Goal: Task Accomplishment & Management: Use online tool/utility

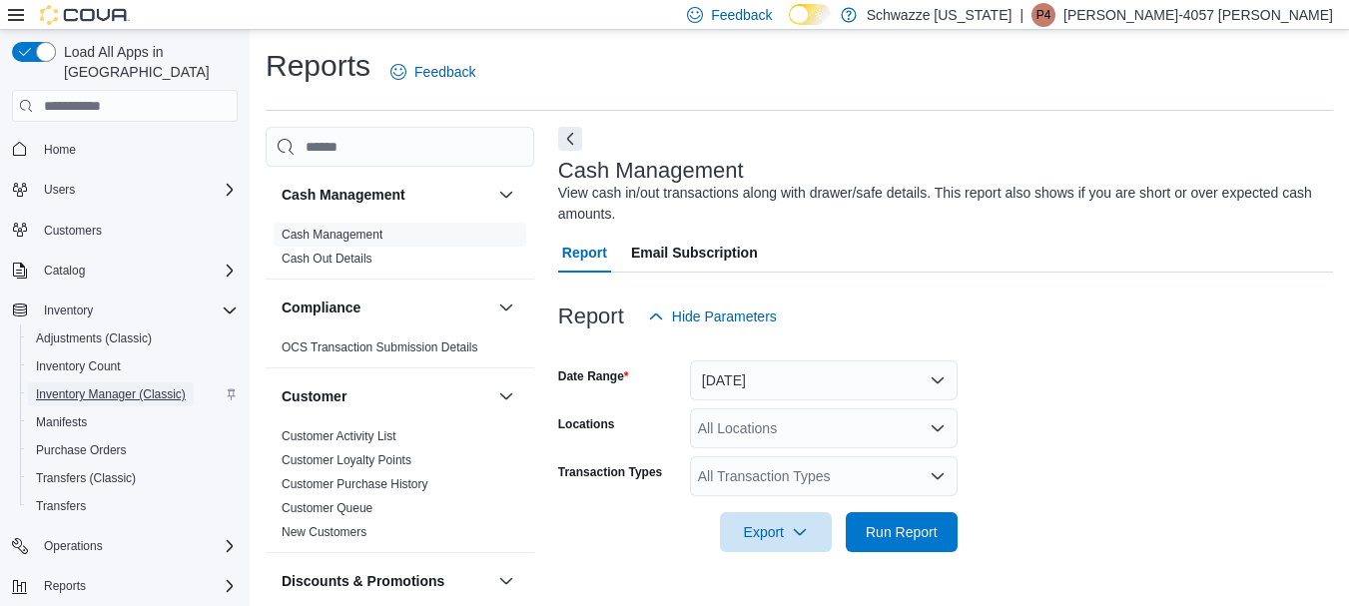
click at [127, 386] on span "Inventory Manager (Classic)" at bounding box center [111, 394] width 150 height 16
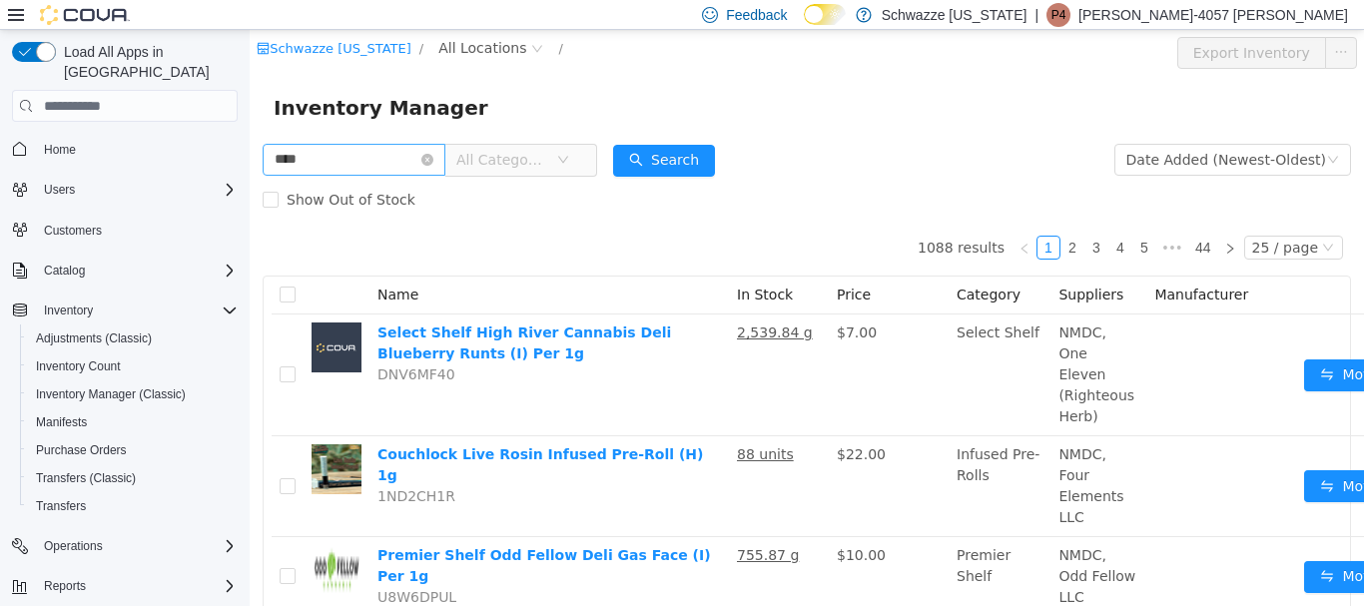
type input "****"
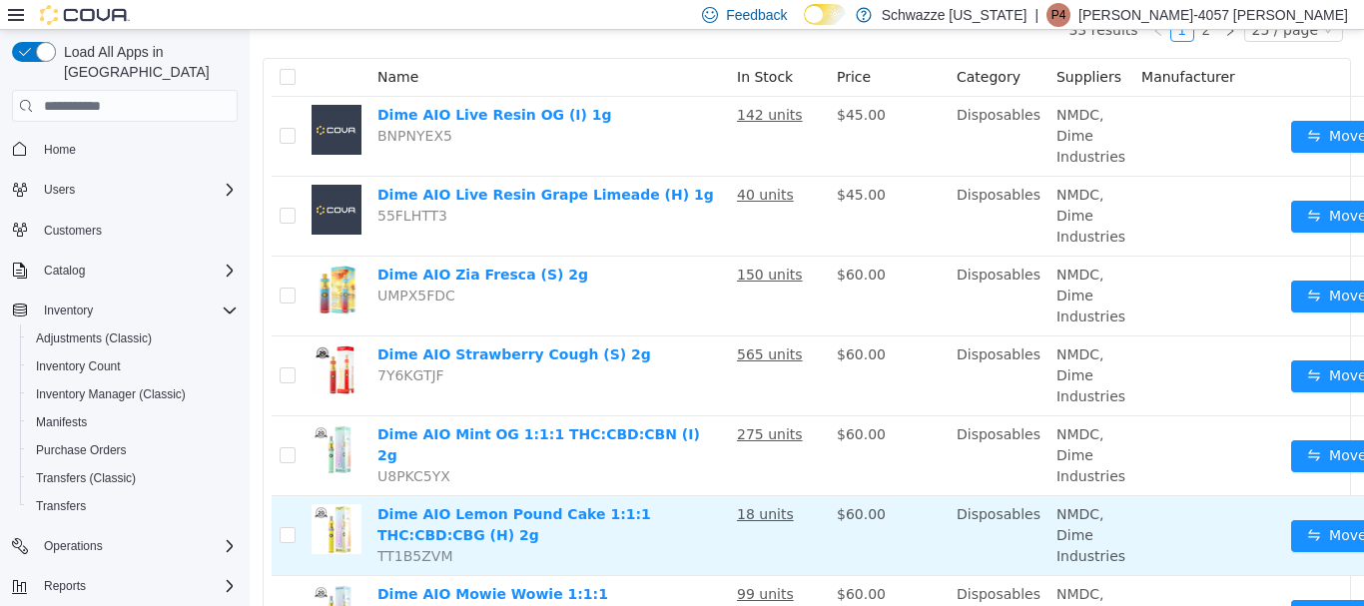
scroll to position [499, 0]
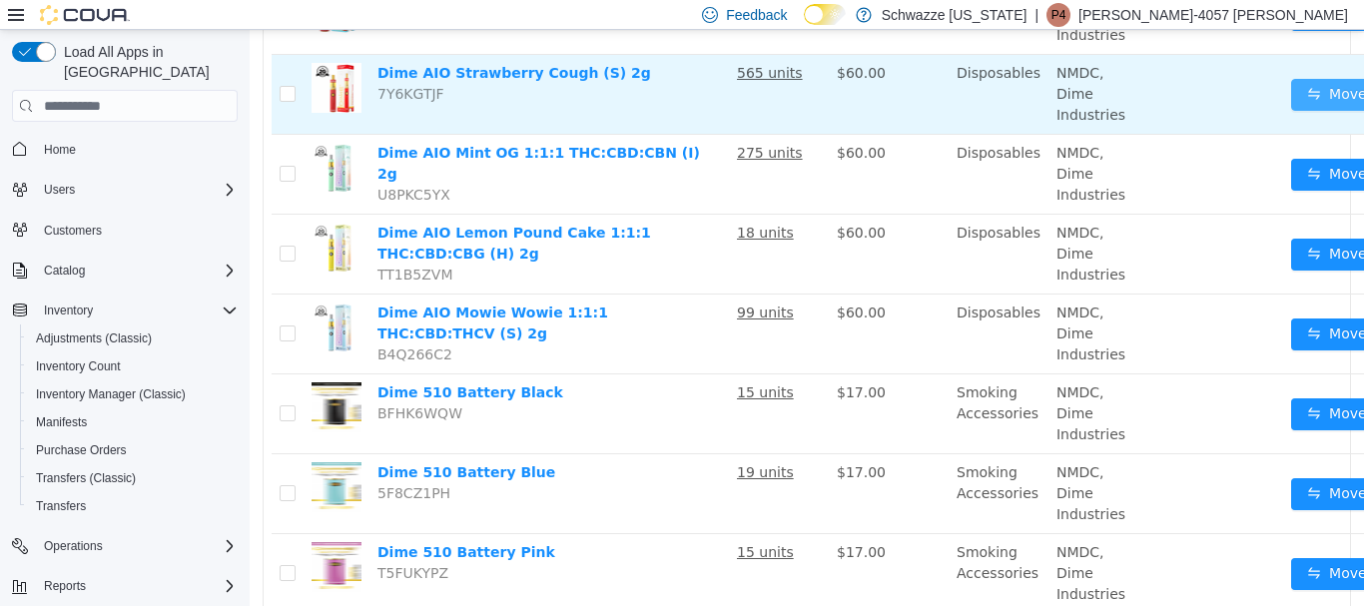
click at [1300, 84] on button "Move" at bounding box center [1337, 95] width 92 height 32
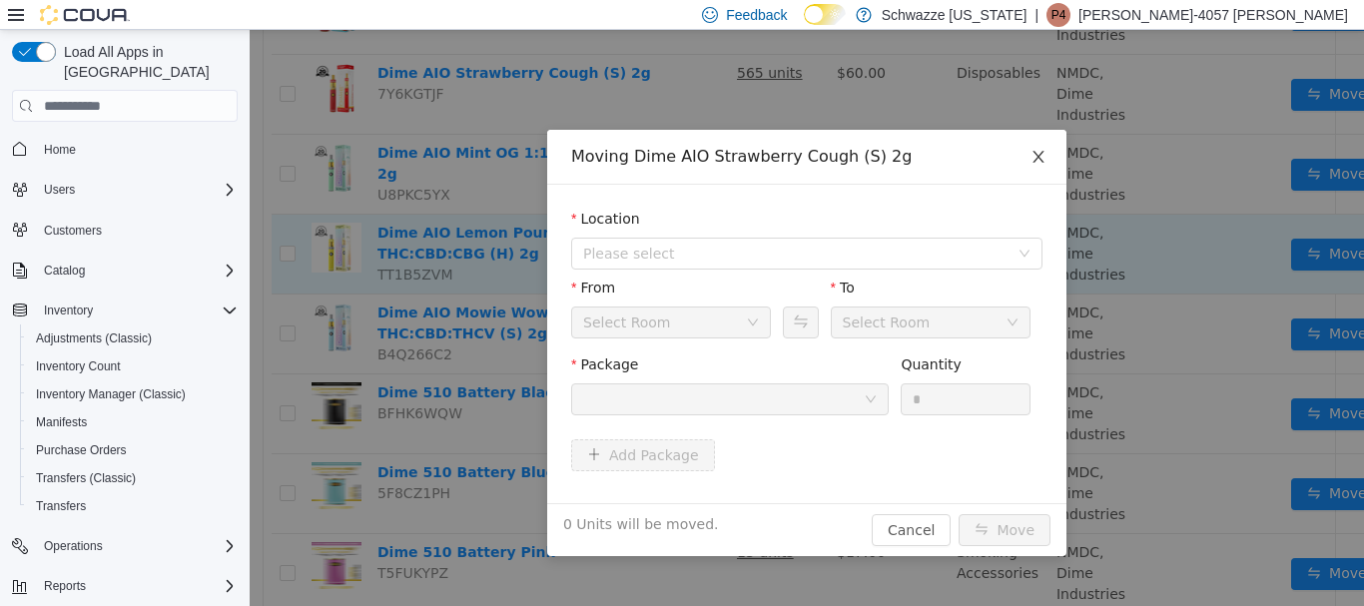
drag, startPoint x: 1046, startPoint y: 148, endPoint x: 499, endPoint y: 293, distance: 565.9
click at [1047, 150] on span "Close" at bounding box center [1038, 158] width 56 height 56
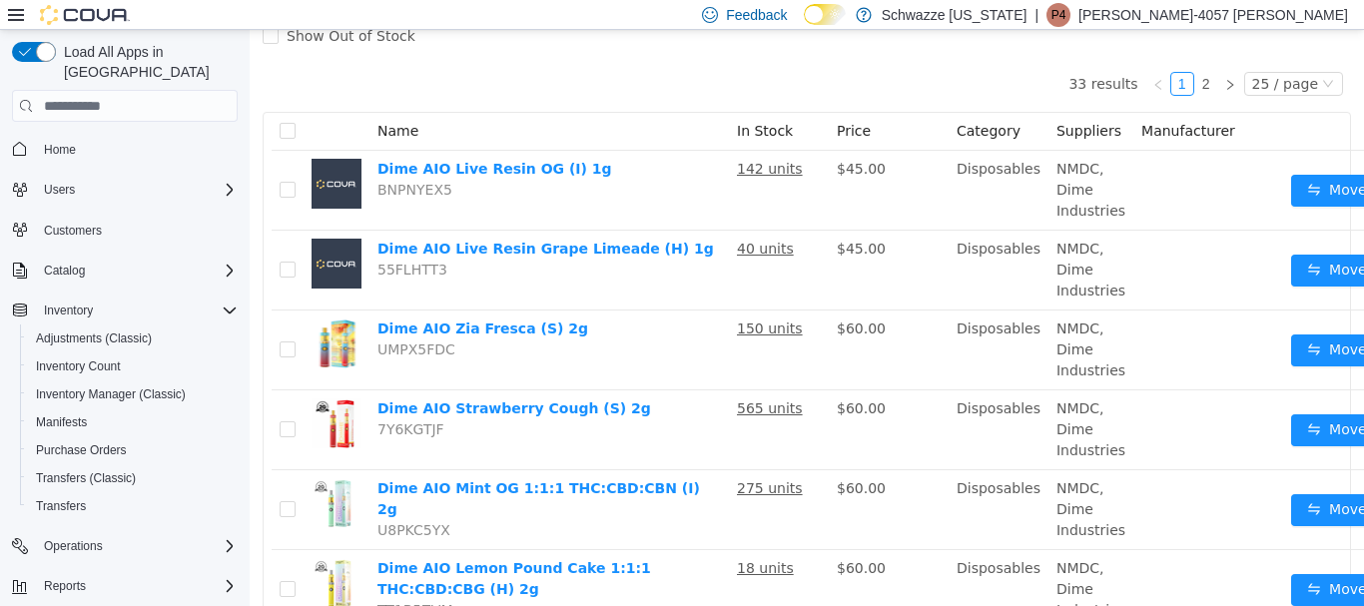
scroll to position [0, 0]
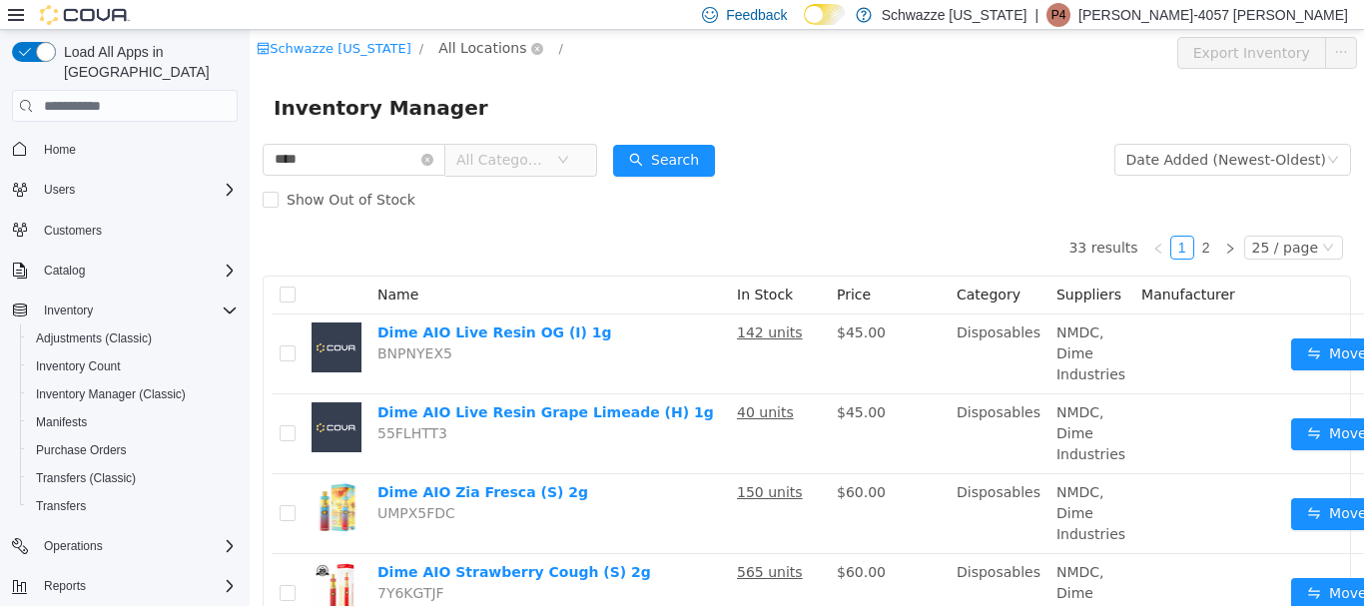
drag, startPoint x: 456, startPoint y: 44, endPoint x: 474, endPoint y: 53, distance: 20.1
click at [461, 41] on span "All Locations" at bounding box center [482, 48] width 88 height 22
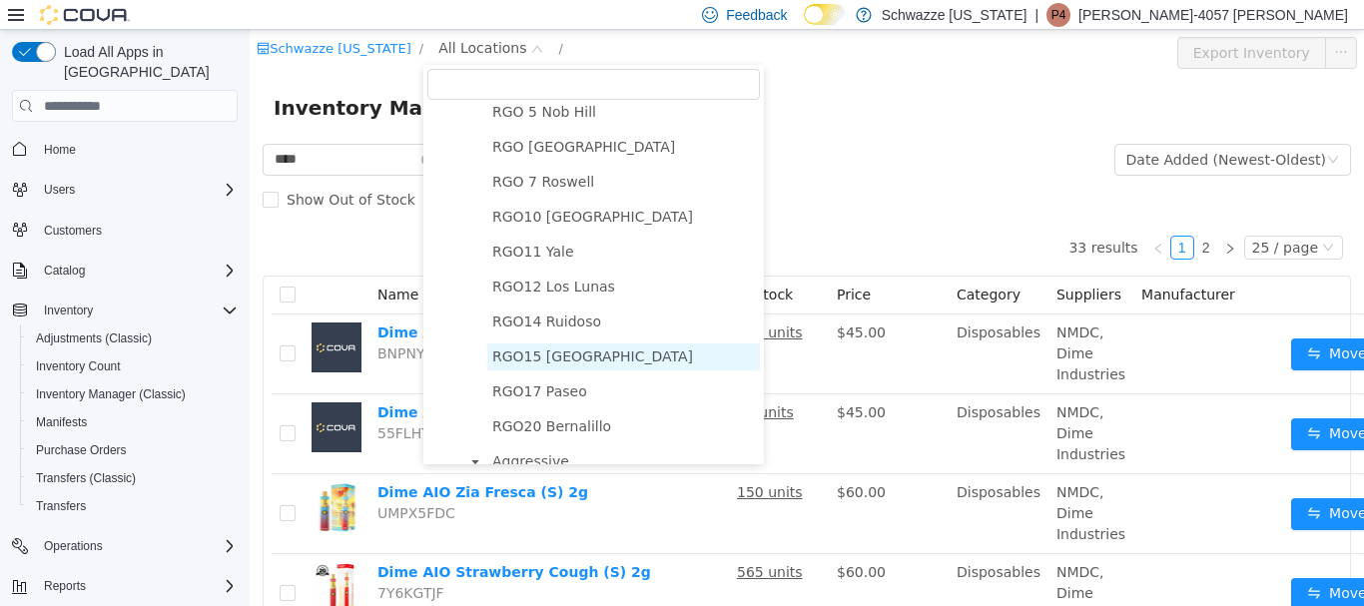
scroll to position [1097, 0]
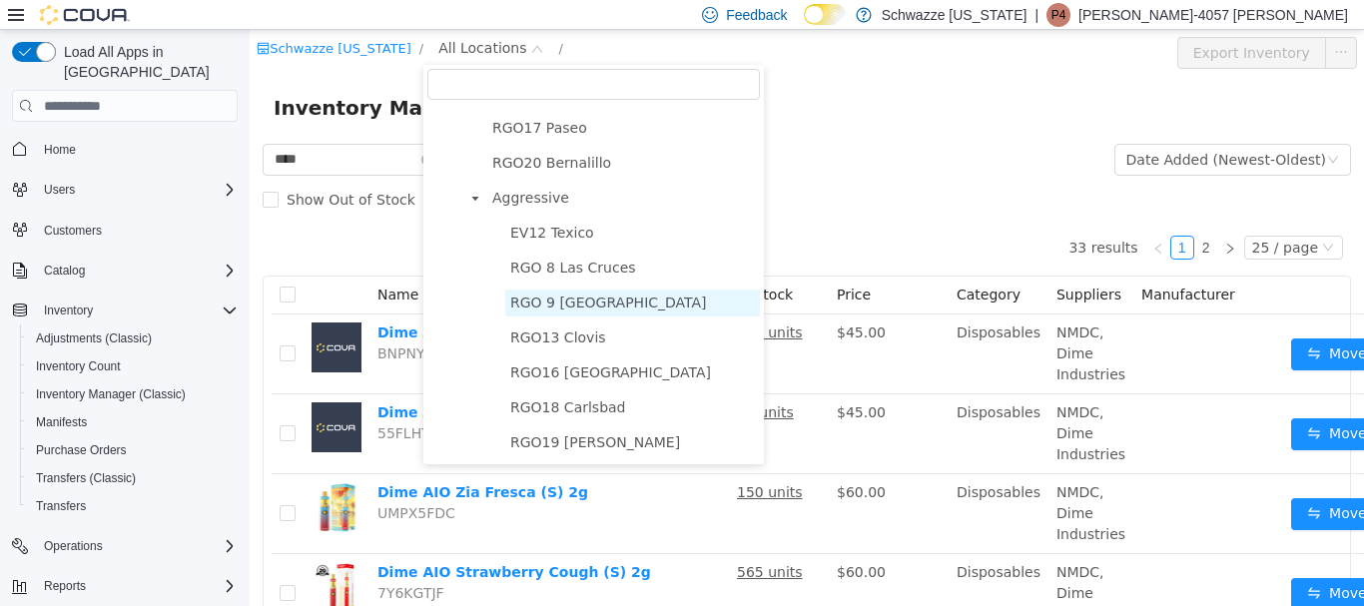
click at [561, 295] on span "RGO 9 [GEOGRAPHIC_DATA]" at bounding box center [608, 303] width 197 height 16
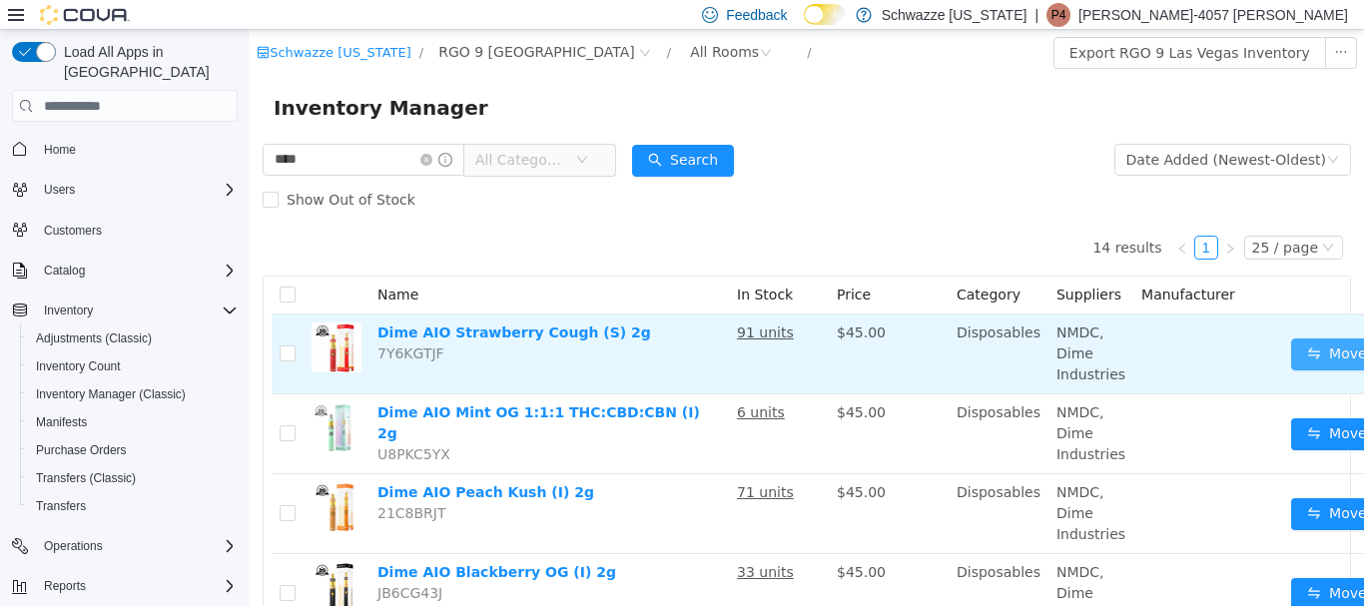
click at [1291, 342] on button "Move" at bounding box center [1337, 354] width 92 height 32
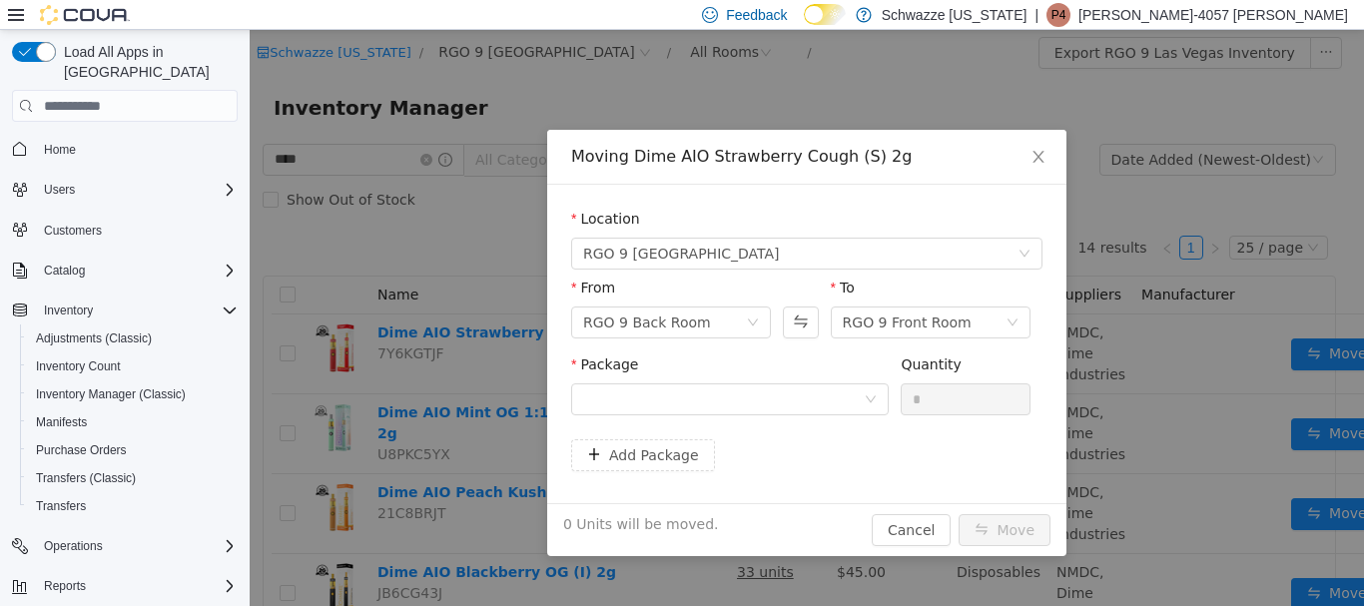
click at [689, 362] on div "Package" at bounding box center [729, 368] width 317 height 29
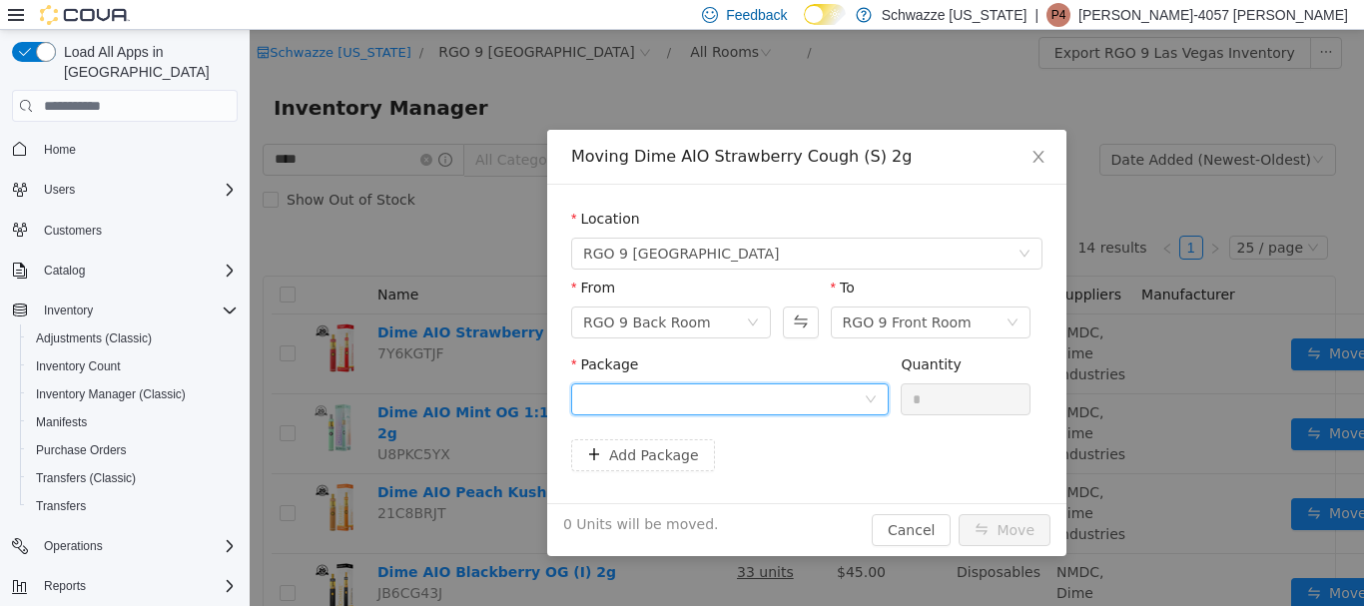
click at [679, 390] on div at bounding box center [723, 399] width 281 height 30
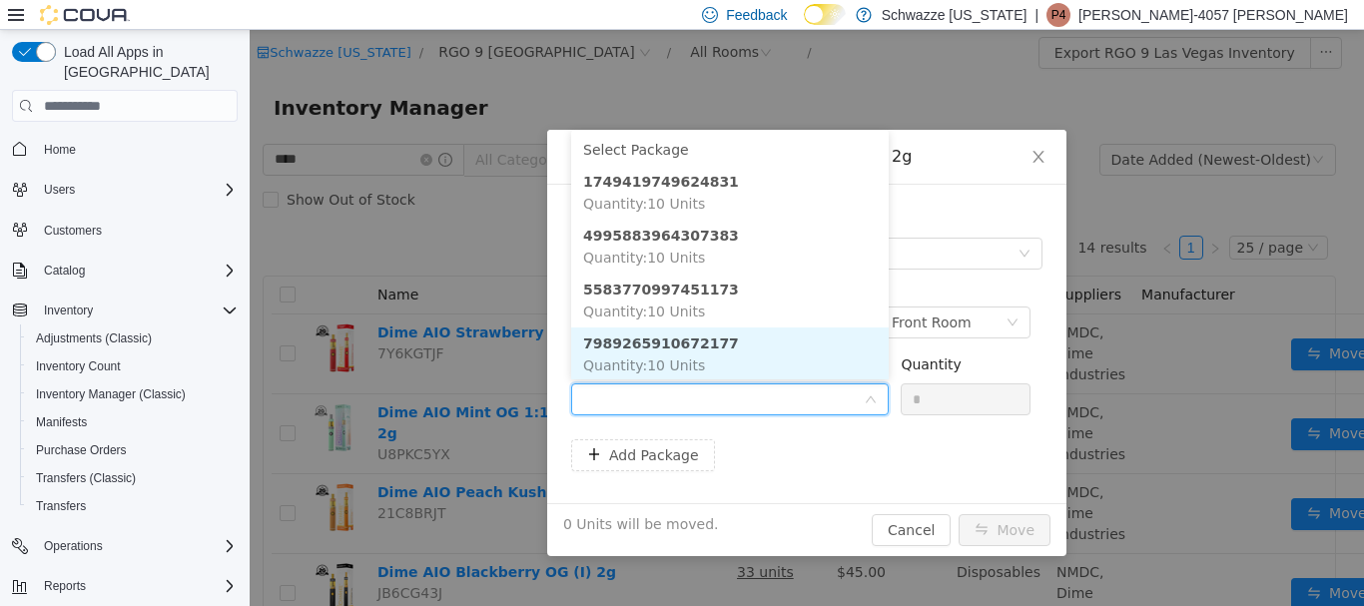
scroll to position [2, 0]
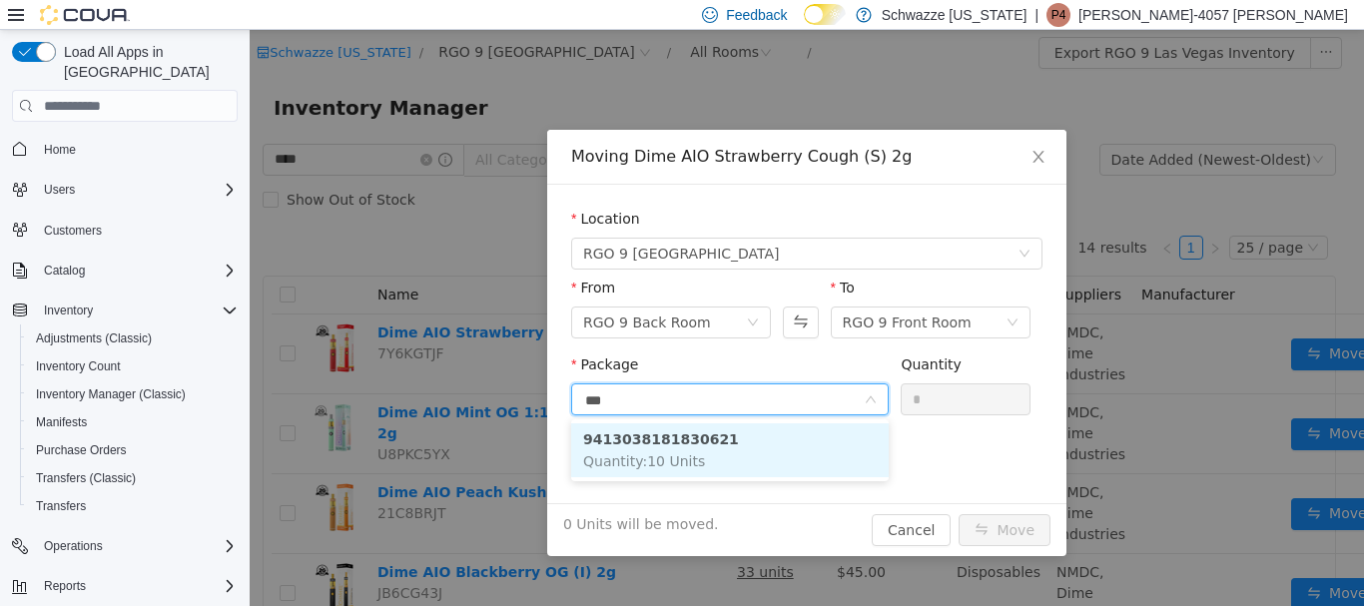
type input "****"
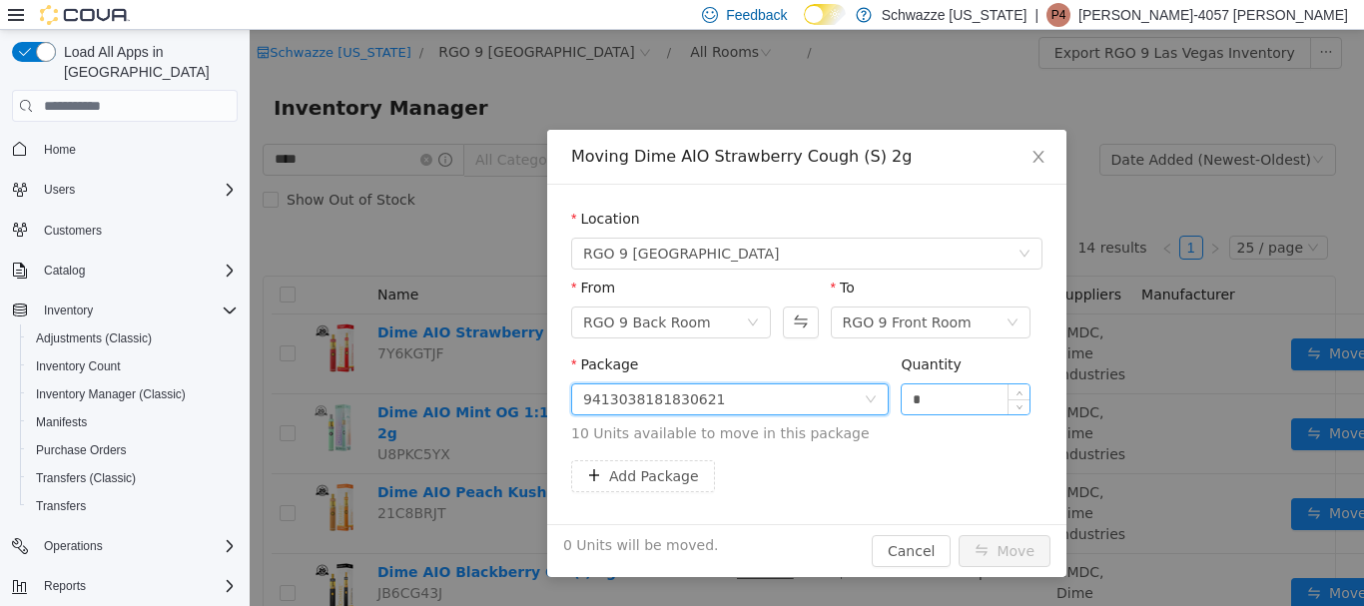
click at [938, 400] on input "*" at bounding box center [966, 399] width 128 height 30
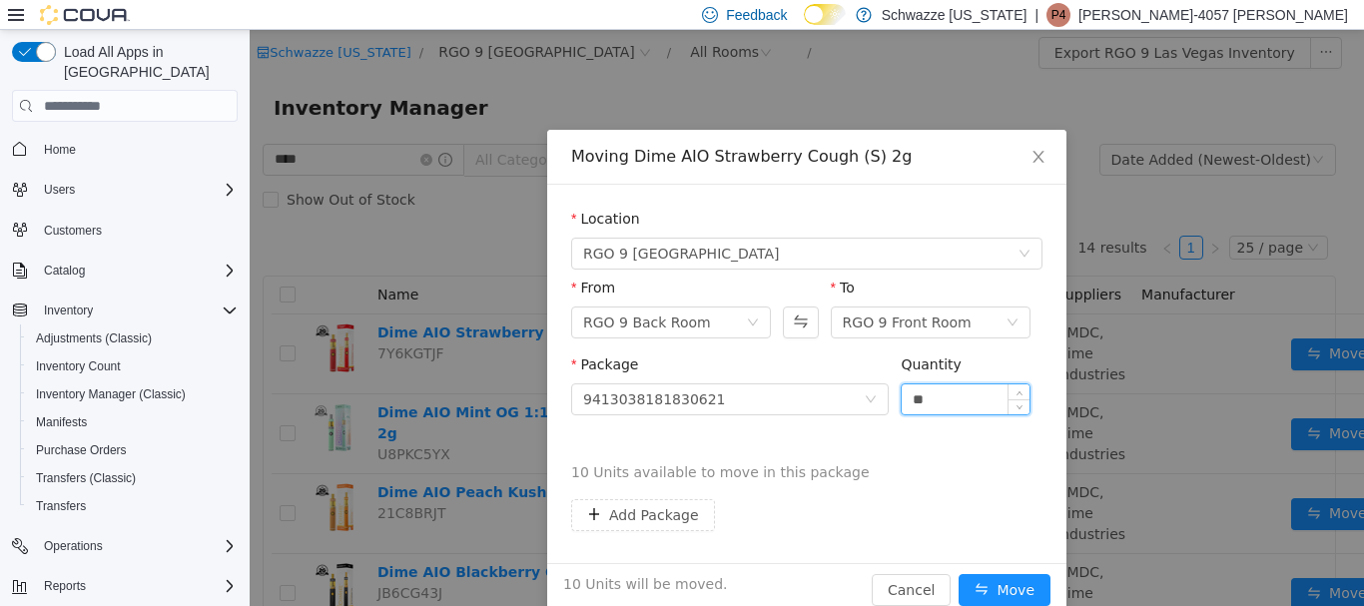
type input "**"
click at [958, 574] on button "Move" at bounding box center [1004, 590] width 92 height 32
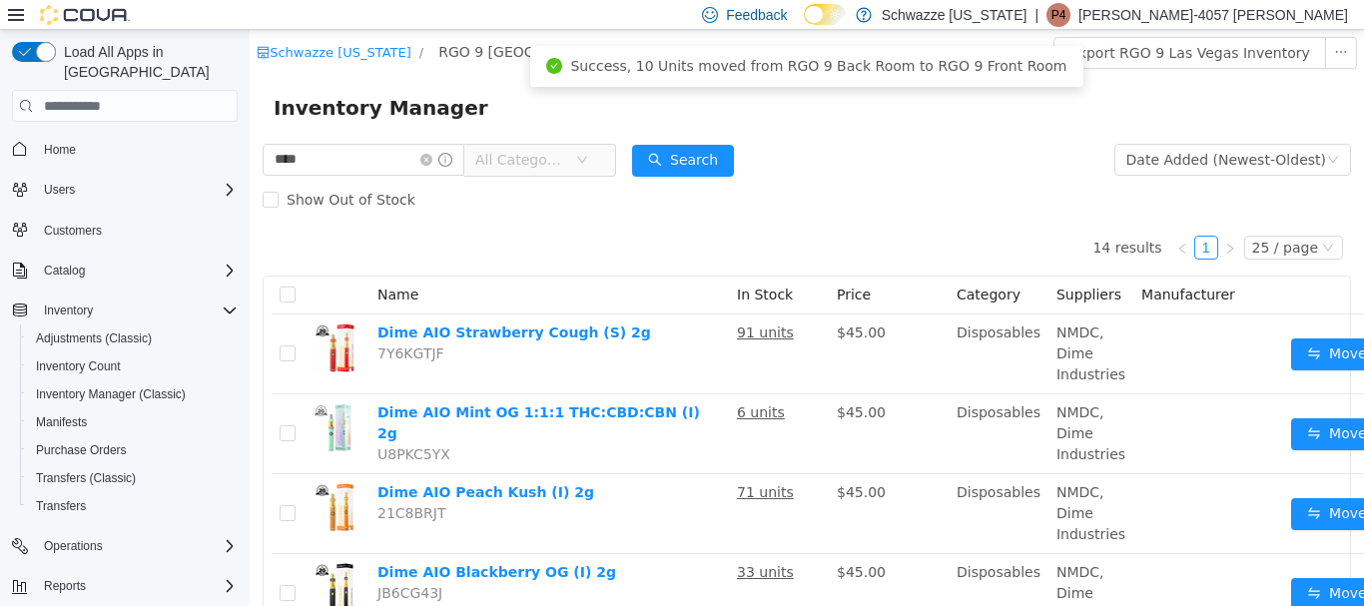
scroll to position [0, 57]
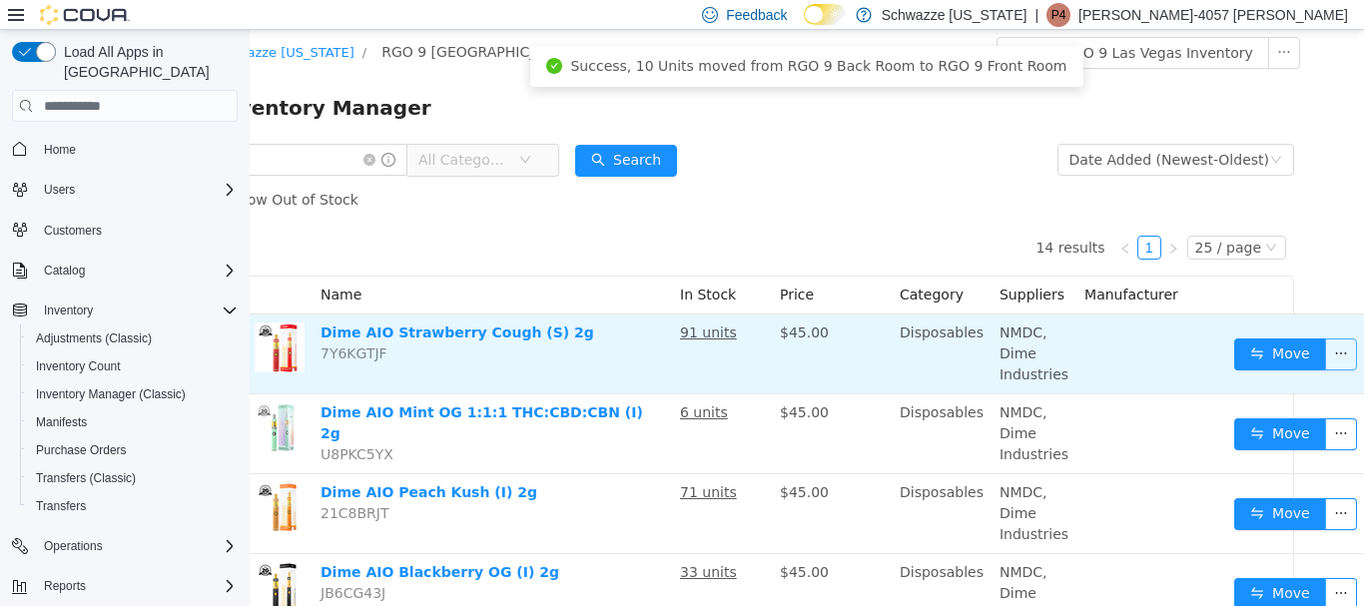
click at [1325, 360] on button "button" at bounding box center [1341, 354] width 32 height 32
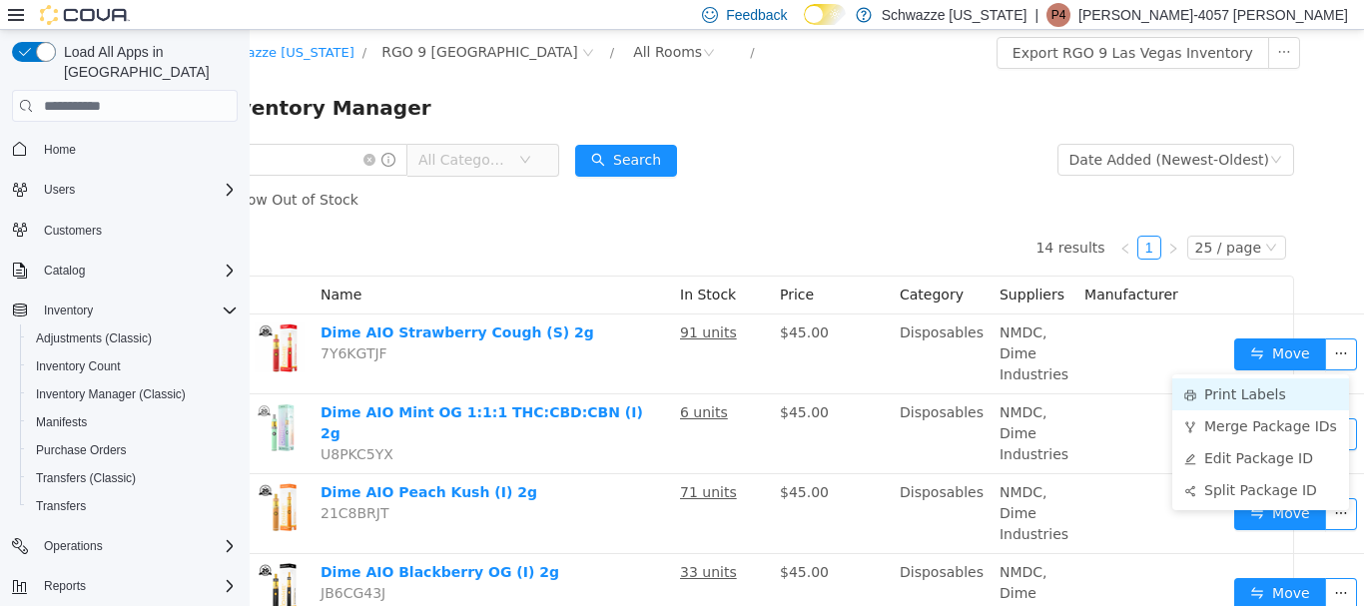
click at [1257, 396] on li "Print Labels" at bounding box center [1260, 394] width 177 height 32
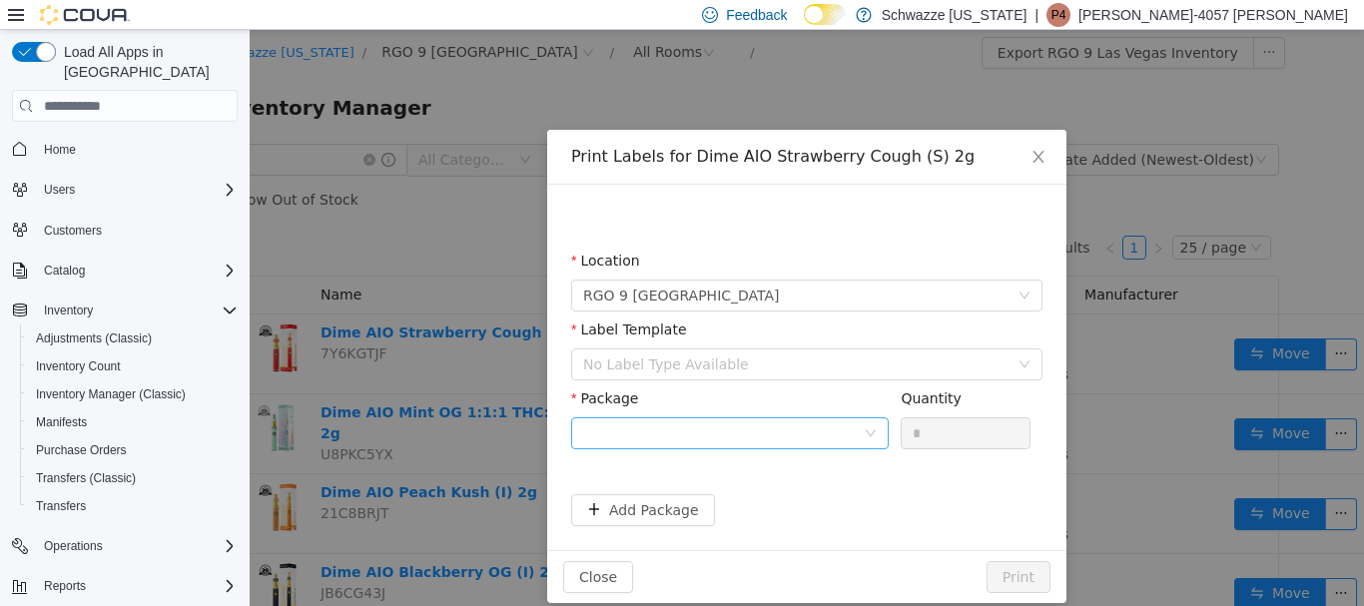
scroll to position [0, 42]
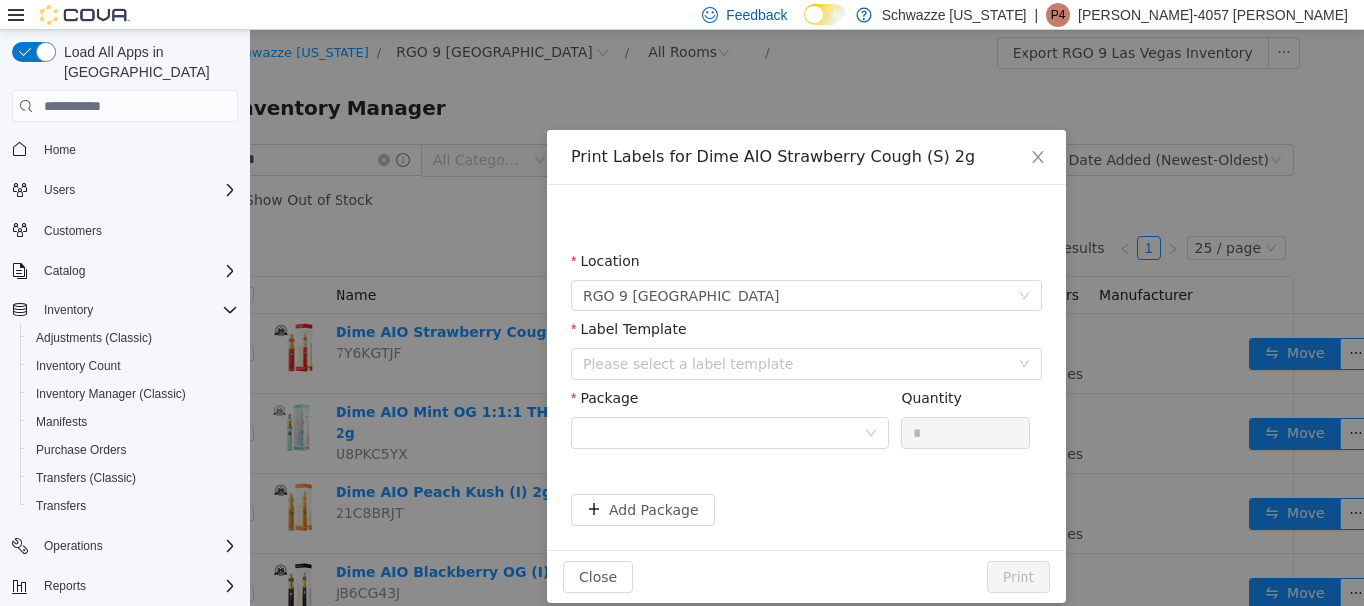
click at [715, 383] on div "Label Template Please select a label template" at bounding box center [806, 353] width 471 height 69
click at [718, 367] on div "Please select a label template" at bounding box center [795, 364] width 425 height 20
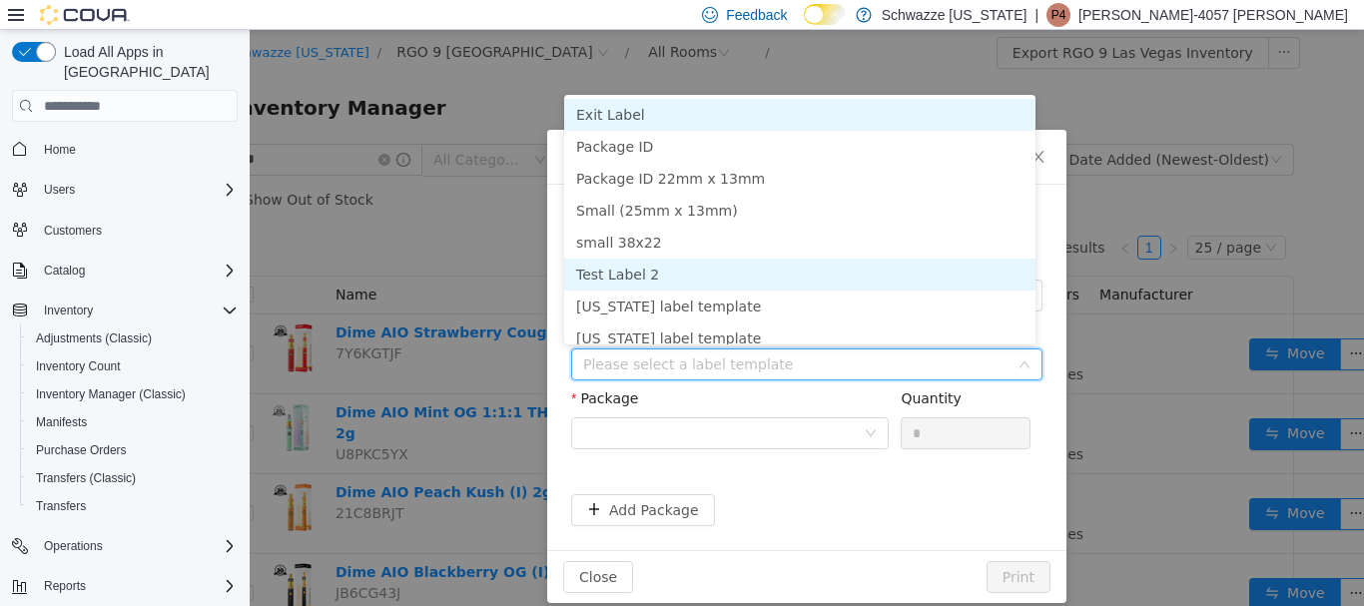
scroll to position [10, 0]
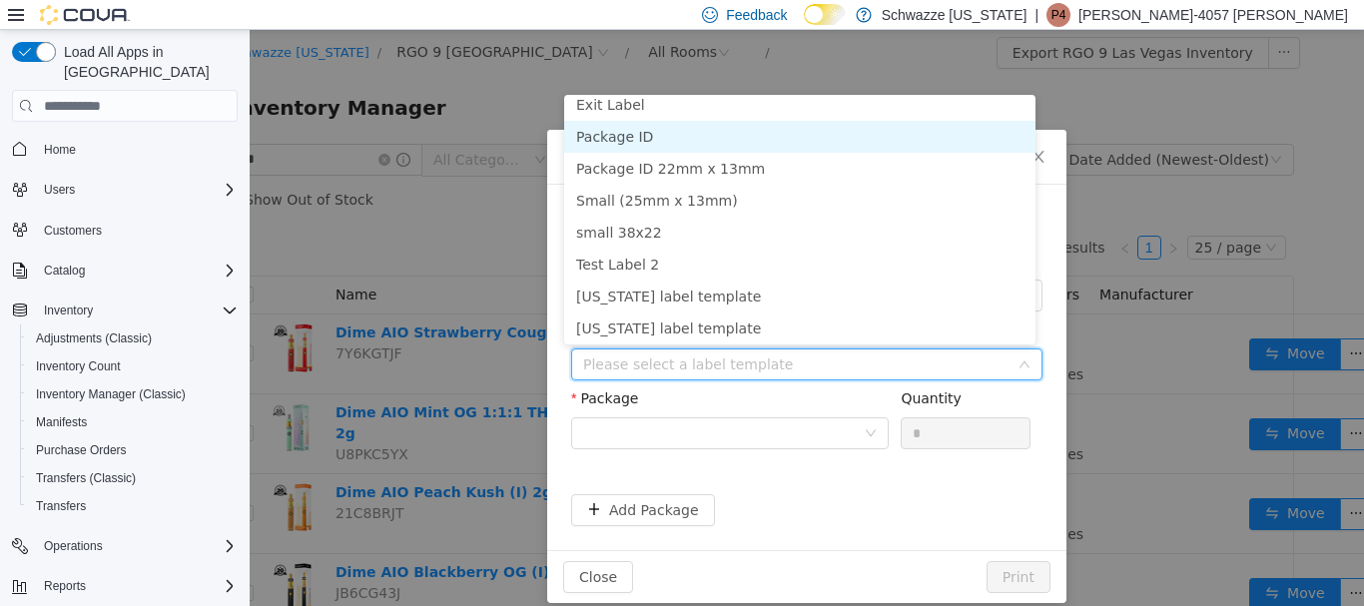
click at [625, 132] on li "Package ID" at bounding box center [799, 137] width 471 height 32
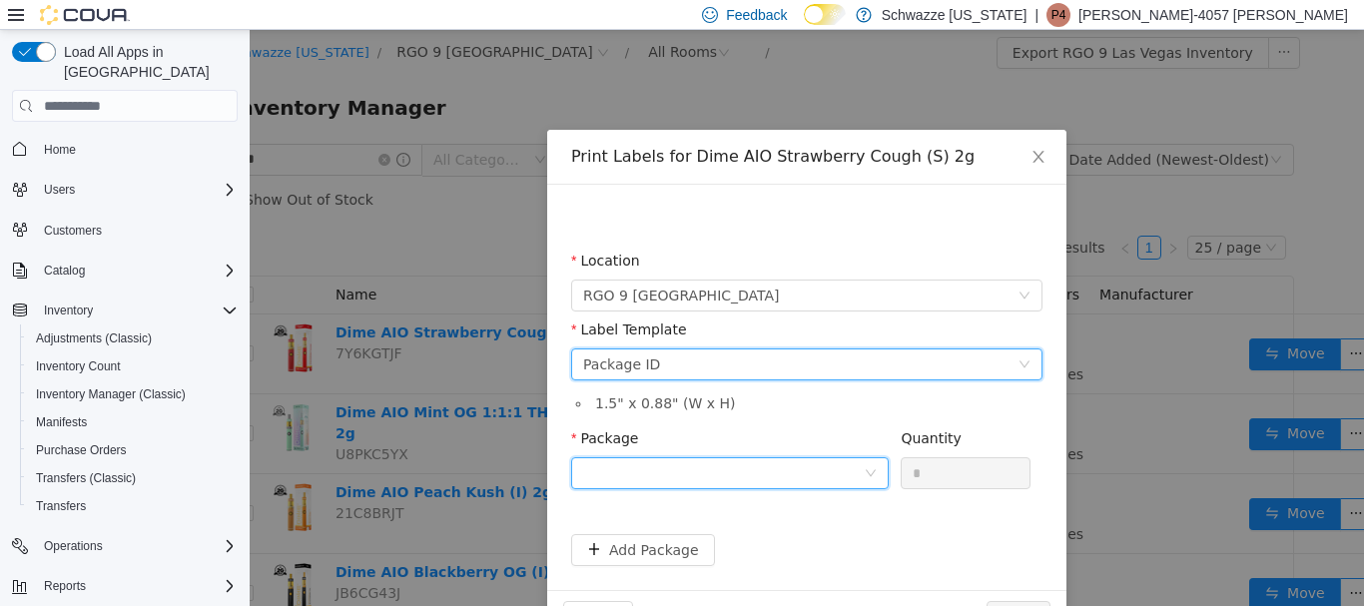
click at [675, 457] on div at bounding box center [729, 473] width 317 height 32
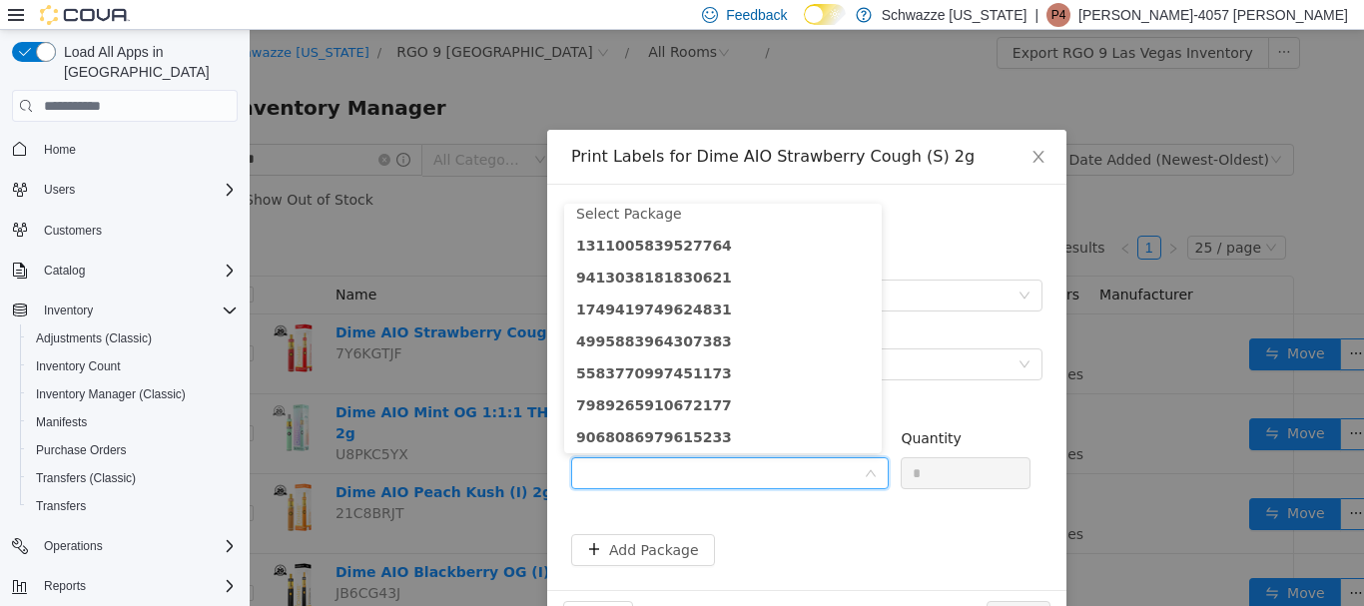
type input "*"
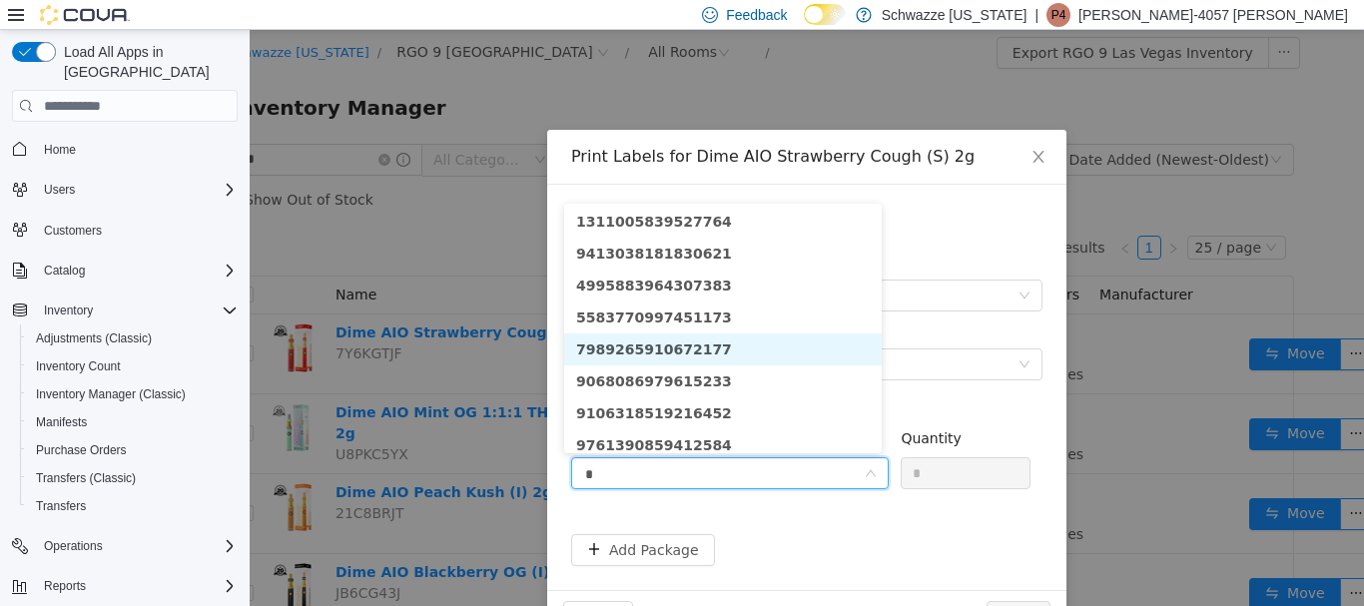
scroll to position [0, 0]
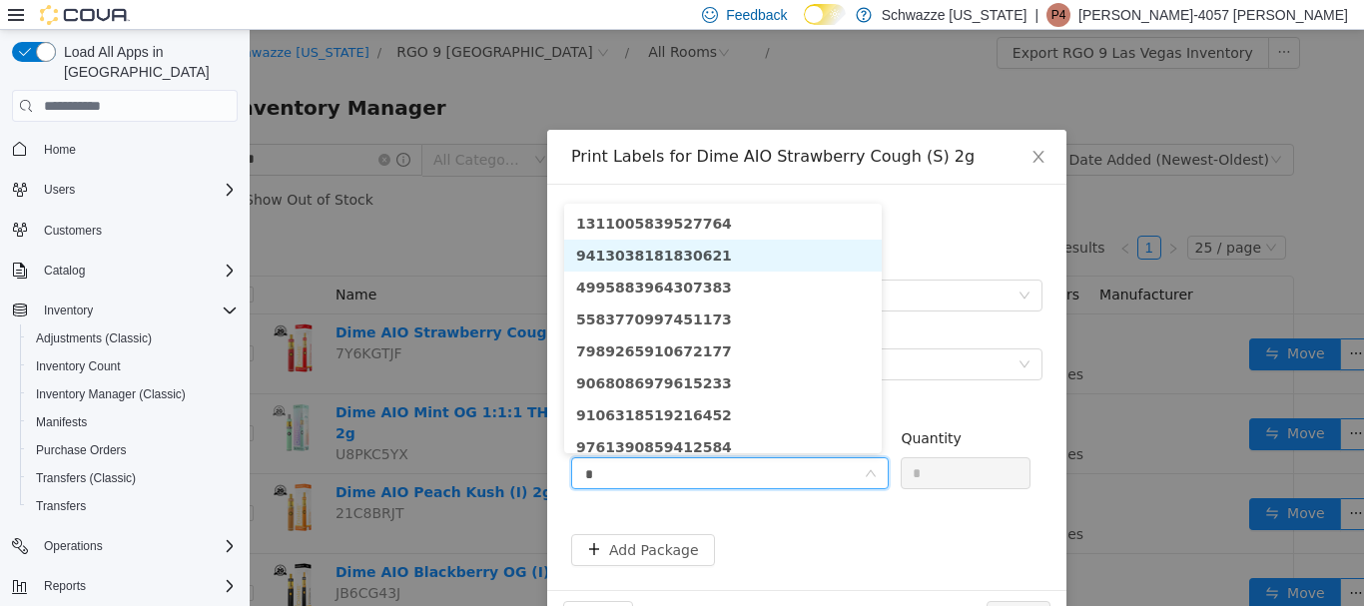
click at [712, 257] on li "9413038181830621" at bounding box center [722, 256] width 317 height 32
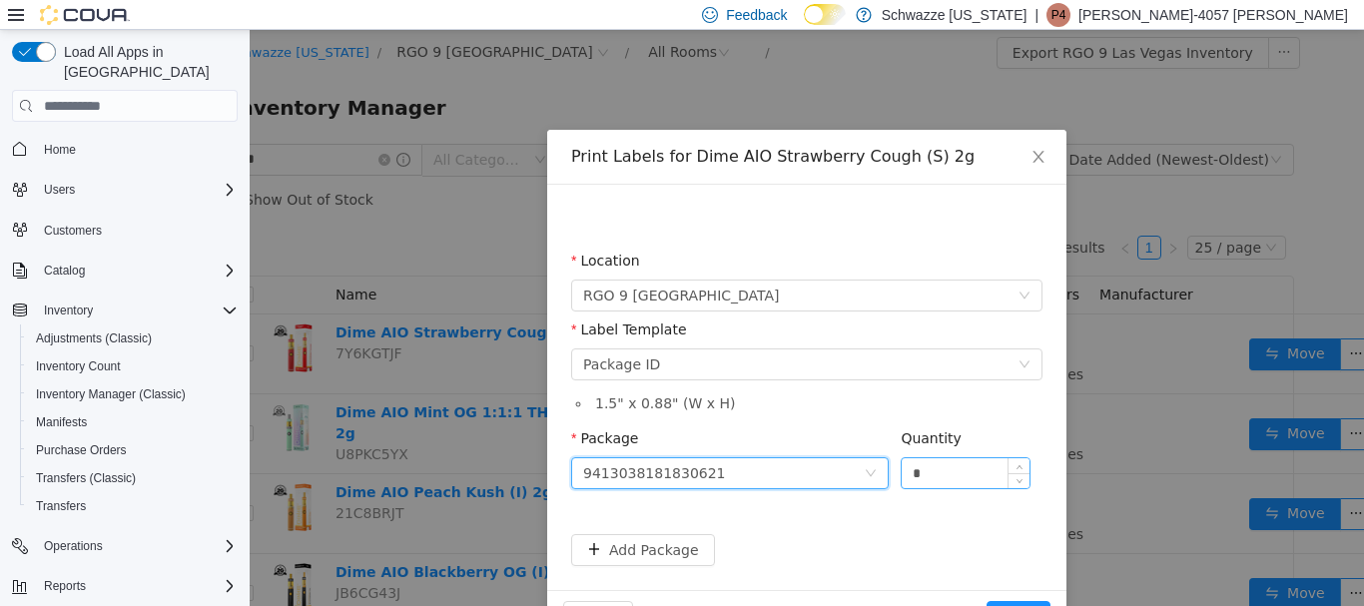
click at [962, 479] on input "*" at bounding box center [966, 473] width 128 height 30
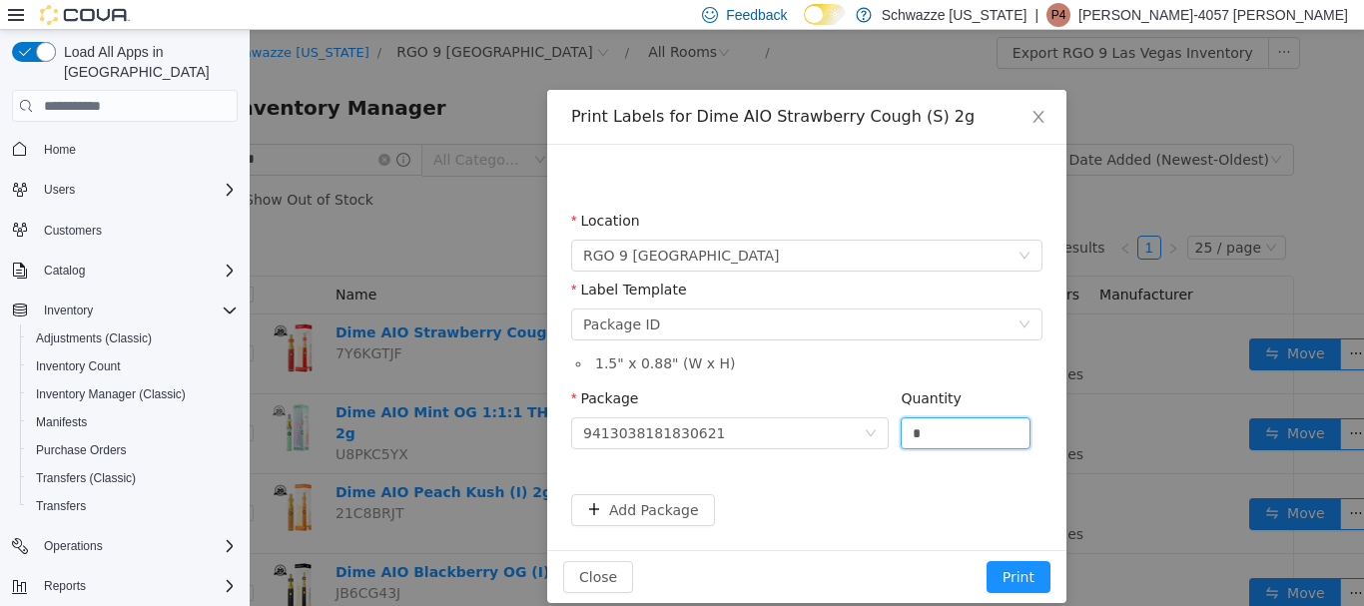
scroll to position [61, 0]
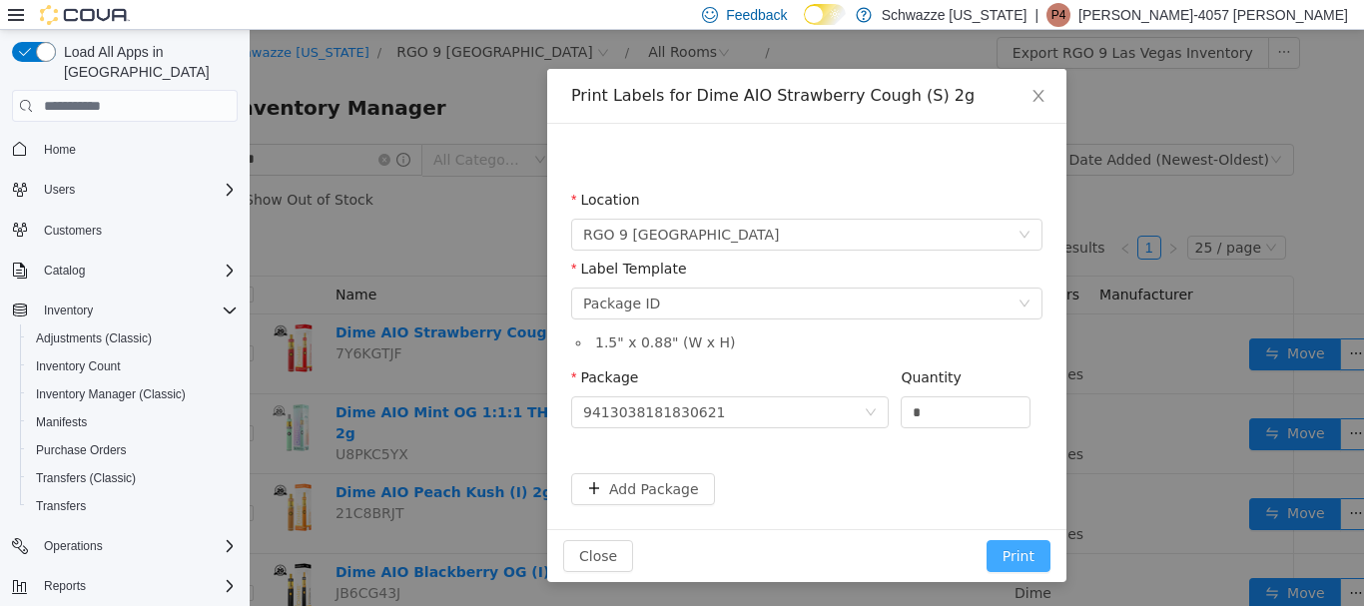
click at [1007, 548] on button "Print" at bounding box center [1018, 556] width 64 height 32
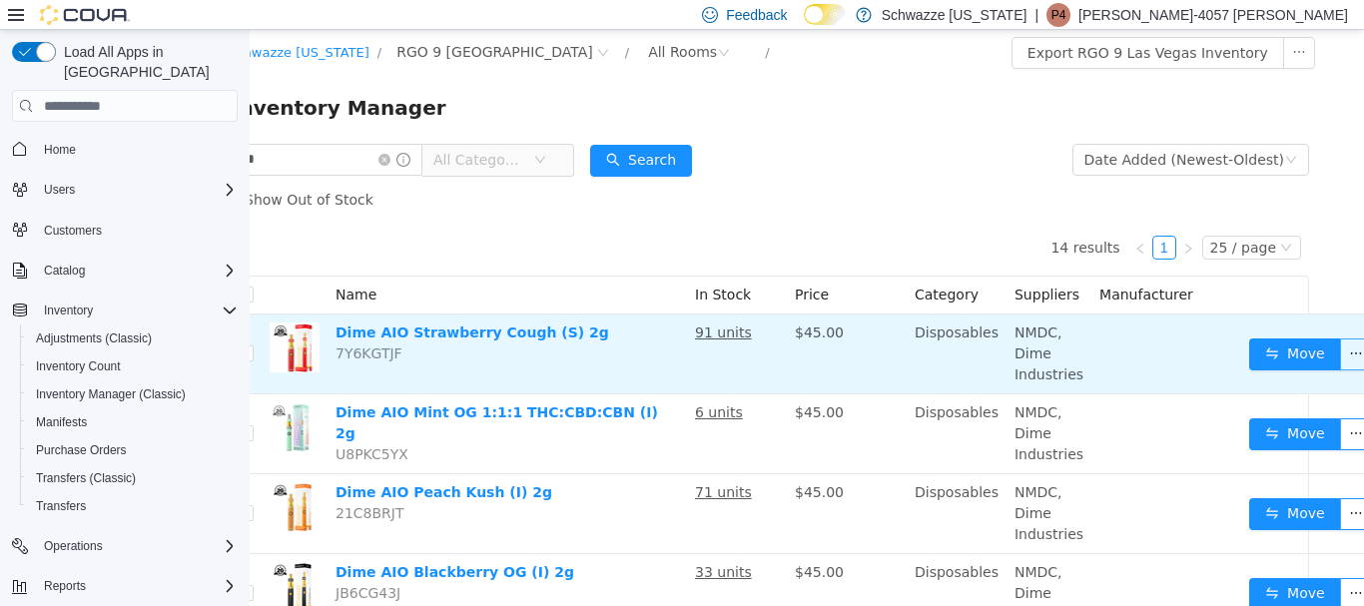
click at [1343, 346] on button "button" at bounding box center [1356, 354] width 32 height 32
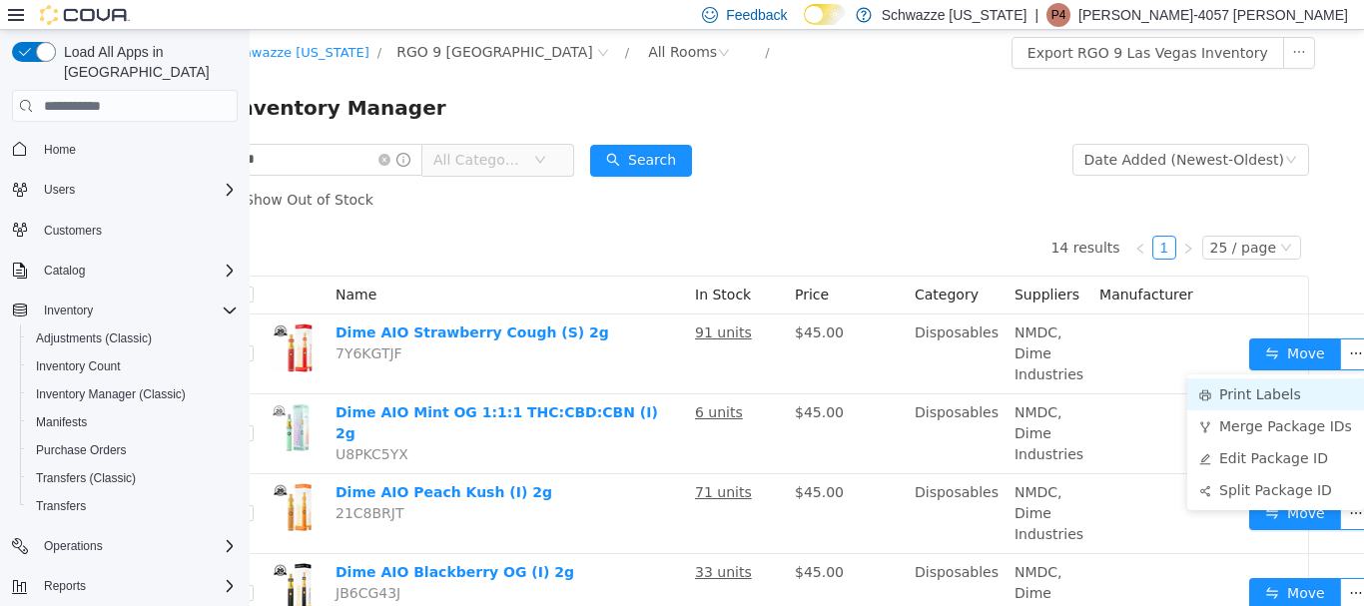
drag, startPoint x: 1223, startPoint y: 386, endPoint x: 1207, endPoint y: 398, distance: 20.0
click at [1224, 386] on li "Print Labels" at bounding box center [1275, 394] width 177 height 32
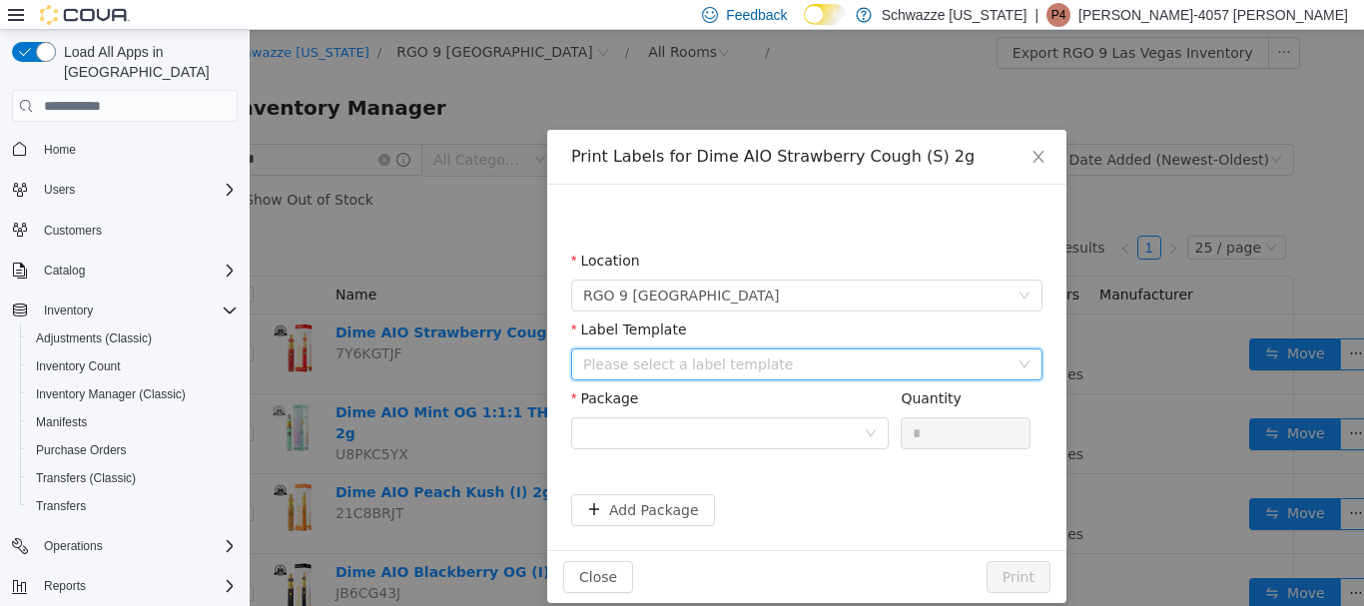
click at [682, 349] on div "Please select a label template" at bounding box center [800, 364] width 434 height 30
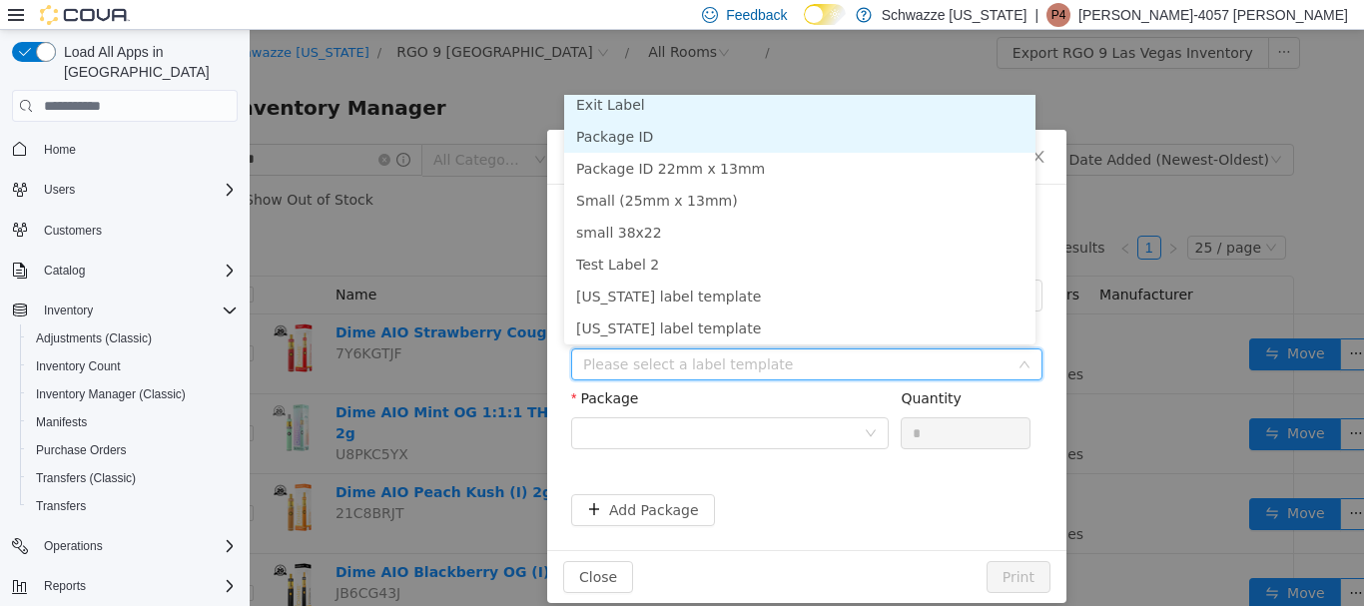
scroll to position [4, 0]
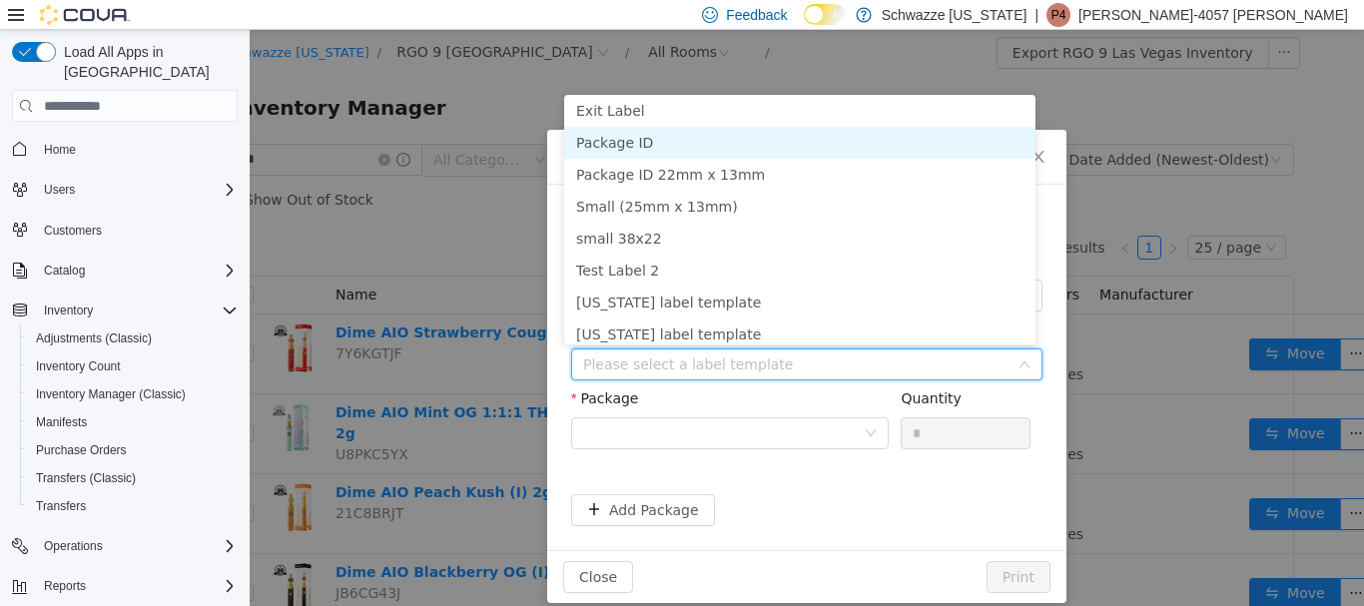
click at [626, 142] on li "Package ID" at bounding box center [799, 143] width 471 height 32
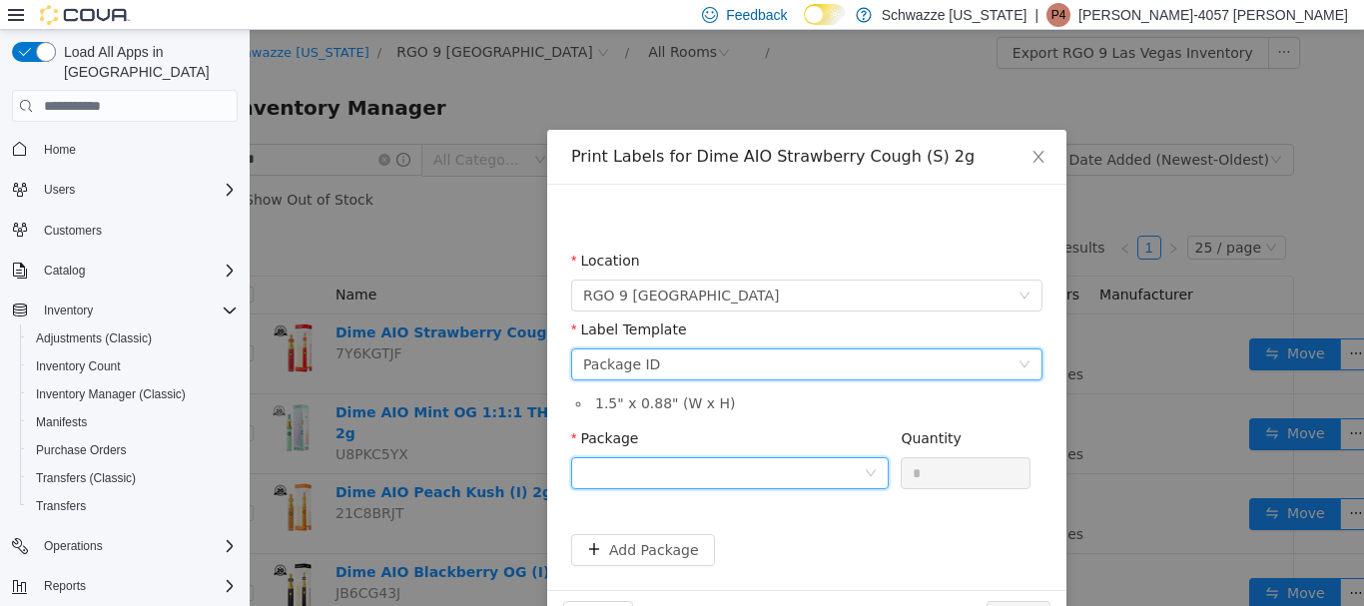
click at [679, 468] on div at bounding box center [723, 473] width 281 height 30
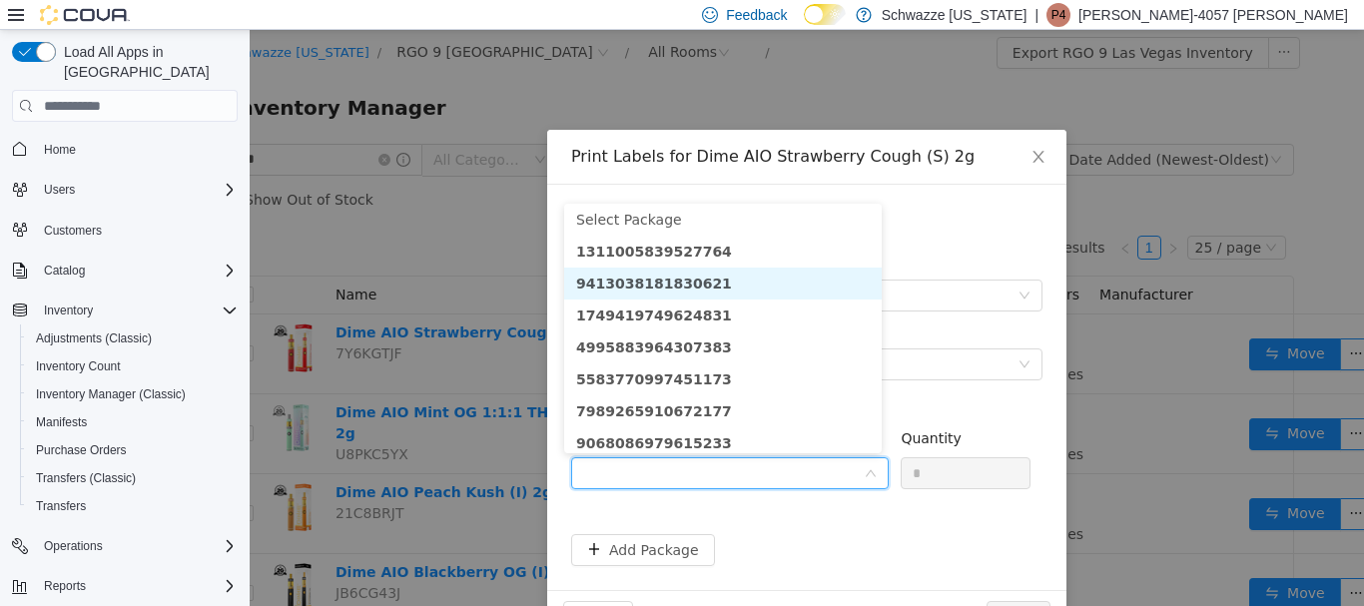
click at [685, 281] on strong "9413038181830621" at bounding box center [654, 284] width 156 height 16
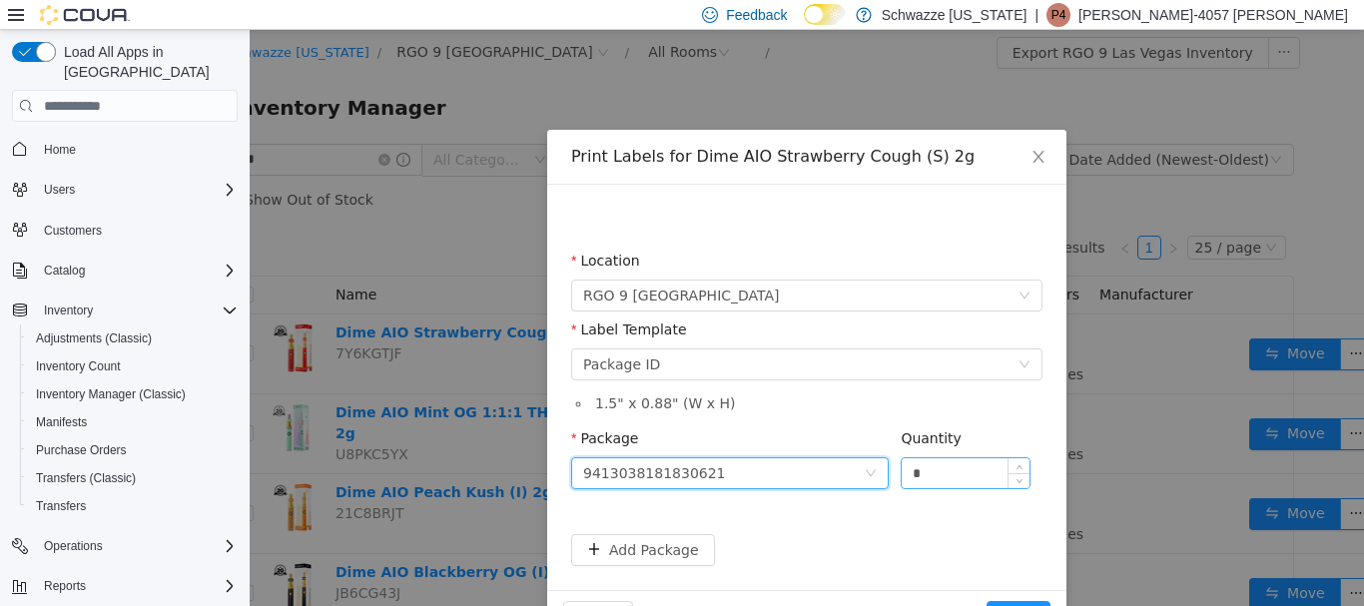
click at [923, 473] on input "*" at bounding box center [966, 473] width 128 height 30
type input "*"
click at [986, 601] on button "Print" at bounding box center [1018, 617] width 64 height 32
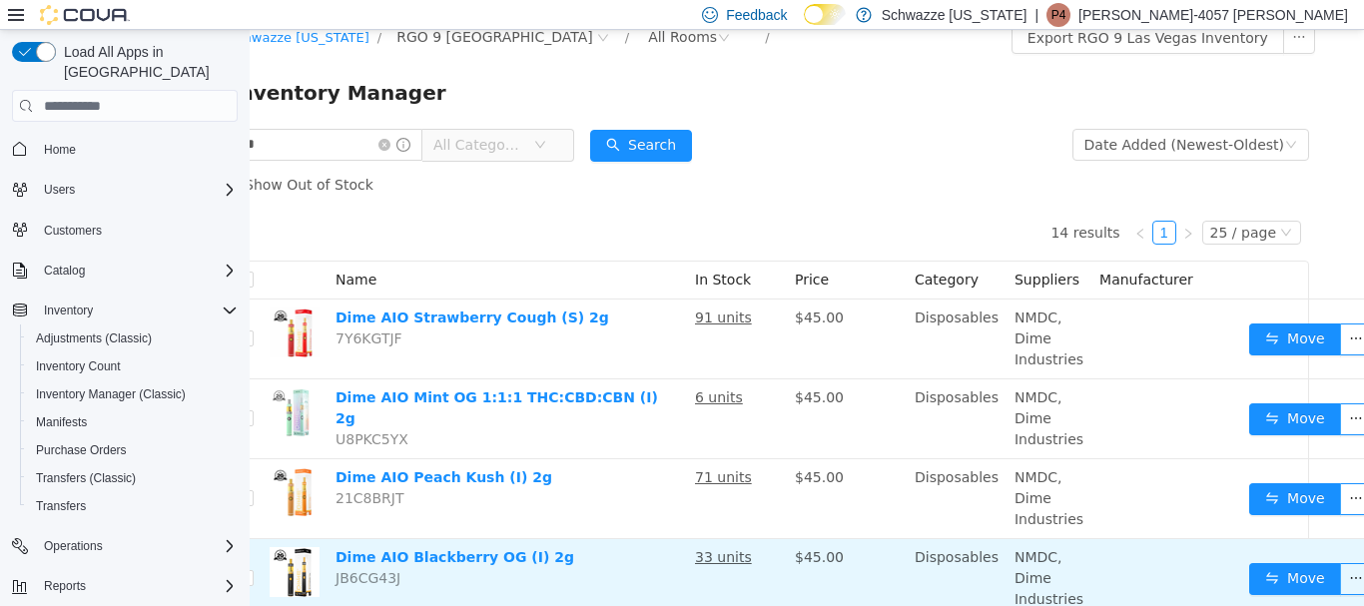
scroll to position [399, 42]
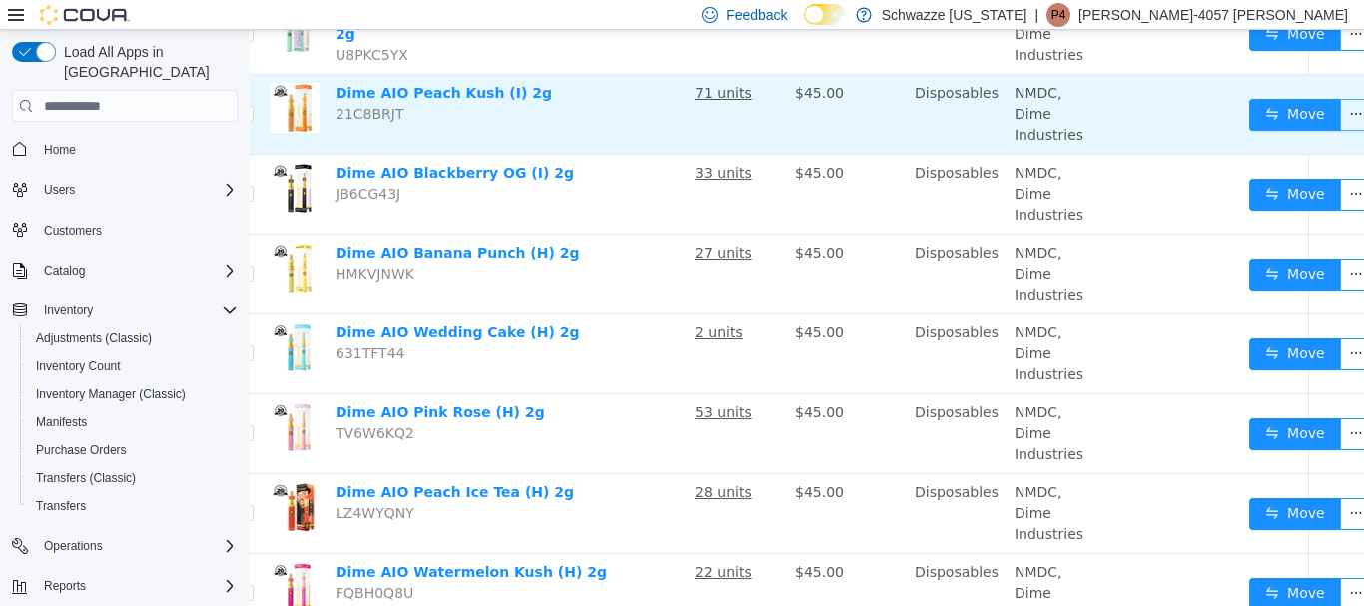
click at [1341, 115] on button "button" at bounding box center [1356, 115] width 32 height 32
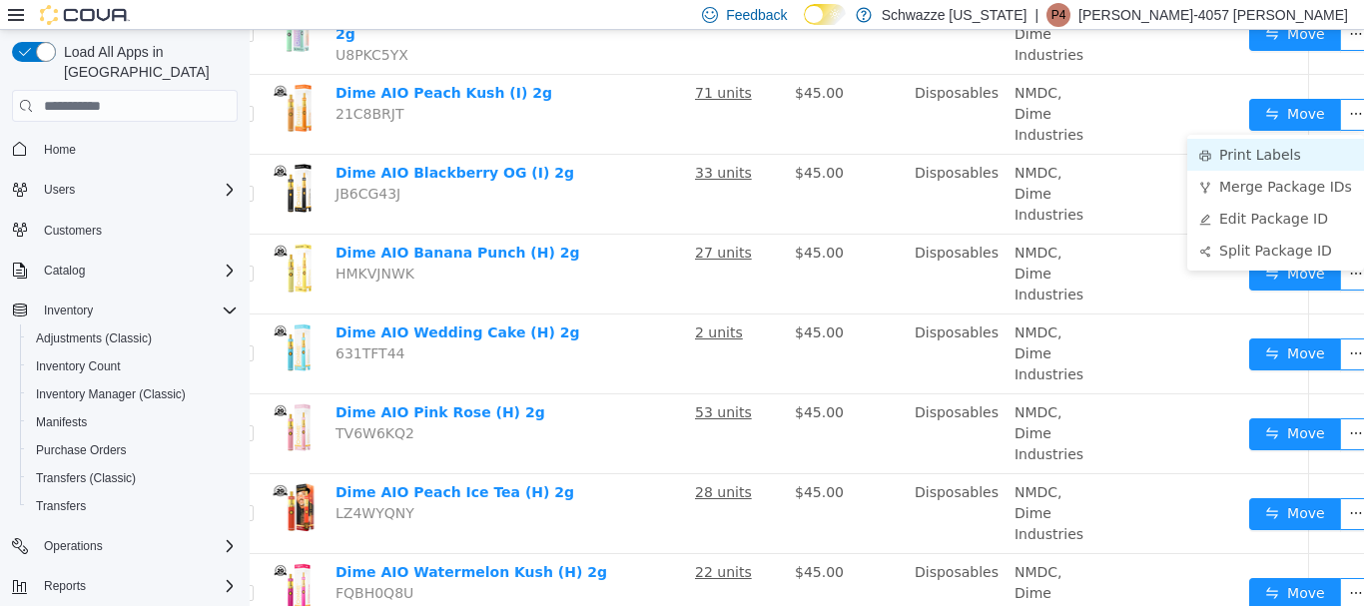
click at [1281, 151] on li "Print Labels" at bounding box center [1275, 155] width 177 height 32
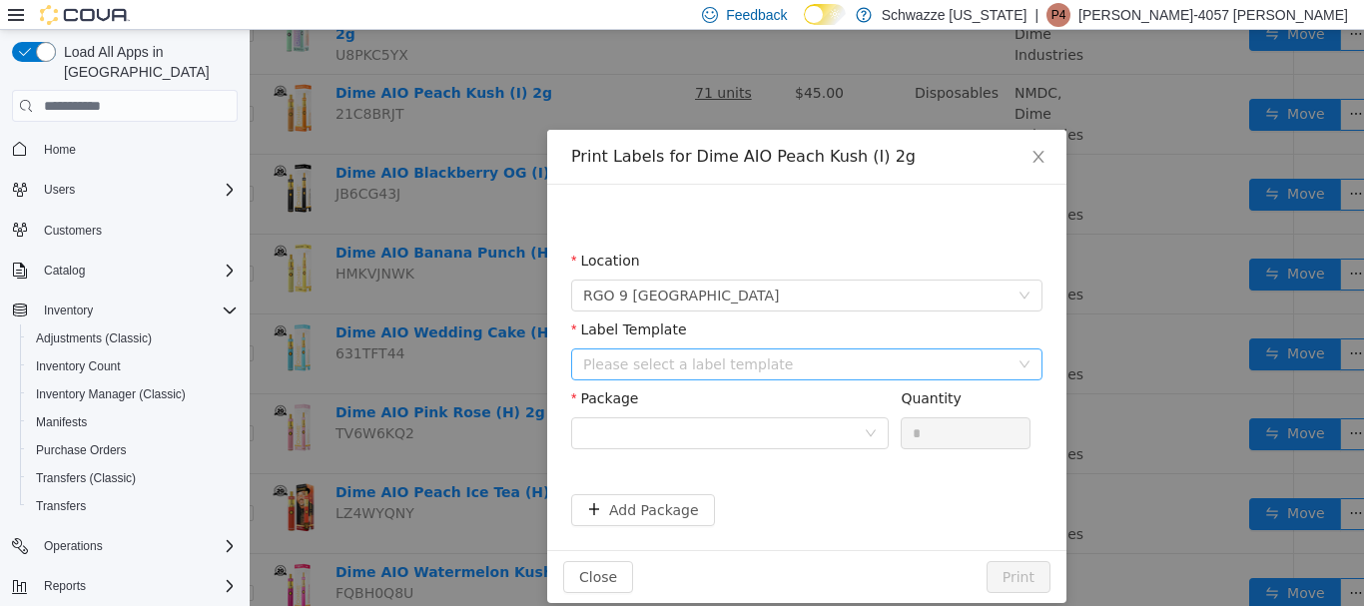
click at [690, 365] on div "Please select a label template" at bounding box center [795, 364] width 425 height 20
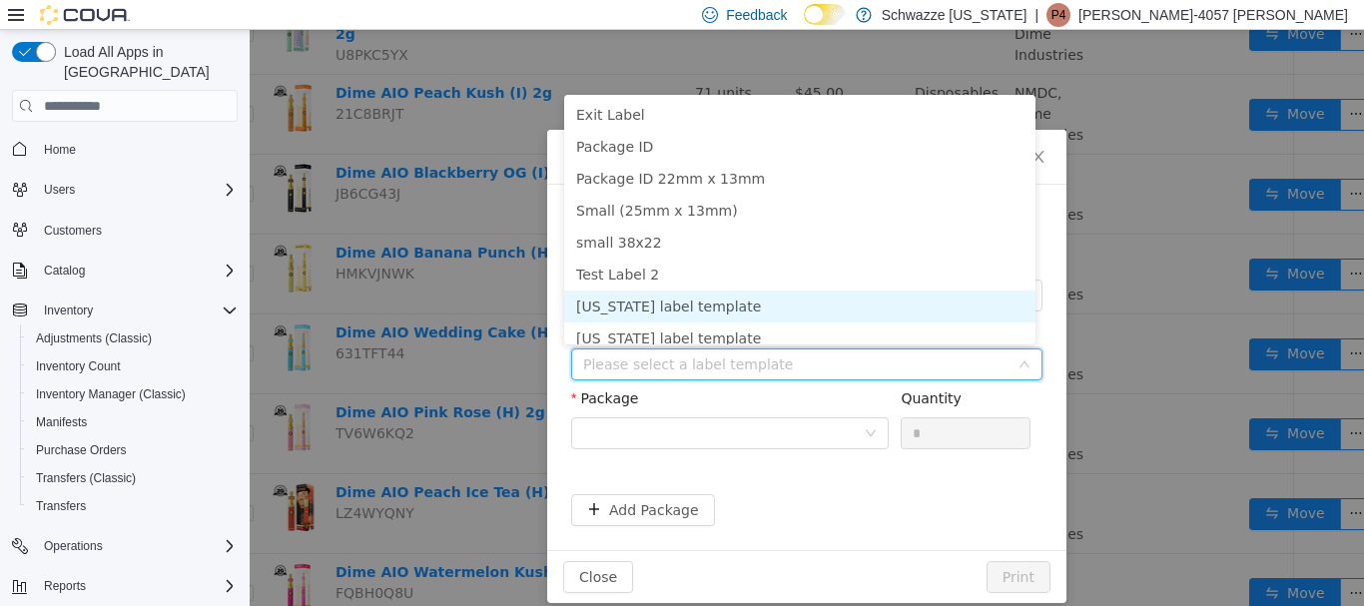
scroll to position [9, 0]
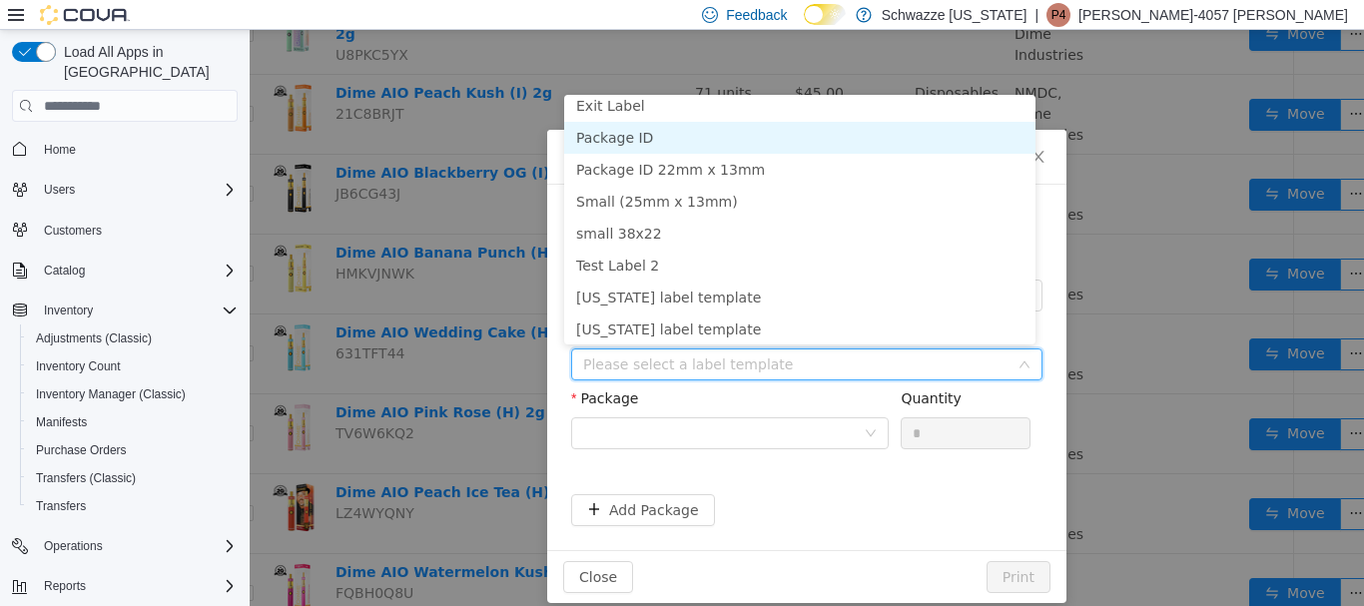
click at [605, 132] on li "Package ID" at bounding box center [799, 138] width 471 height 32
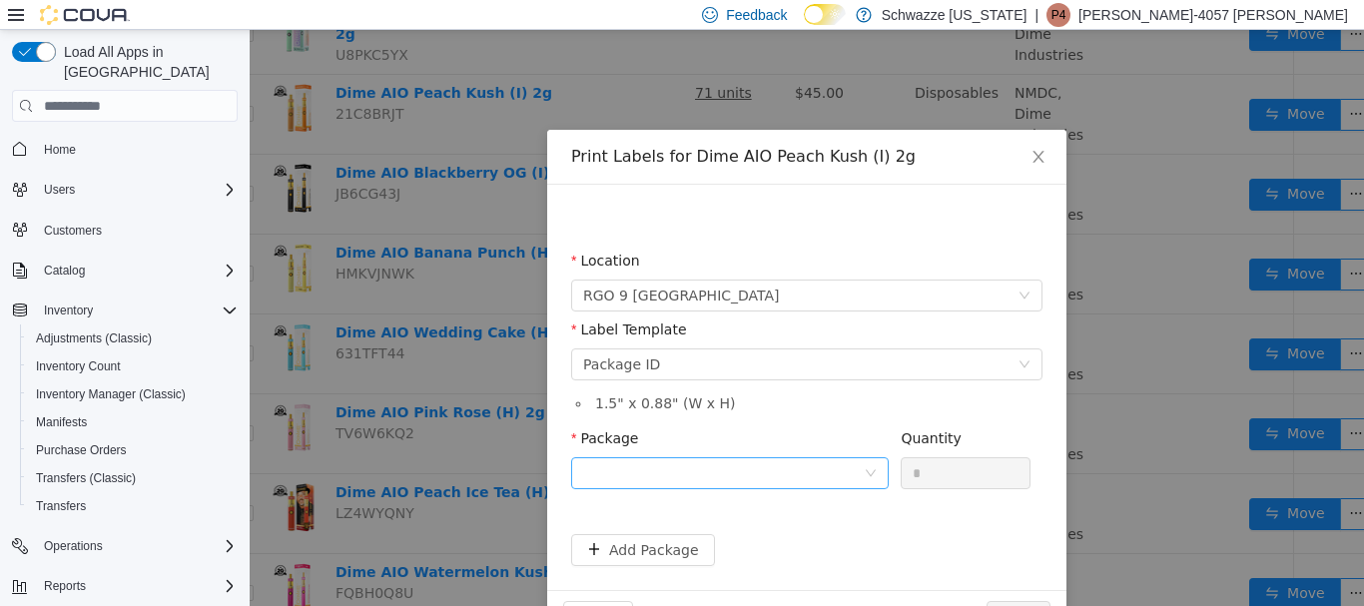
drag, startPoint x: 711, startPoint y: 451, endPoint x: 713, endPoint y: 461, distance: 10.2
click at [713, 460] on div "Package" at bounding box center [729, 462] width 317 height 69
click at [714, 461] on div at bounding box center [723, 473] width 281 height 30
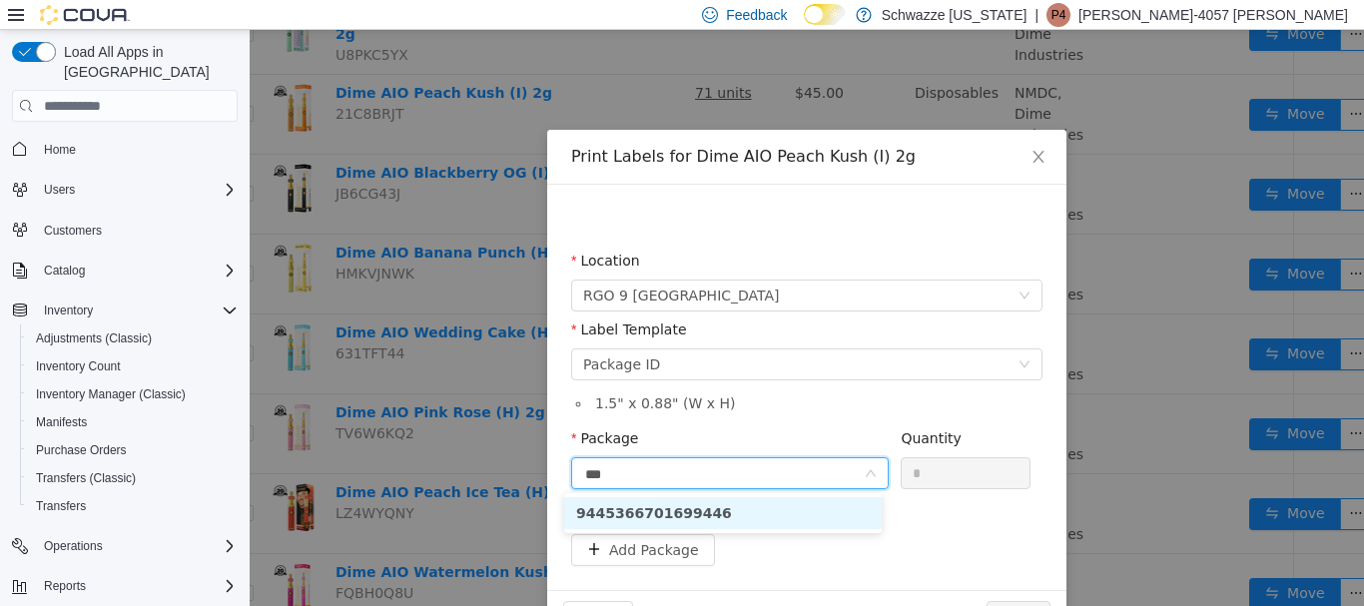
type input "****"
click at [758, 499] on li "9445366701699446" at bounding box center [722, 513] width 317 height 32
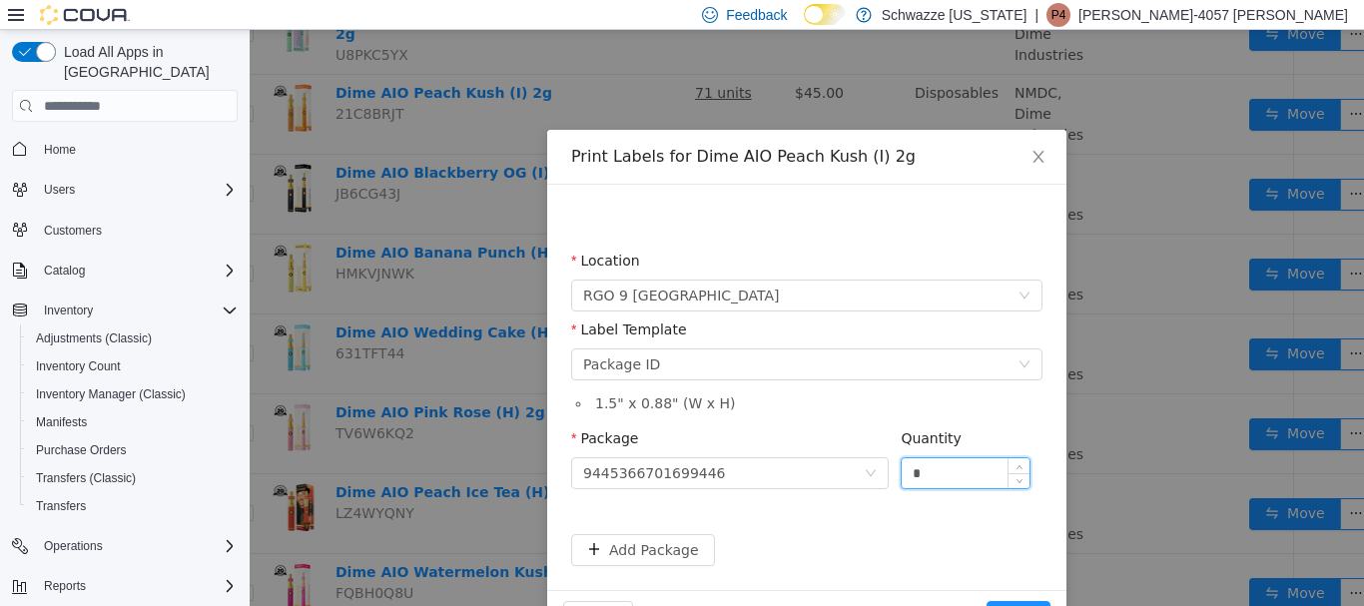
click at [957, 465] on input "*" at bounding box center [966, 473] width 128 height 30
type input "*"
click at [986, 601] on button "Print" at bounding box center [1018, 617] width 64 height 32
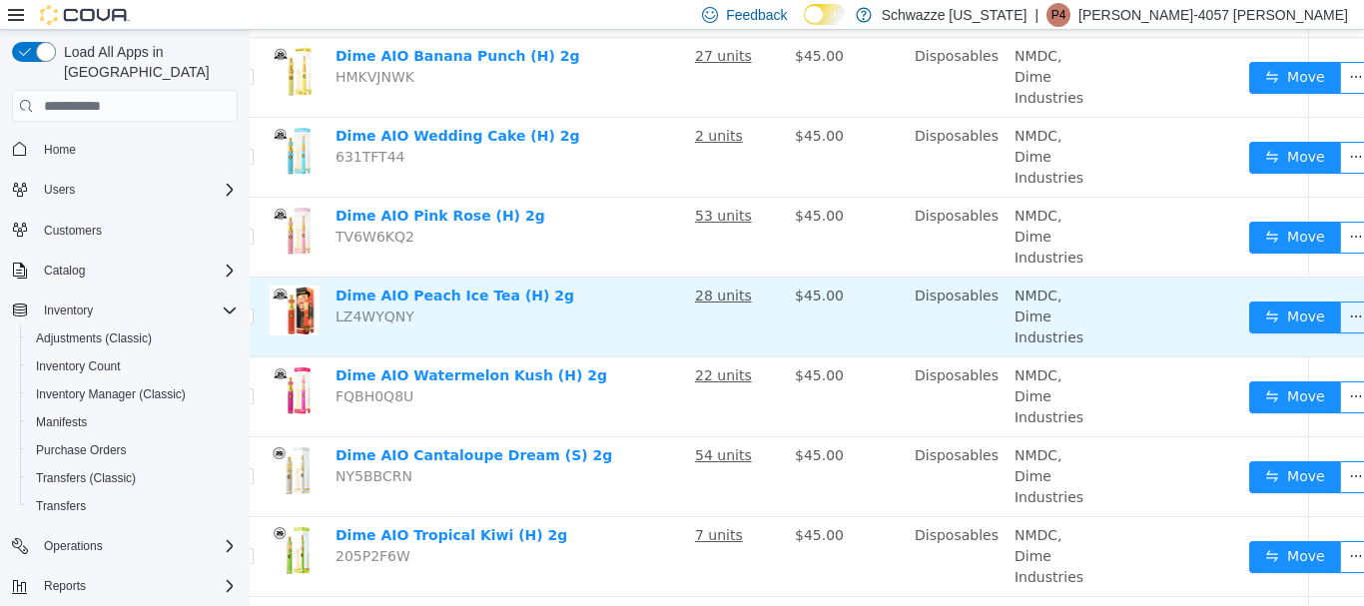
scroll to position [599, 42]
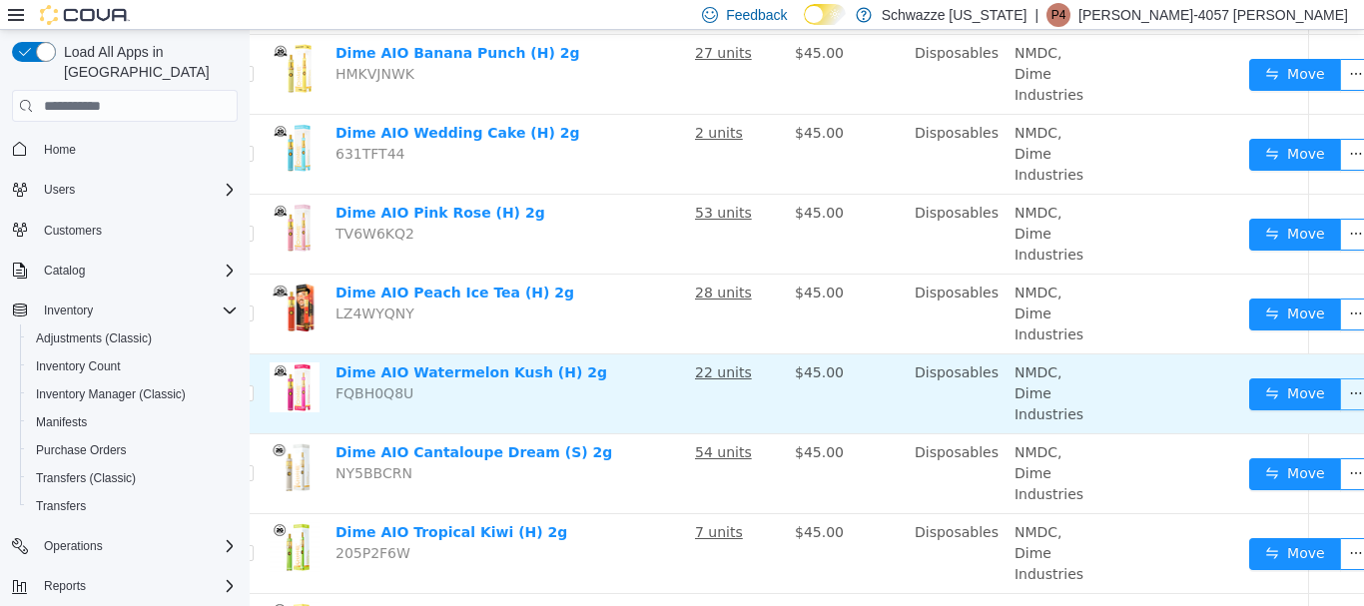
click at [1343, 387] on button "button" at bounding box center [1356, 394] width 32 height 32
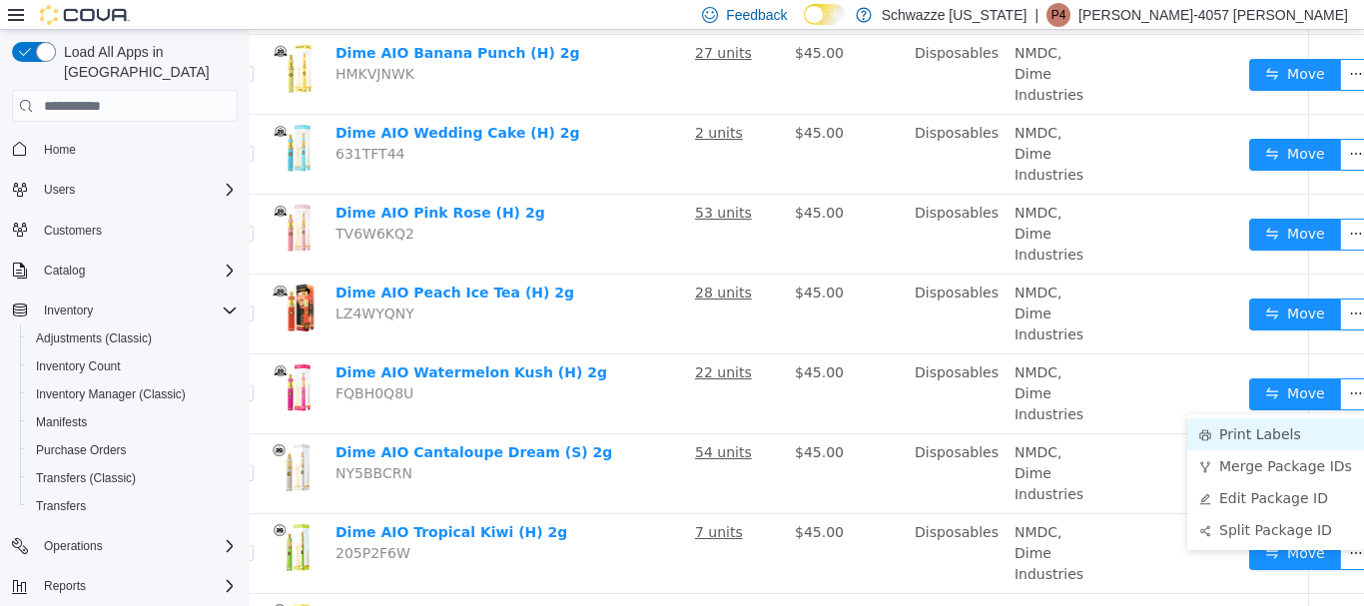
click at [1256, 430] on li "Print Labels" at bounding box center [1275, 434] width 177 height 32
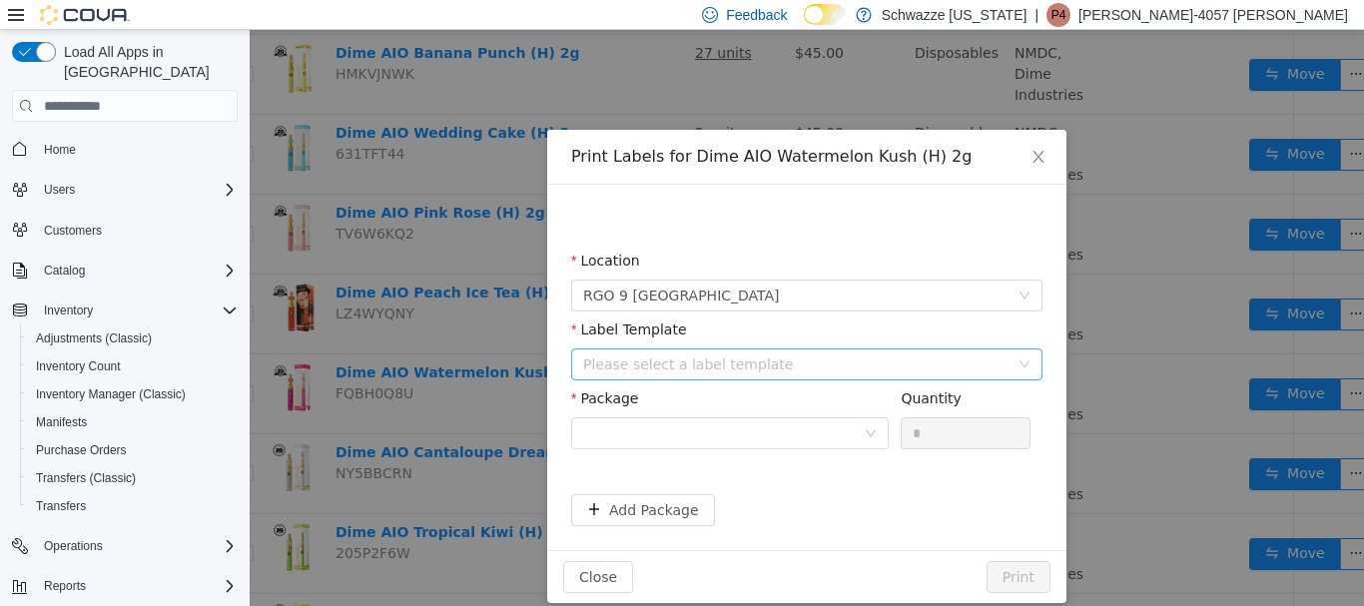
click at [693, 365] on div "Please select a label template" at bounding box center [795, 364] width 425 height 20
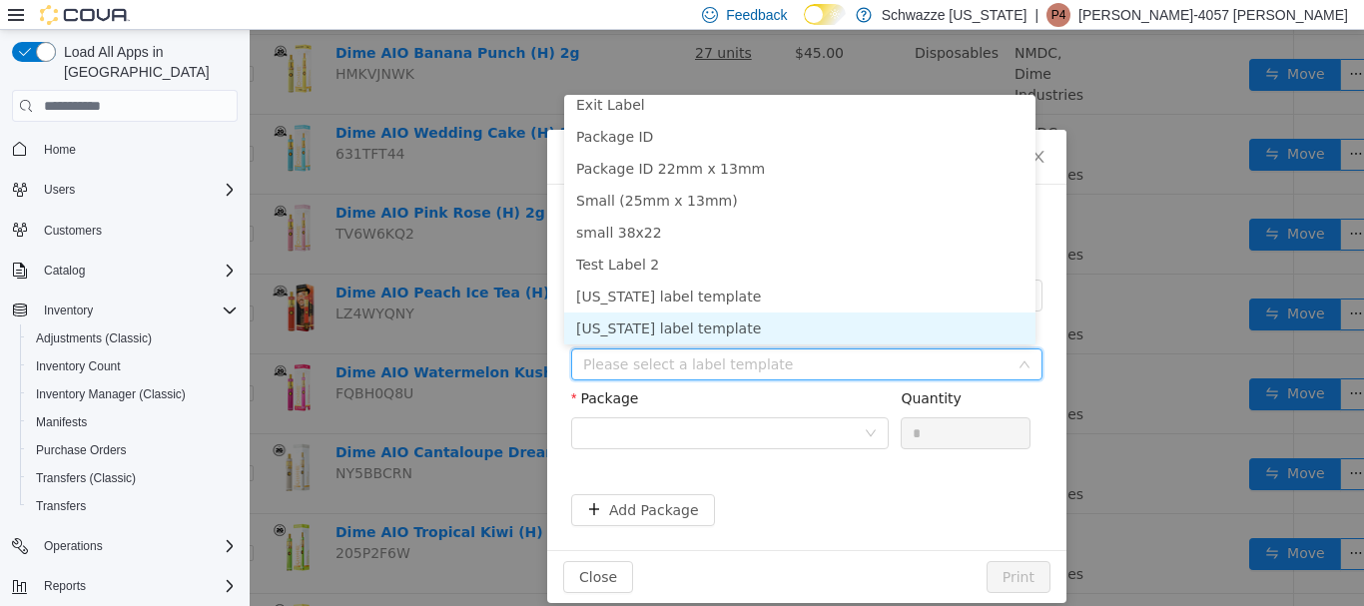
scroll to position [4, 0]
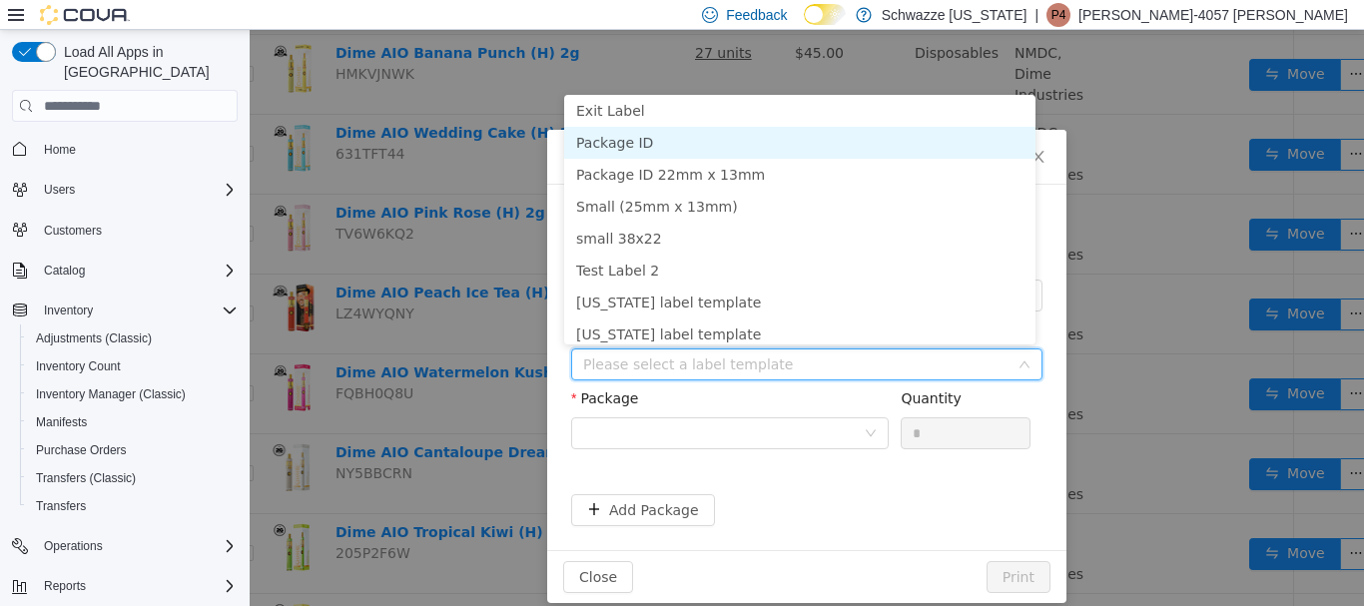
click at [714, 149] on li "Package ID" at bounding box center [799, 143] width 471 height 32
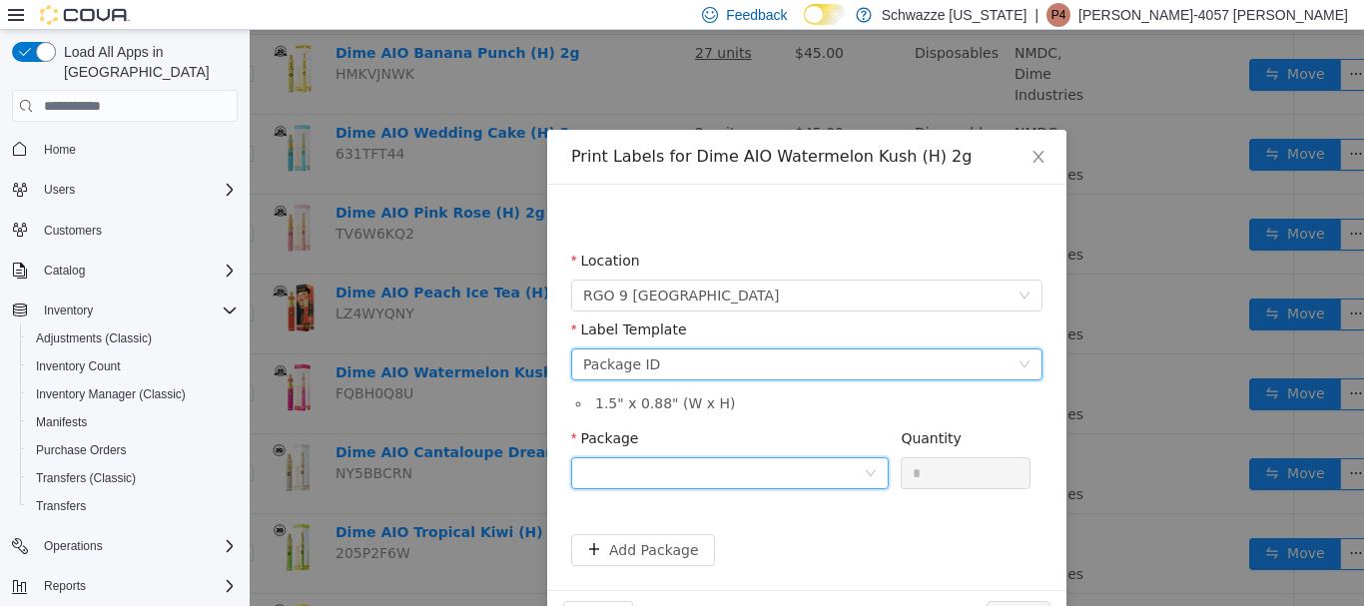
click at [752, 475] on div at bounding box center [723, 473] width 281 height 30
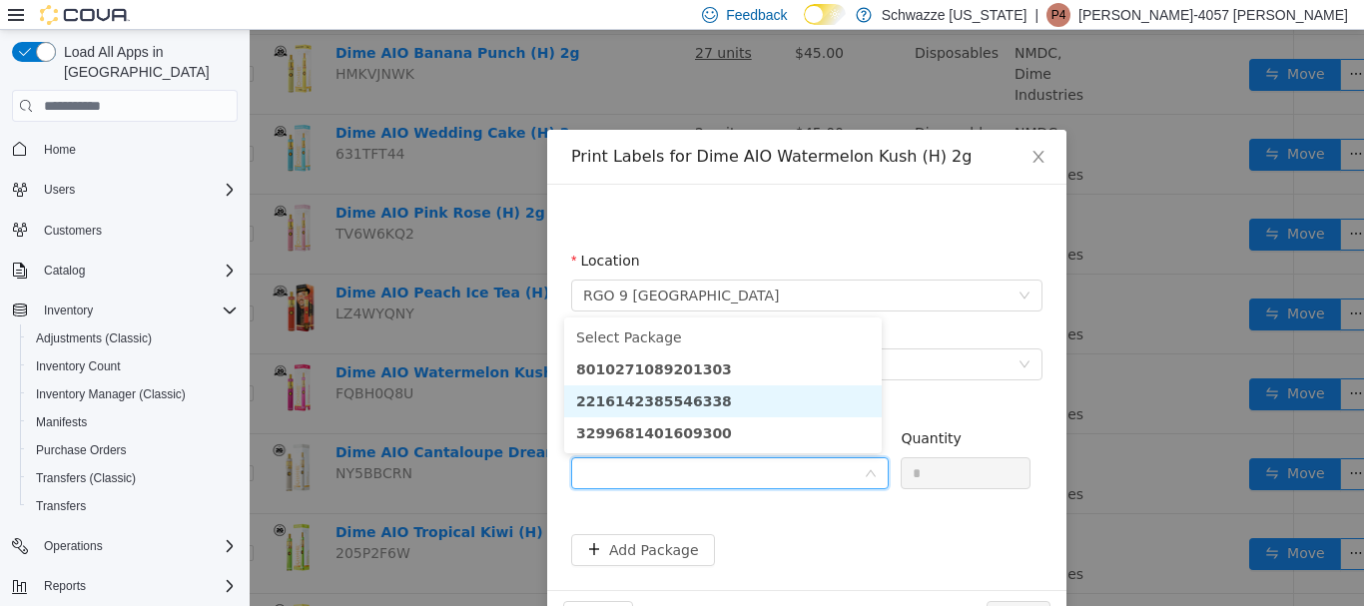
click at [681, 400] on strong "2216142385546338" at bounding box center [654, 401] width 156 height 16
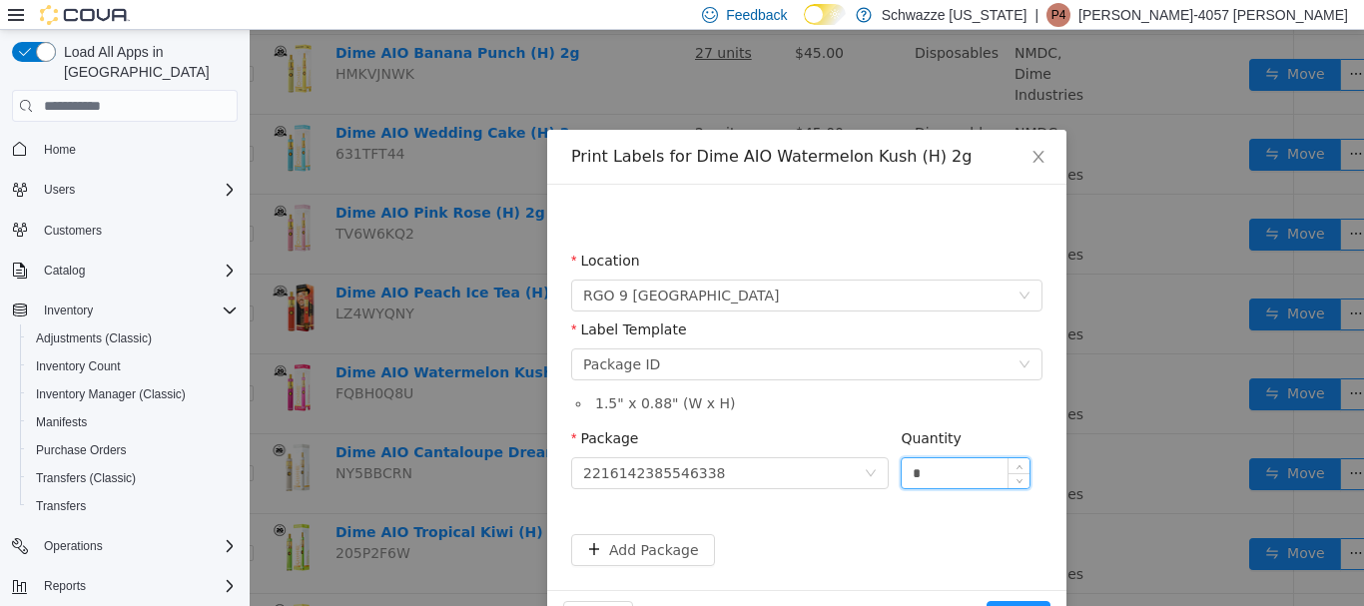
click at [968, 462] on input "*" at bounding box center [966, 473] width 128 height 30
type input "**"
click at [986, 601] on button "Print" at bounding box center [1018, 617] width 64 height 32
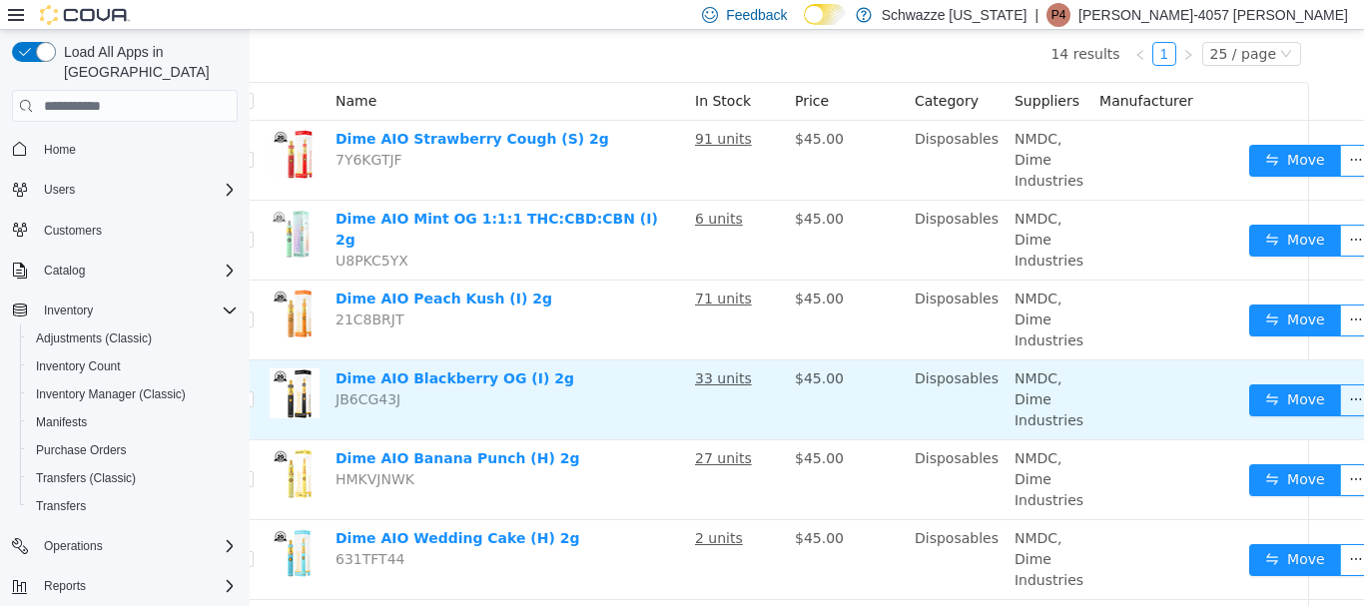
scroll to position [300, 42]
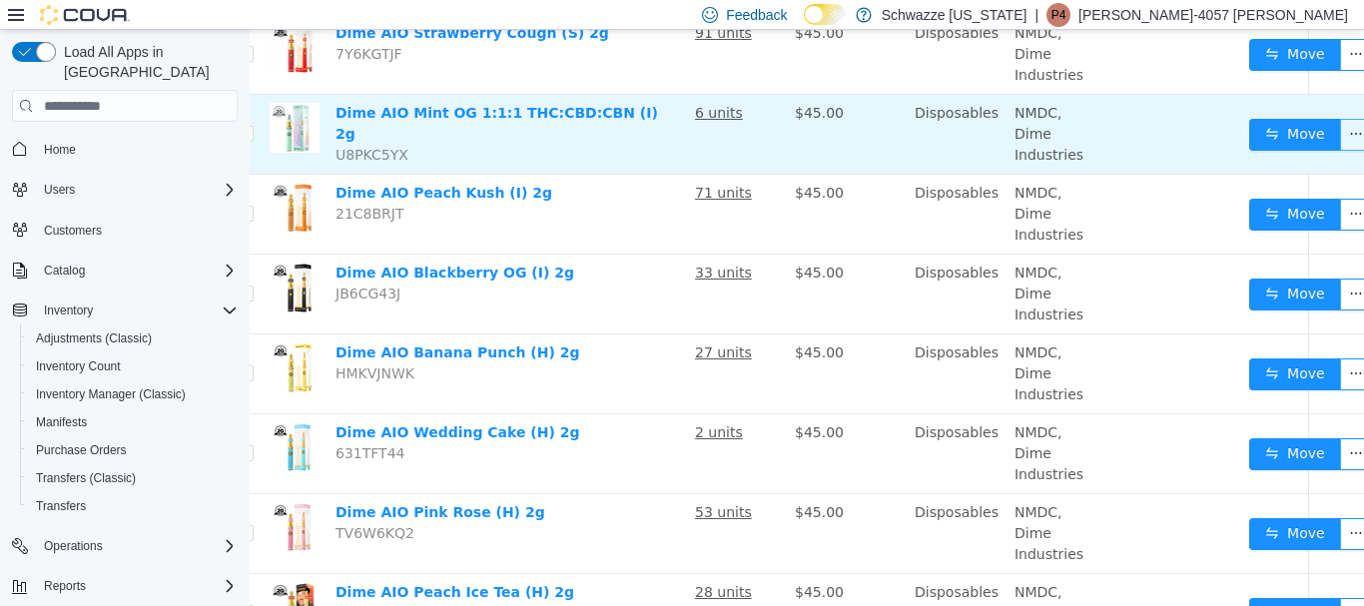
click at [1340, 139] on button "button" at bounding box center [1356, 135] width 32 height 32
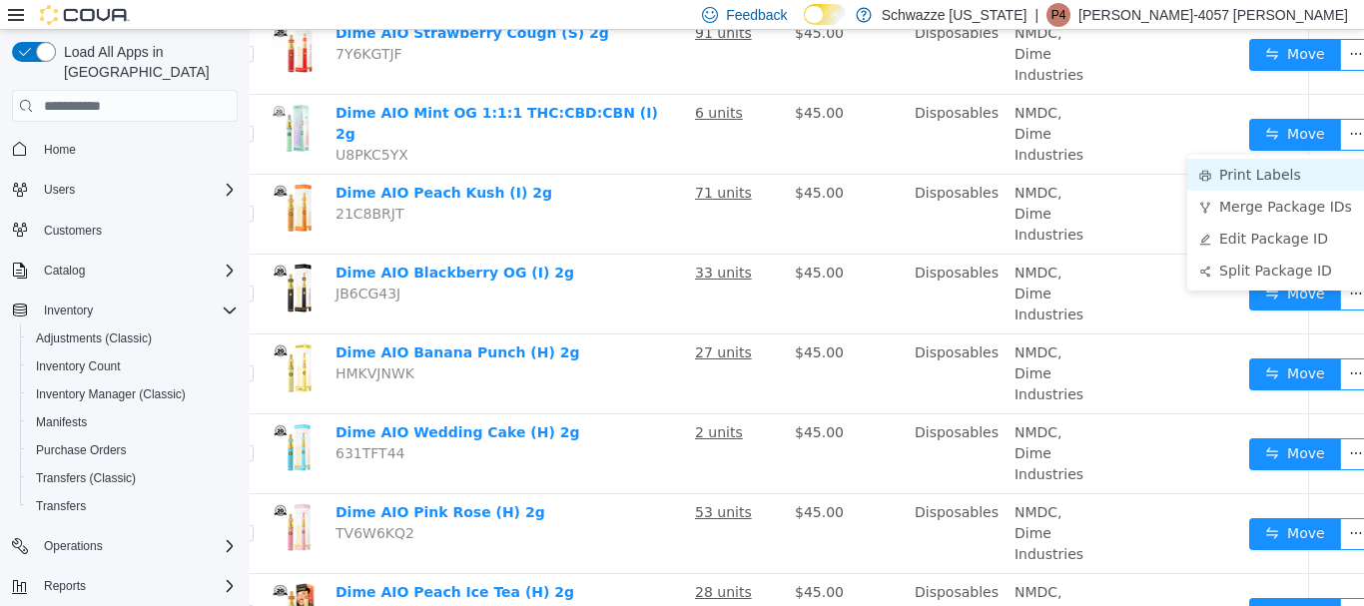
click at [1282, 167] on li "Print Labels" at bounding box center [1275, 175] width 177 height 32
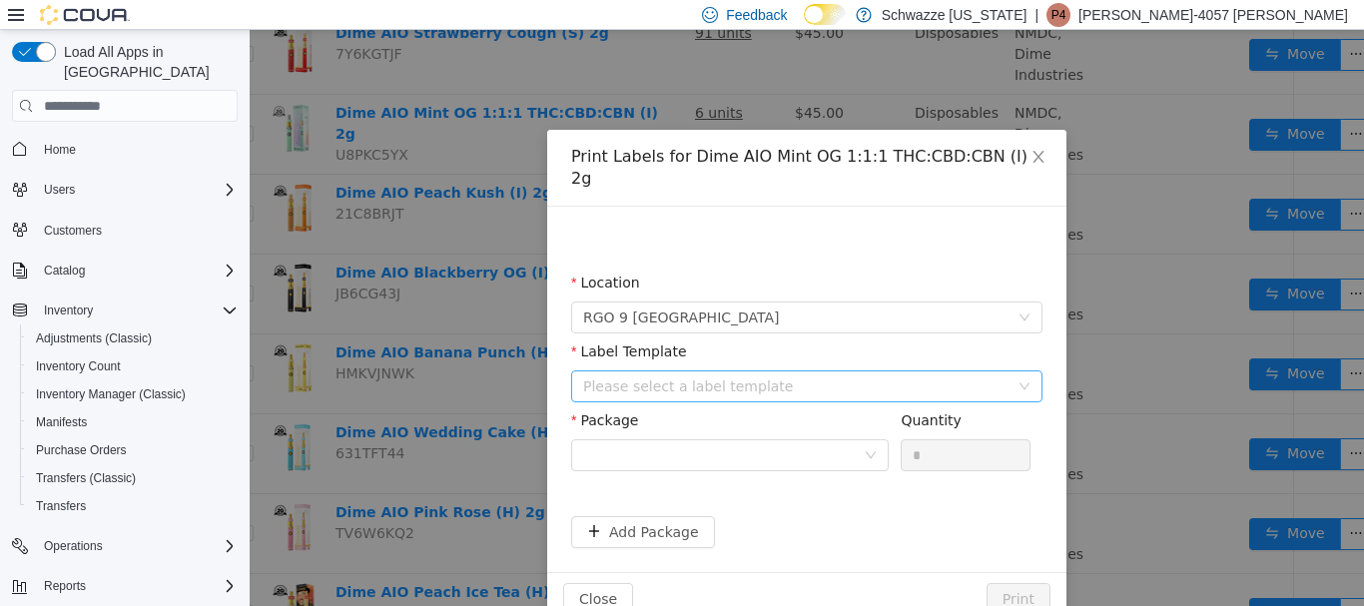
click at [640, 376] on div "Please select a label template" at bounding box center [795, 386] width 425 height 20
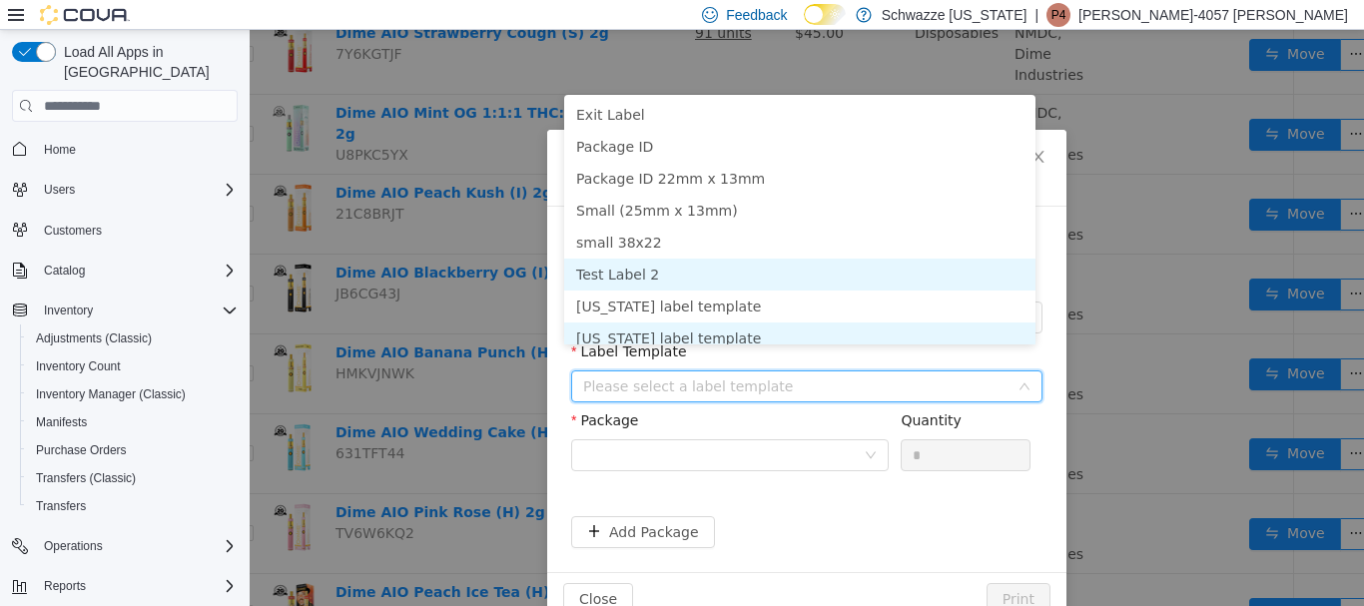
scroll to position [10, 0]
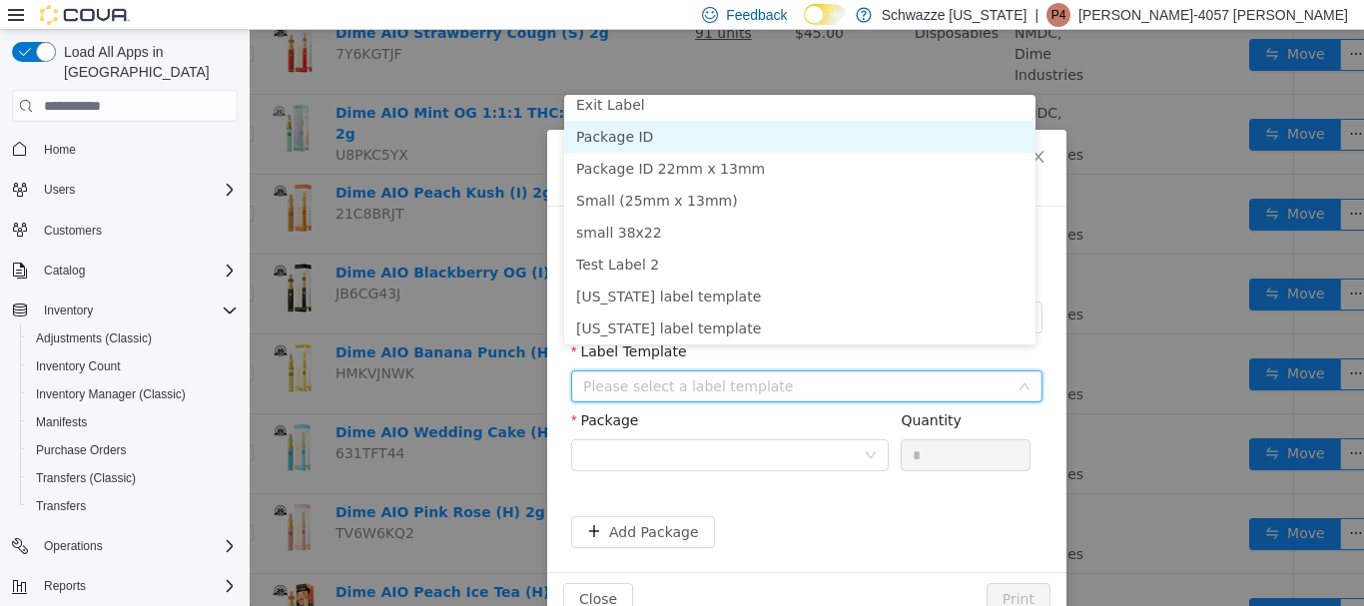
click at [670, 141] on li "Package ID" at bounding box center [799, 137] width 471 height 32
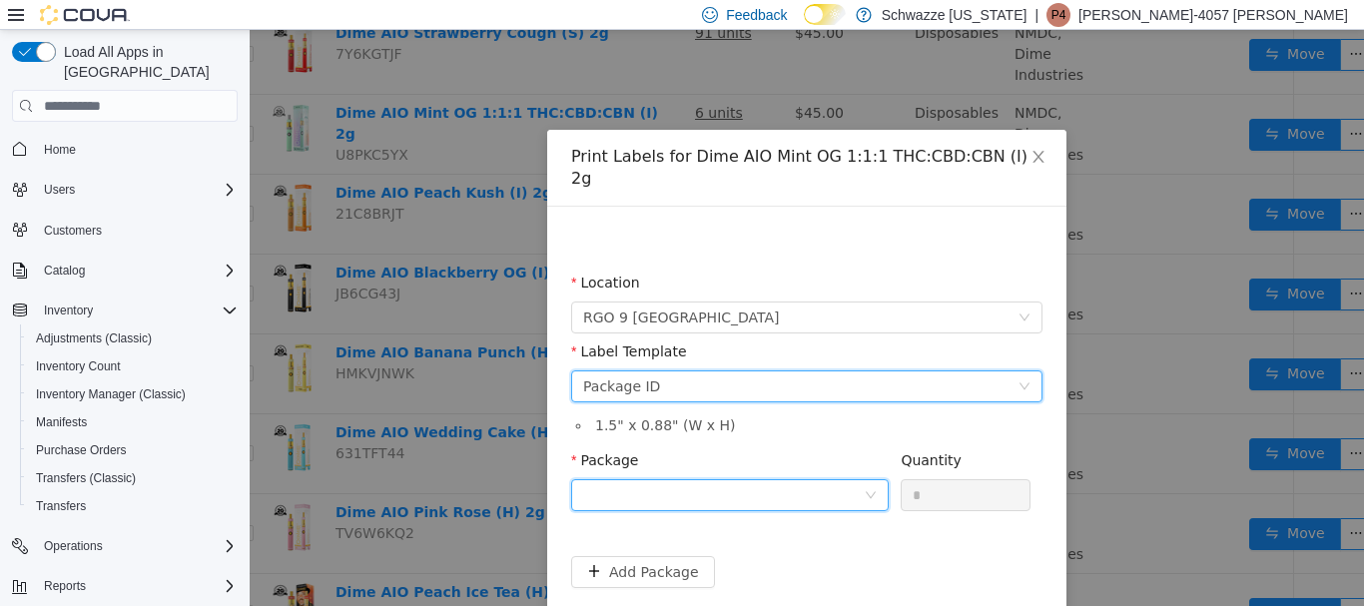
click at [811, 480] on div at bounding box center [723, 495] width 281 height 30
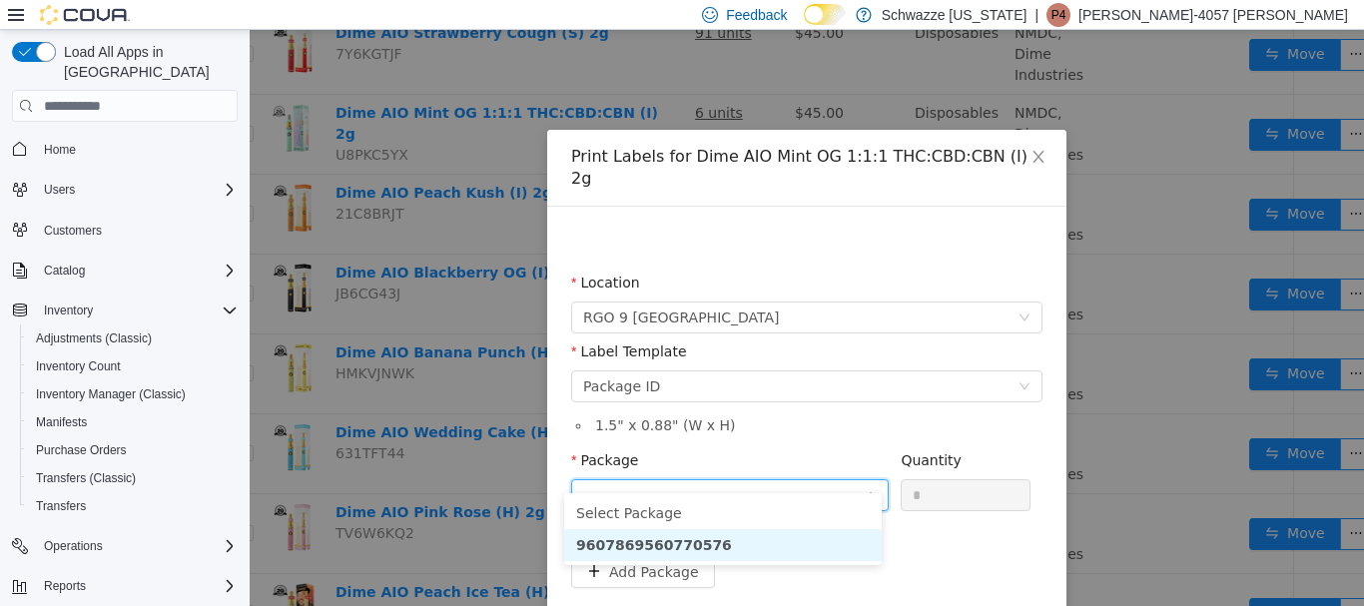
click at [725, 550] on li "9607869560770576" at bounding box center [722, 545] width 317 height 32
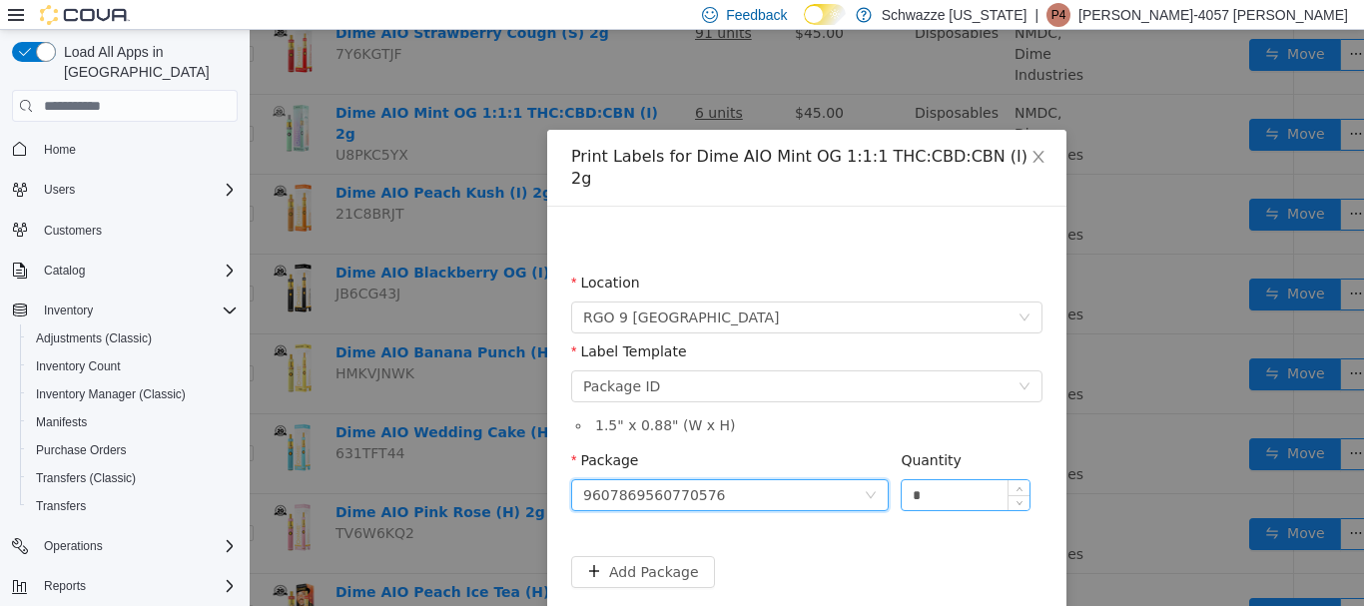
click at [942, 480] on input "*" at bounding box center [966, 495] width 128 height 30
type input "*"
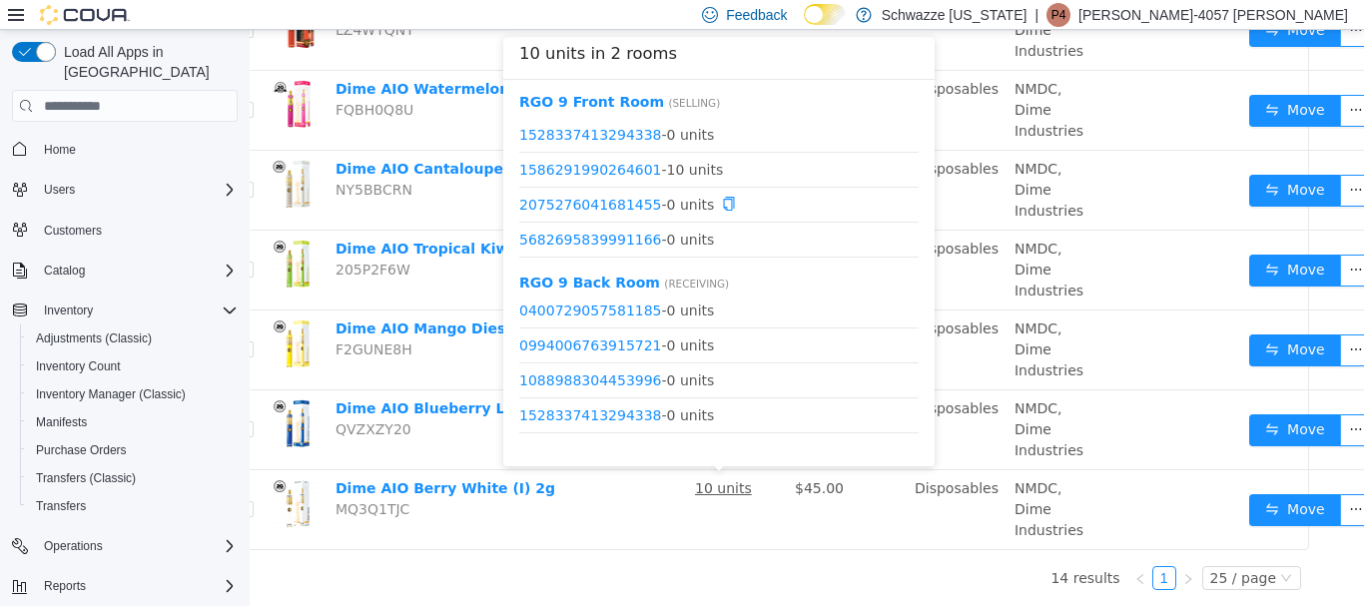
scroll to position [200, 0]
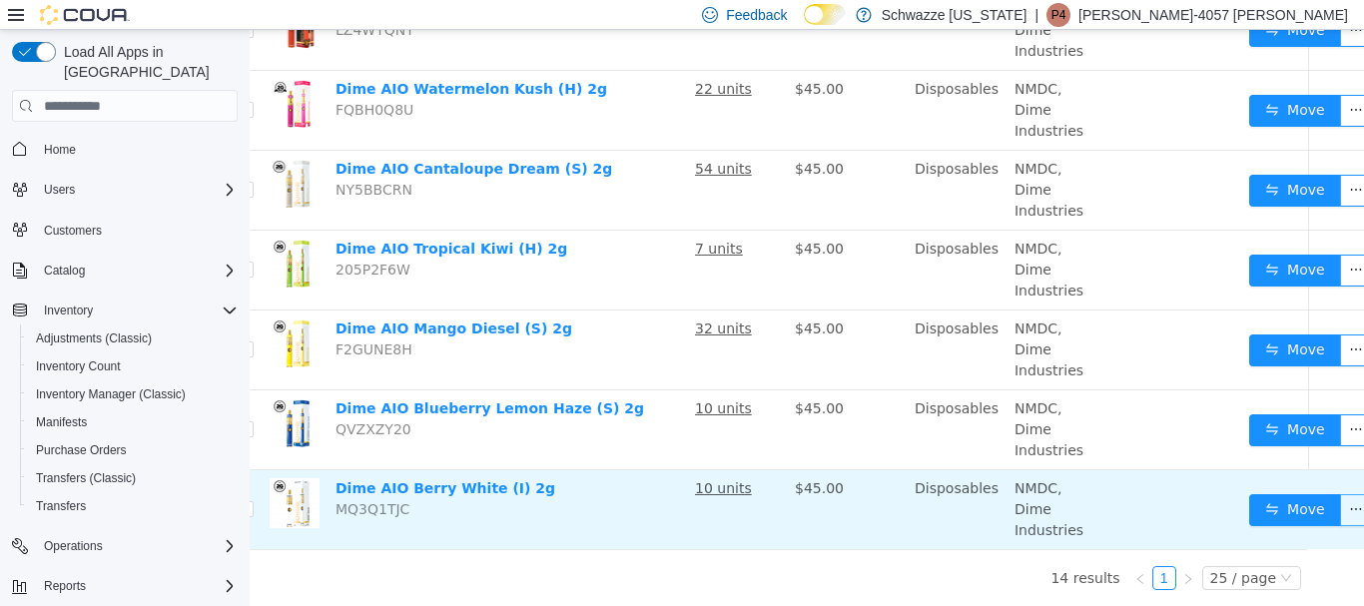
click at [1340, 494] on button "button" at bounding box center [1356, 510] width 32 height 32
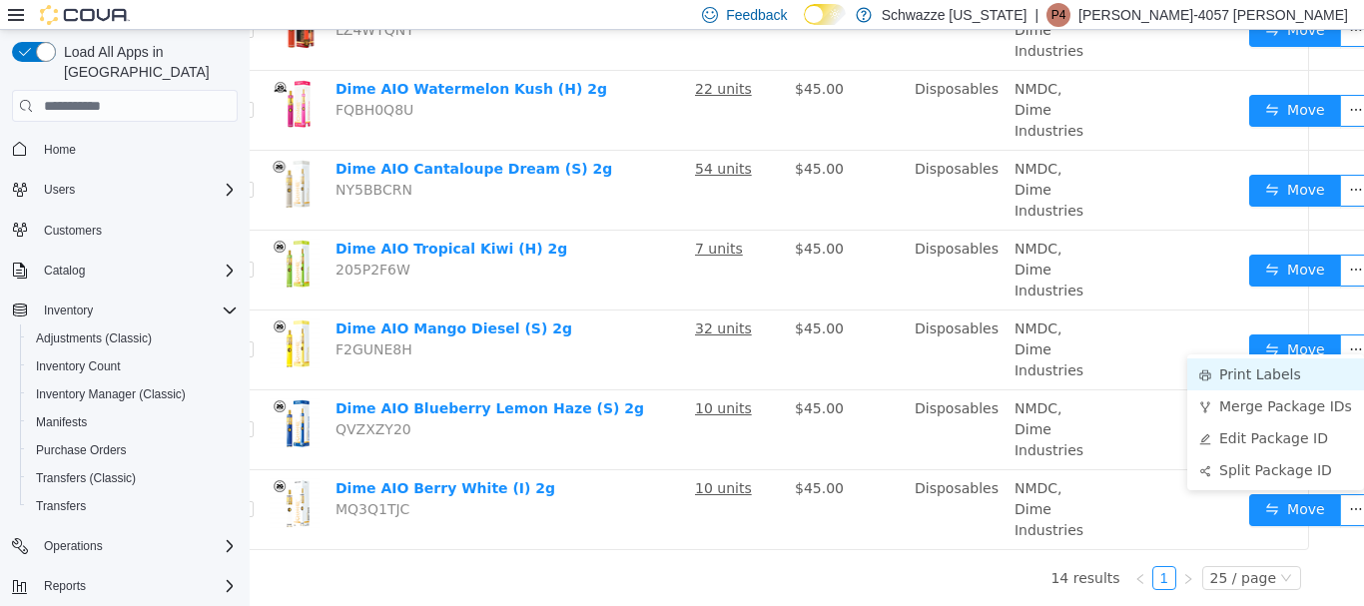
click at [1231, 358] on li "Print Labels" at bounding box center [1275, 374] width 177 height 32
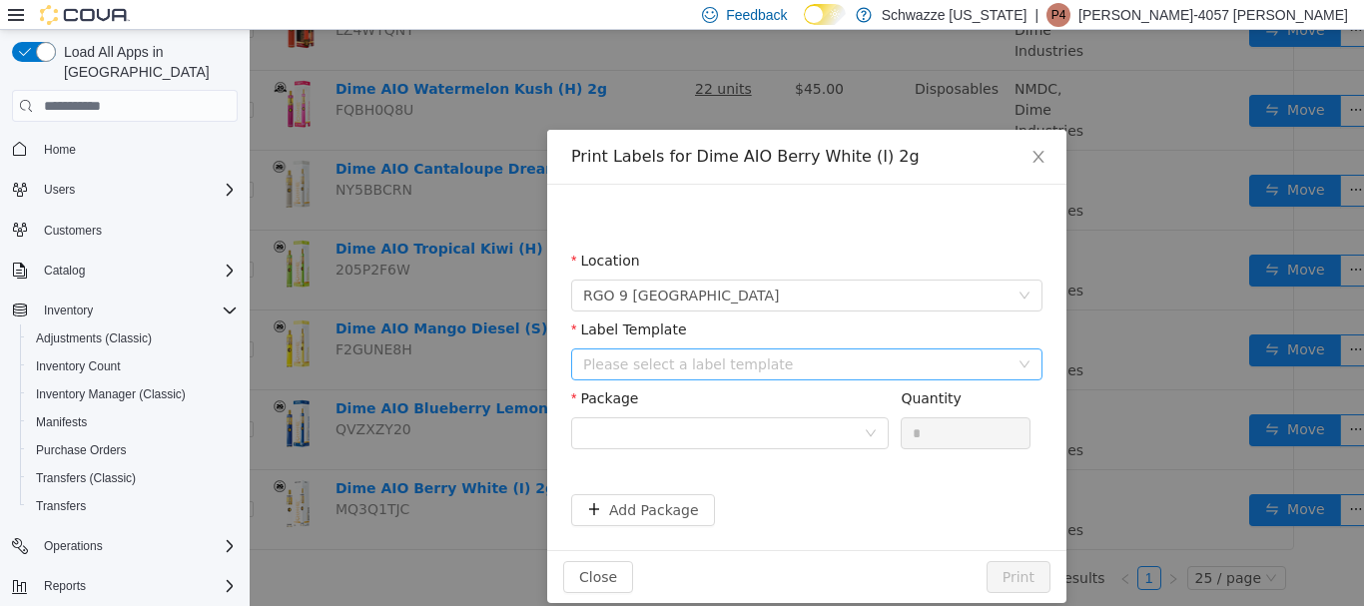
click at [763, 363] on div "Please select a label template" at bounding box center [795, 364] width 425 height 20
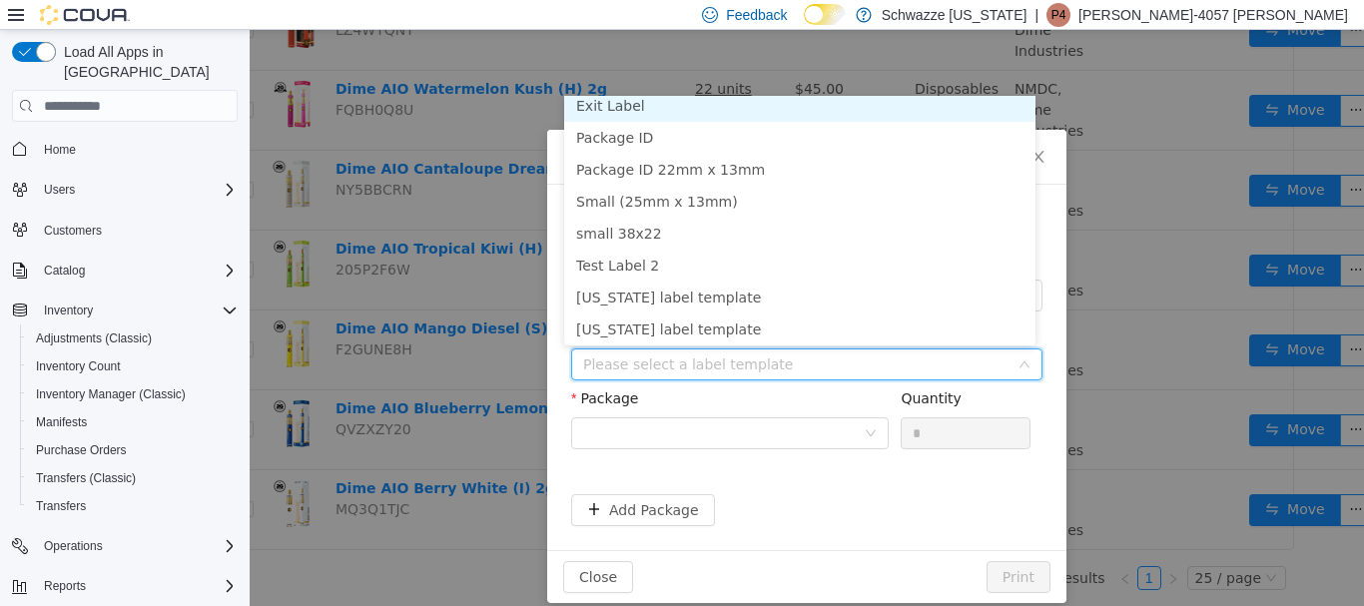
scroll to position [4, 0]
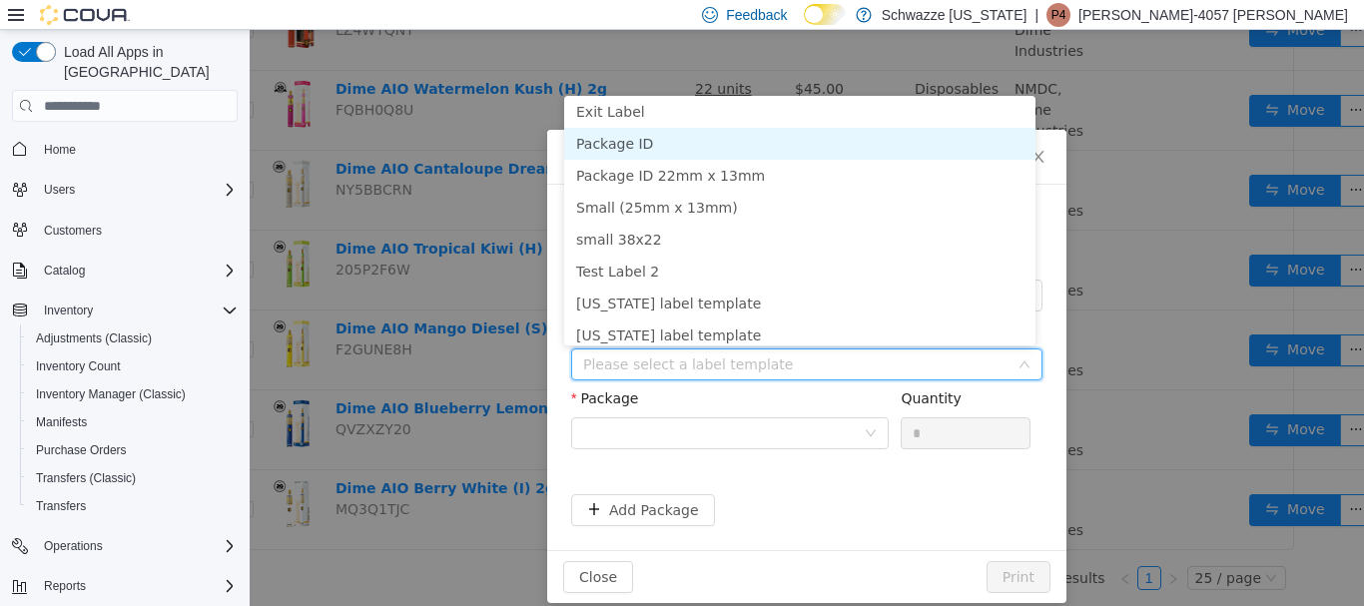
click at [620, 142] on li "Package ID" at bounding box center [799, 144] width 471 height 32
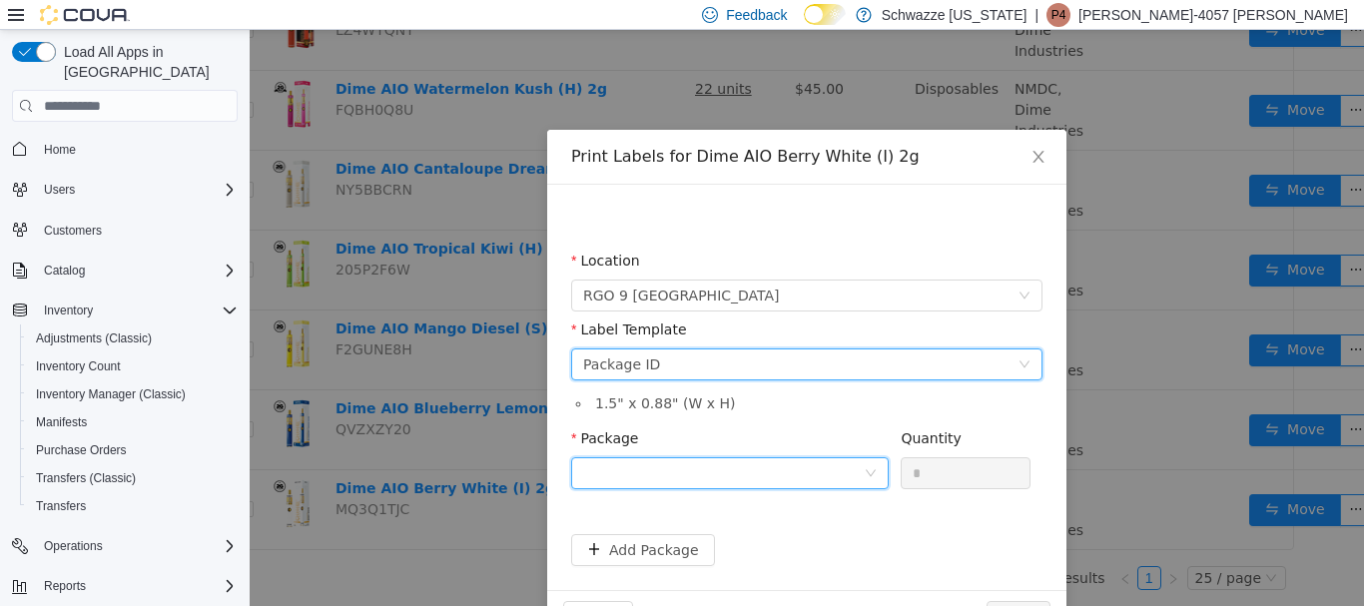
click at [832, 475] on div at bounding box center [723, 473] width 281 height 30
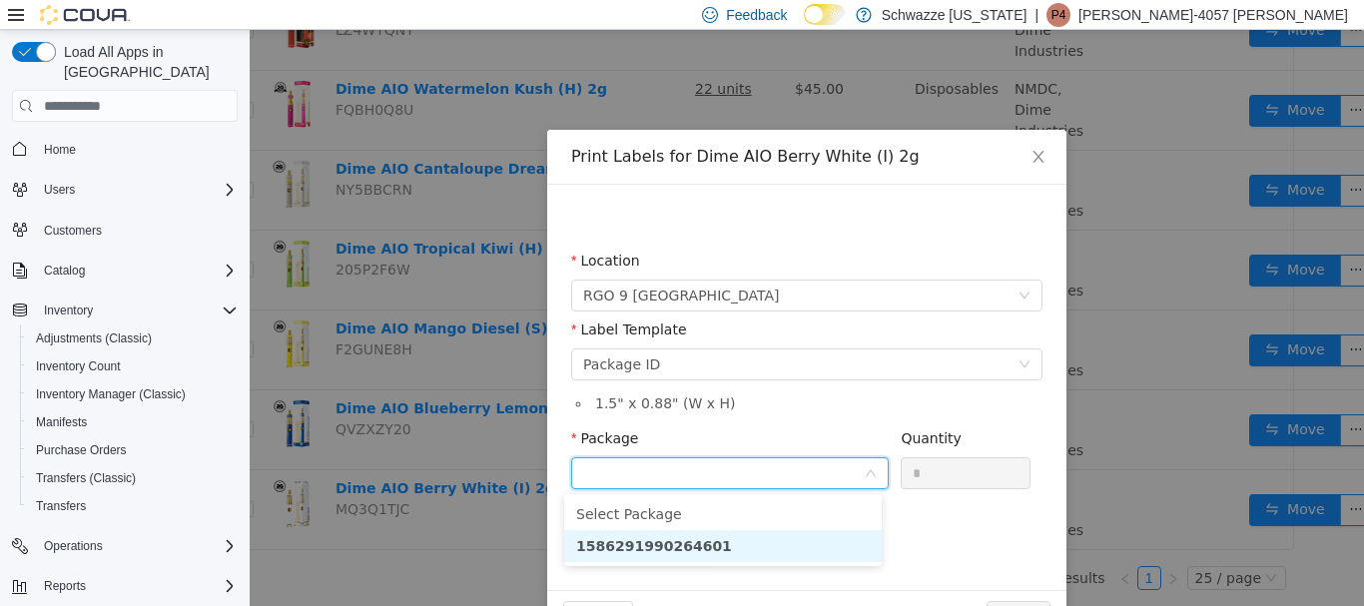
click at [716, 539] on li "1586291990264601" at bounding box center [722, 546] width 317 height 32
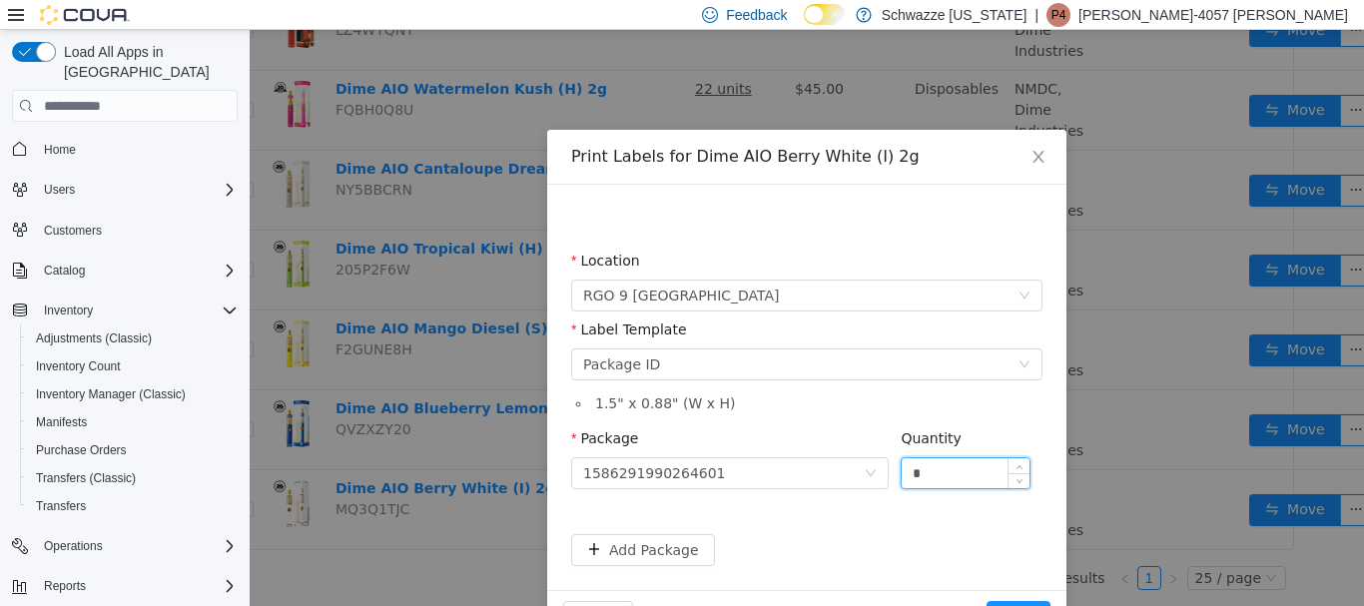
click at [939, 461] on input "*" at bounding box center [966, 473] width 128 height 30
type input "**"
click at [986, 601] on button "Print" at bounding box center [1018, 617] width 64 height 32
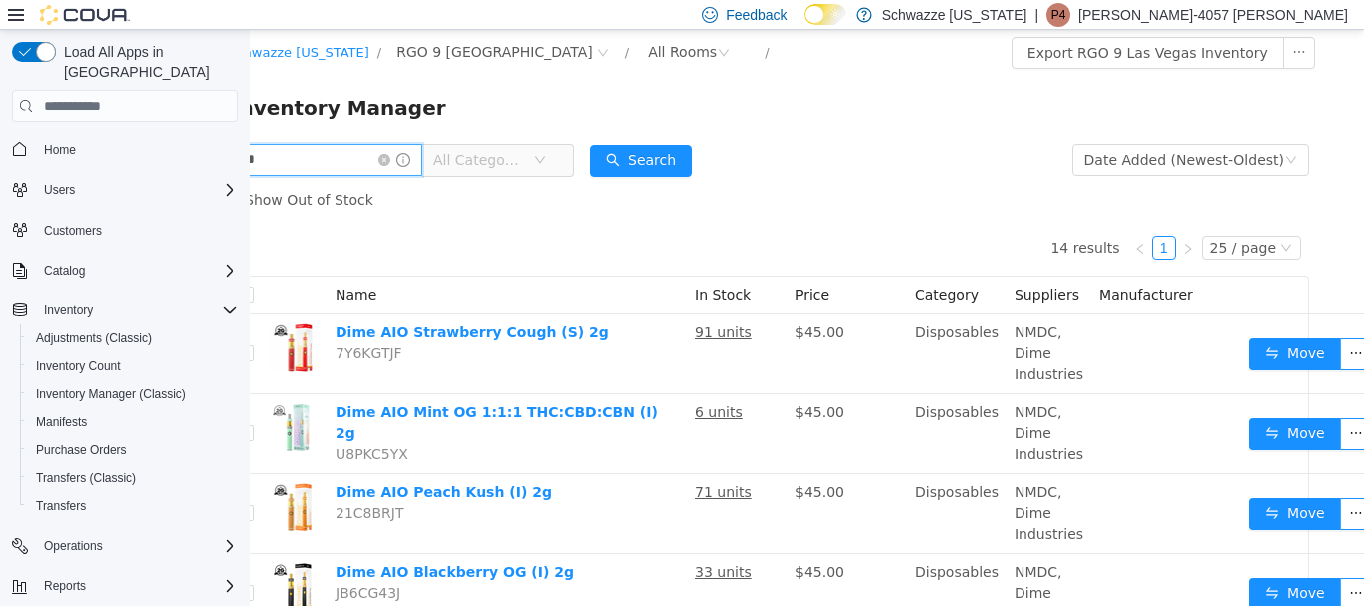
scroll to position [0, 0]
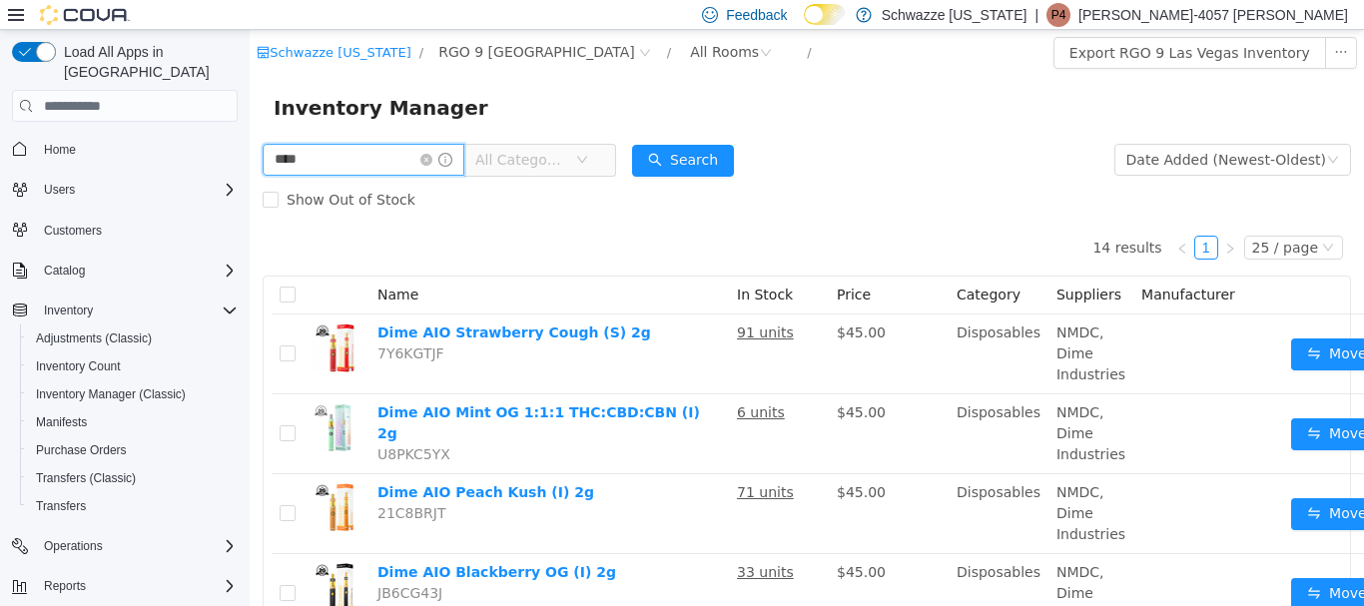
drag, startPoint x: 294, startPoint y: 159, endPoint x: 98, endPoint y: 184, distance: 197.3
click at [250, 184] on html "Schwazze [US_STATE] / RGO 9 [GEOGRAPHIC_DATA] / All Rooms / Export RGO 9 Las Ve…" at bounding box center [807, 318] width 1114 height 576
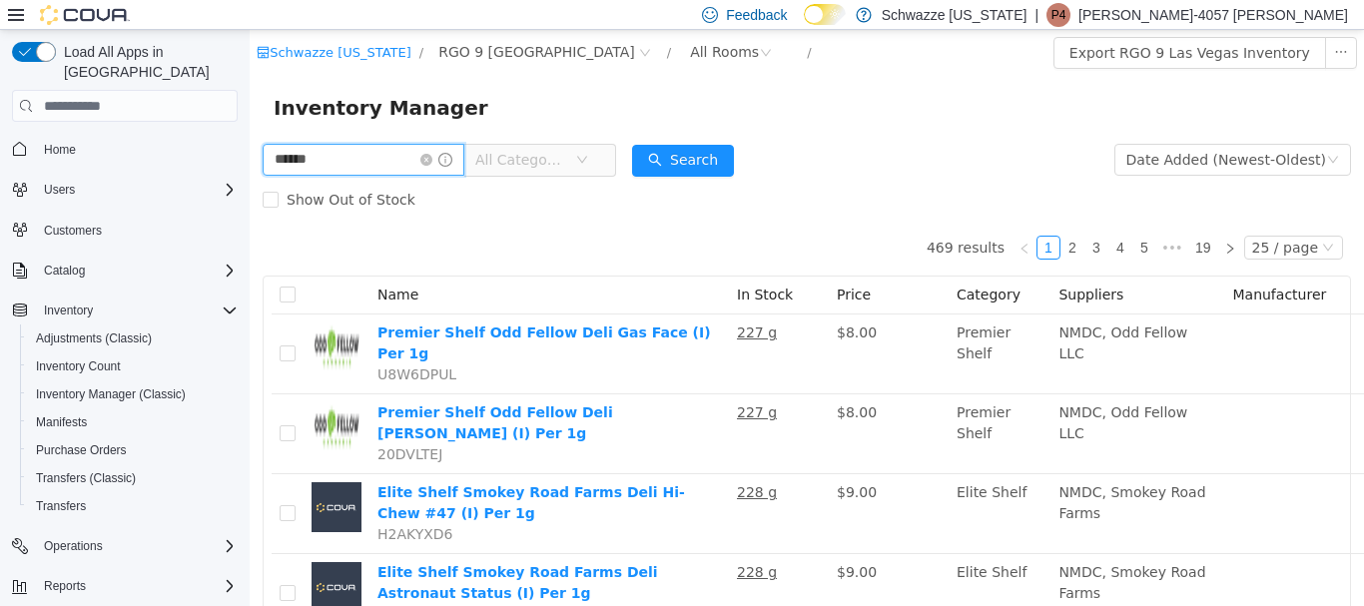
type input "******"
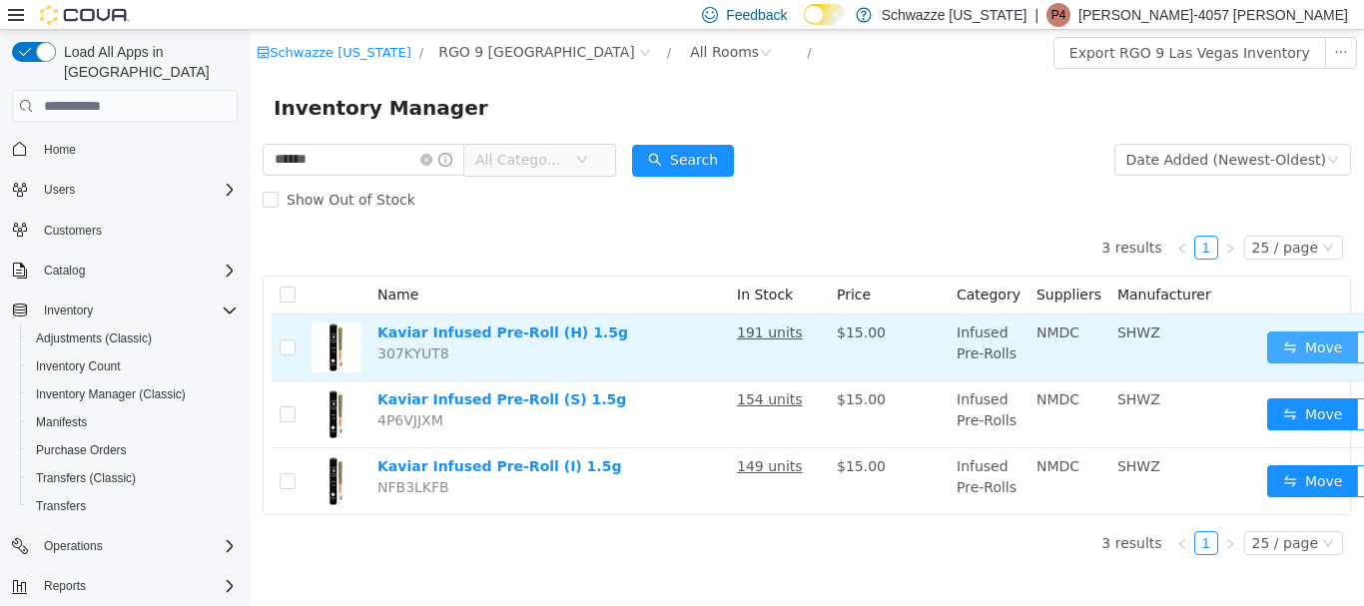
click at [1289, 344] on button "Move" at bounding box center [1313, 347] width 92 height 32
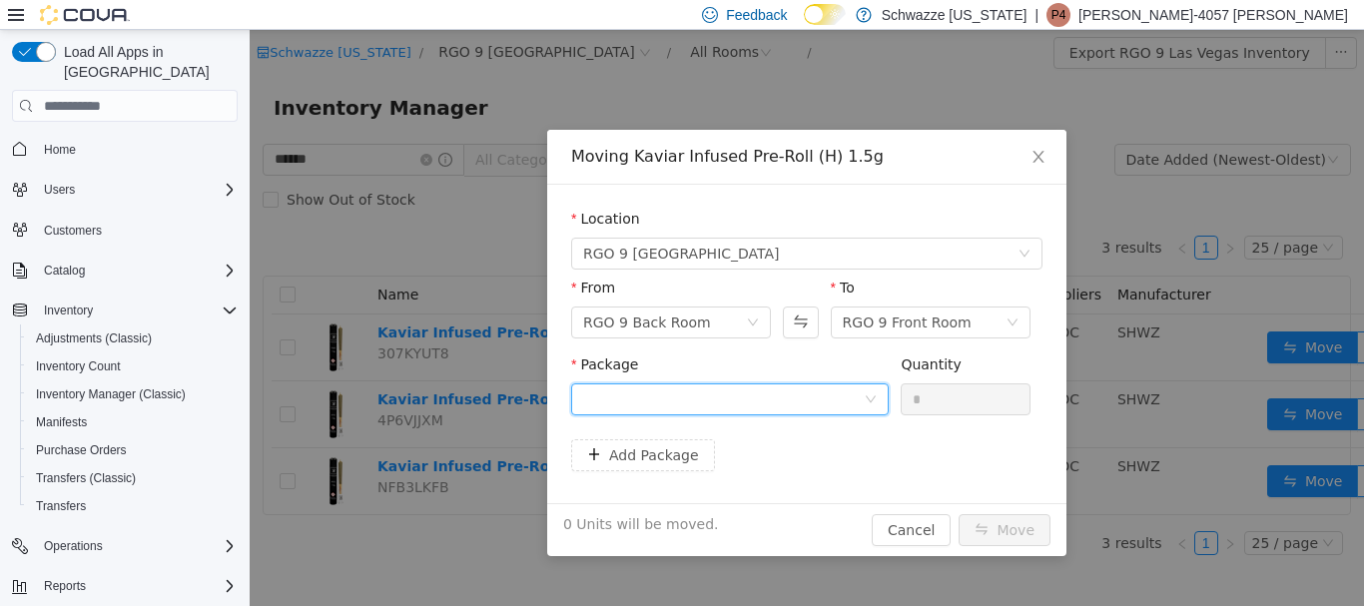
click at [794, 391] on div at bounding box center [723, 399] width 281 height 30
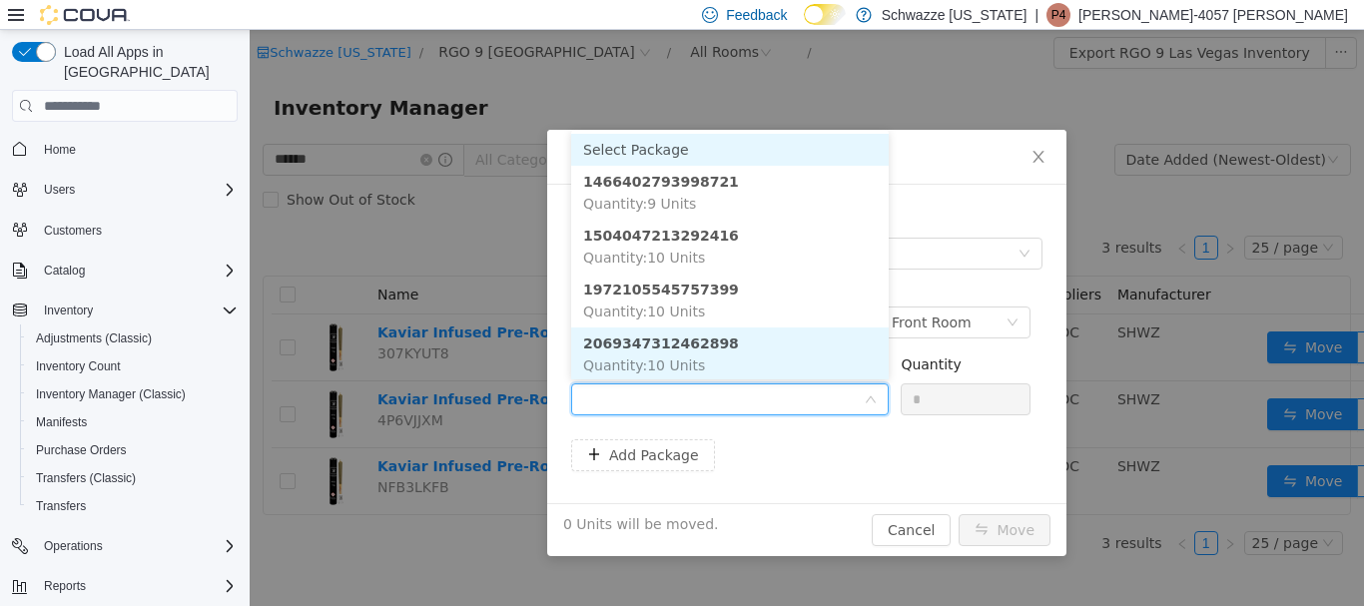
scroll to position [2, 0]
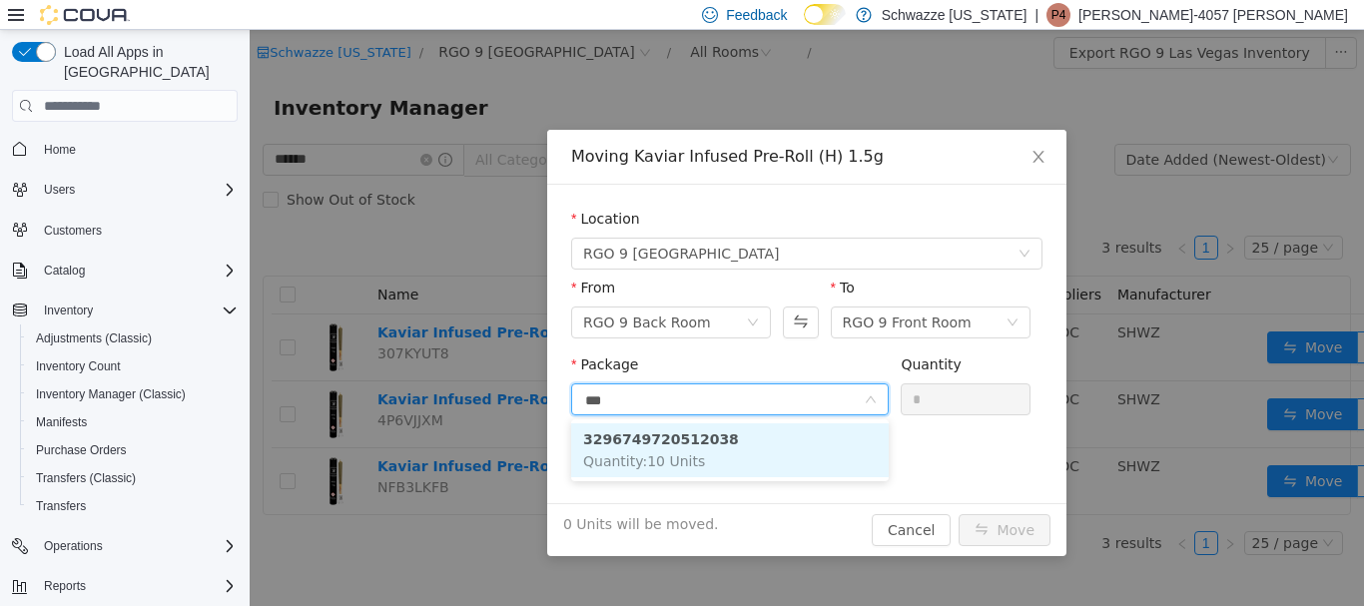
type input "****"
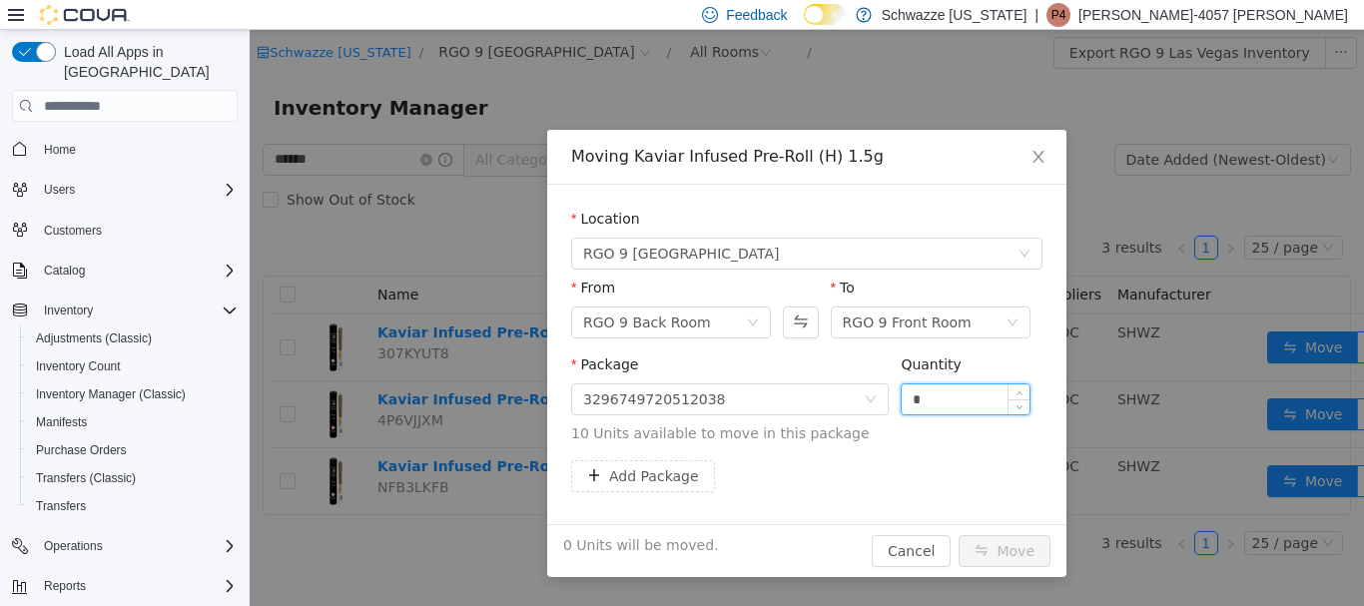
drag, startPoint x: 914, startPoint y: 399, endPoint x: 936, endPoint y: 390, distance: 23.7
click at [915, 399] on input "*" at bounding box center [966, 399] width 128 height 30
click at [936, 390] on input "*" at bounding box center [966, 399] width 128 height 30
type input "**"
click at [958, 535] on button "Move" at bounding box center [1004, 551] width 92 height 32
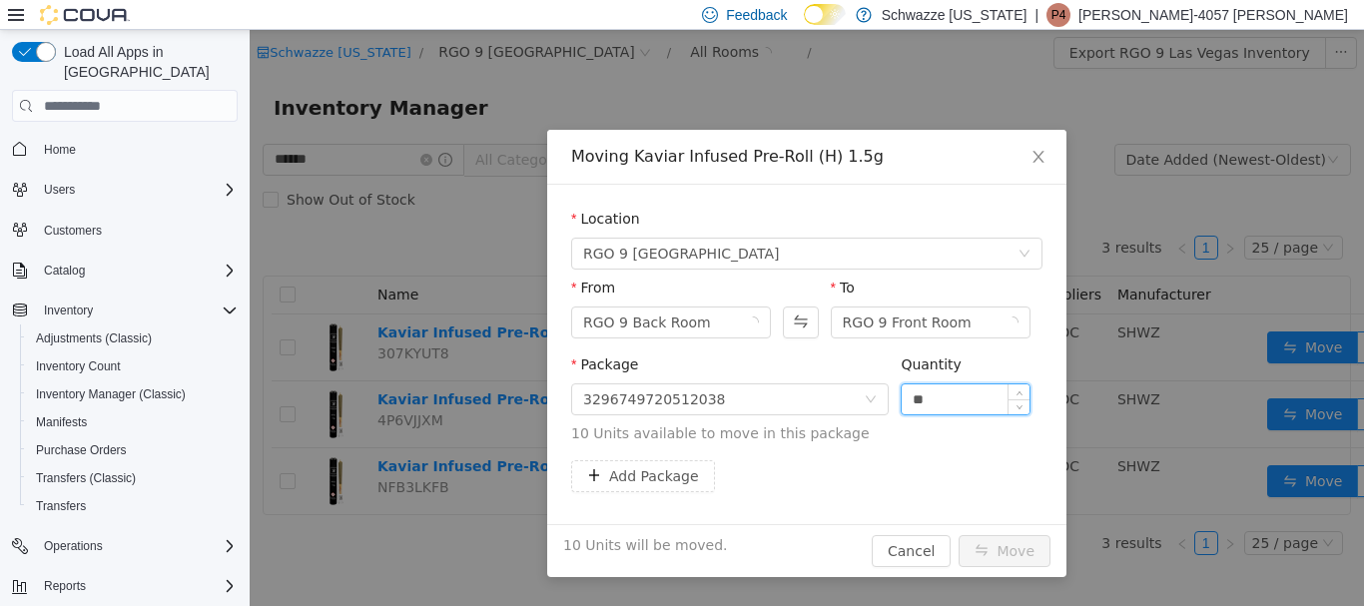
click at [958, 535] on button "Move" at bounding box center [1004, 551] width 92 height 32
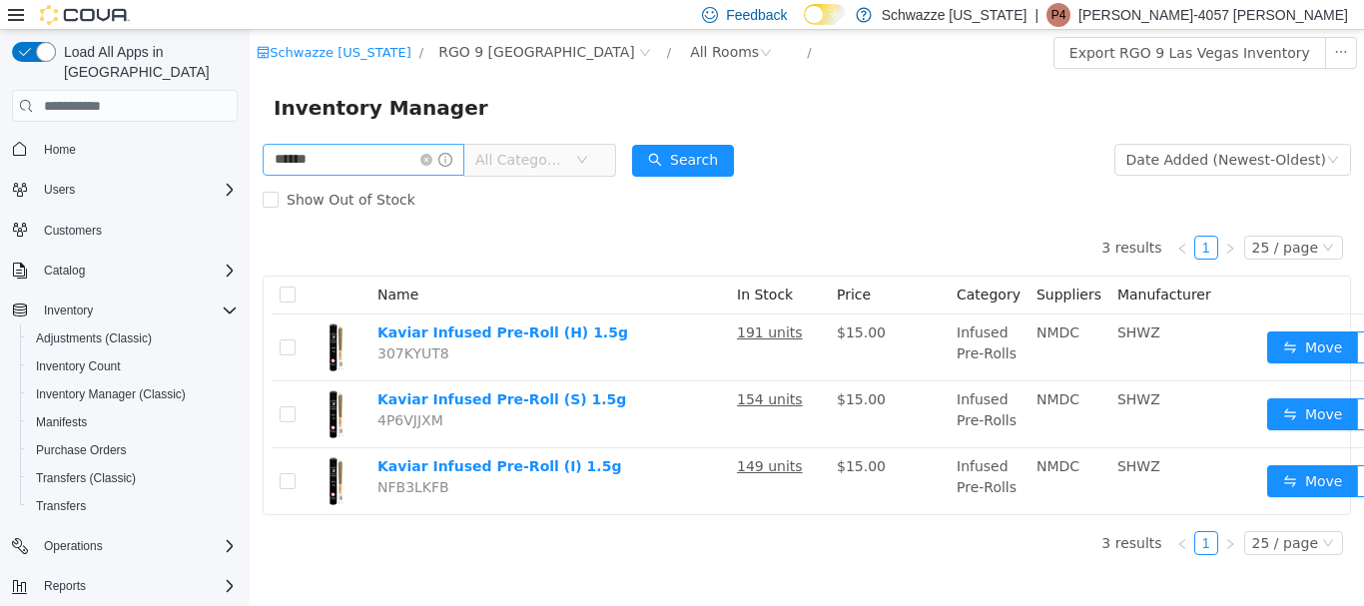
drag, startPoint x: 344, startPoint y: 142, endPoint x: 311, endPoint y: 172, distance: 44.5
click at [306, 169] on div "****** All Categories" at bounding box center [439, 160] width 353 height 40
drag, startPoint x: 329, startPoint y: 158, endPoint x: 0, endPoint y: 183, distance: 330.4
click at [250, 183] on html "Schwazze [US_STATE] / RGO 9 [GEOGRAPHIC_DATA] / All Rooms / Export RGO 9 Las Ve…" at bounding box center [807, 318] width 1114 height 576
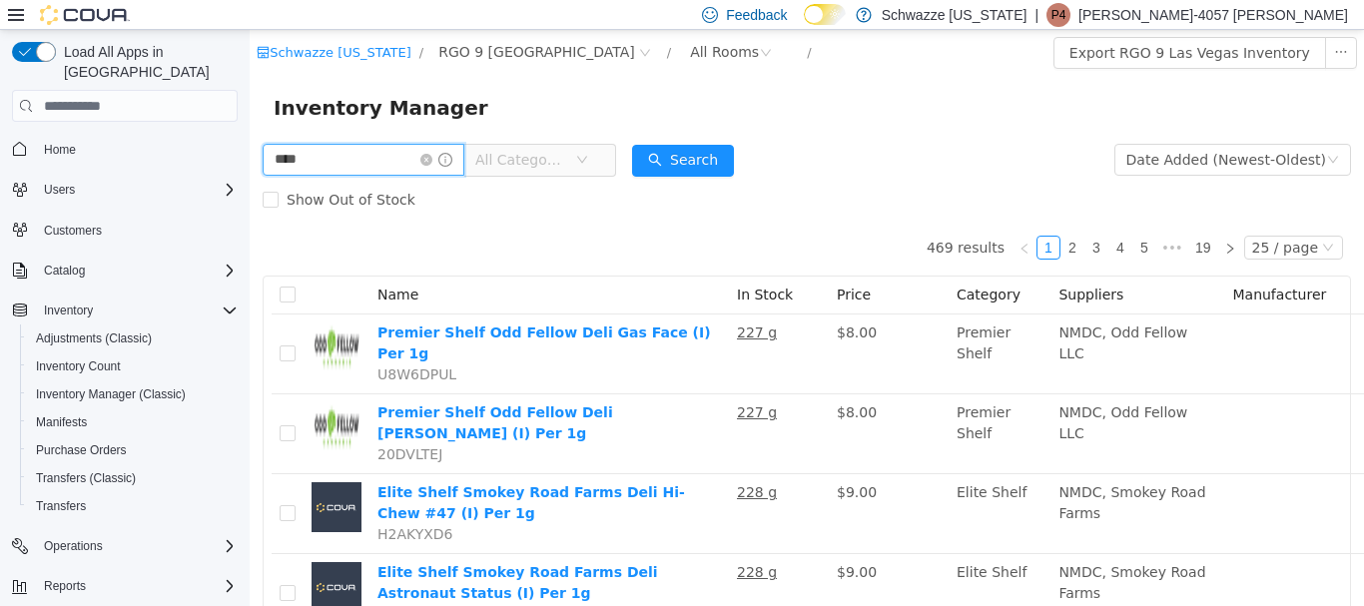
type input "****"
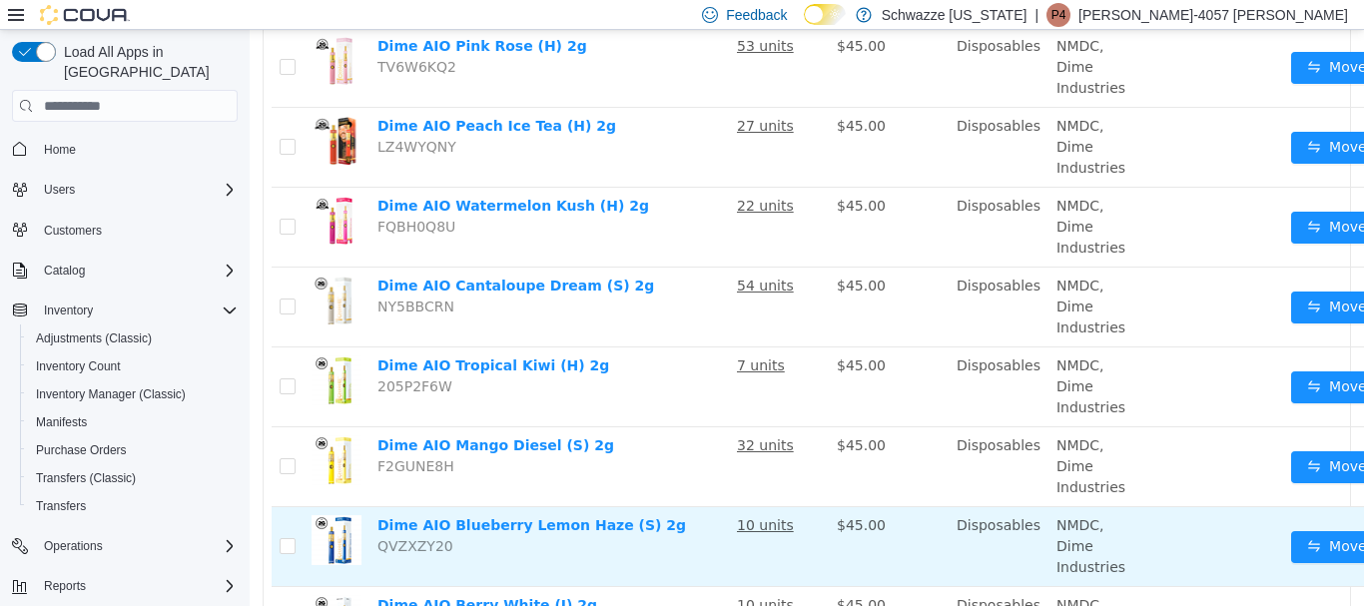
scroll to position [899, 0]
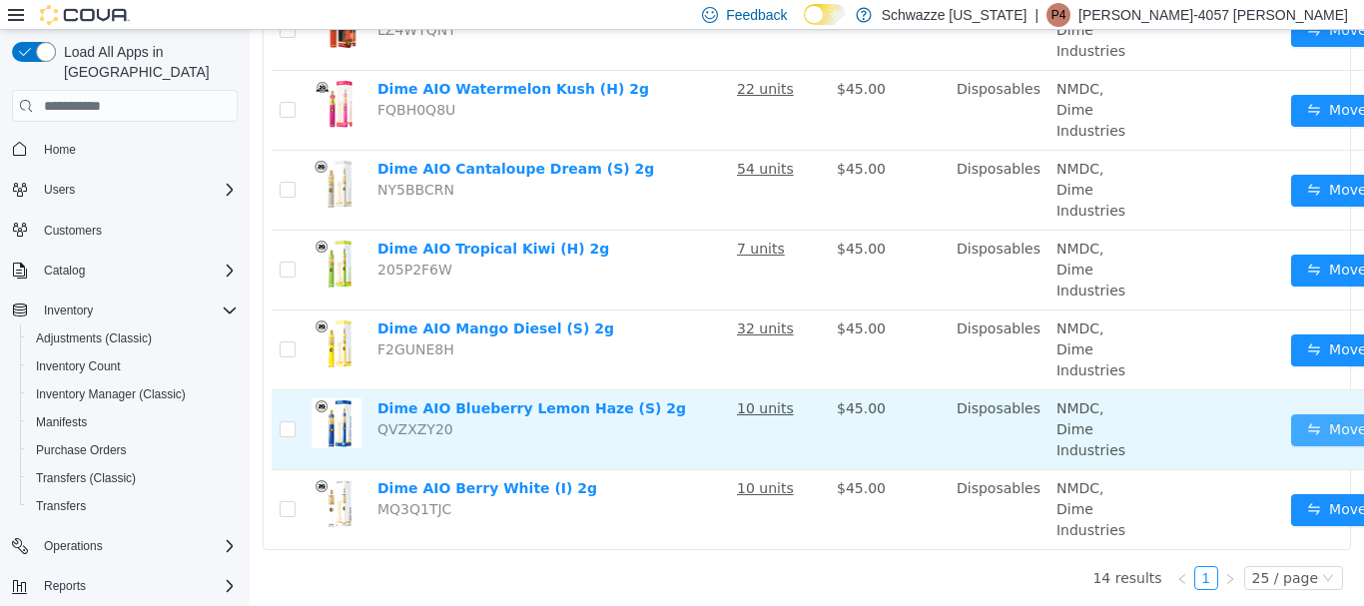
click at [1318, 419] on button "Move" at bounding box center [1337, 430] width 92 height 32
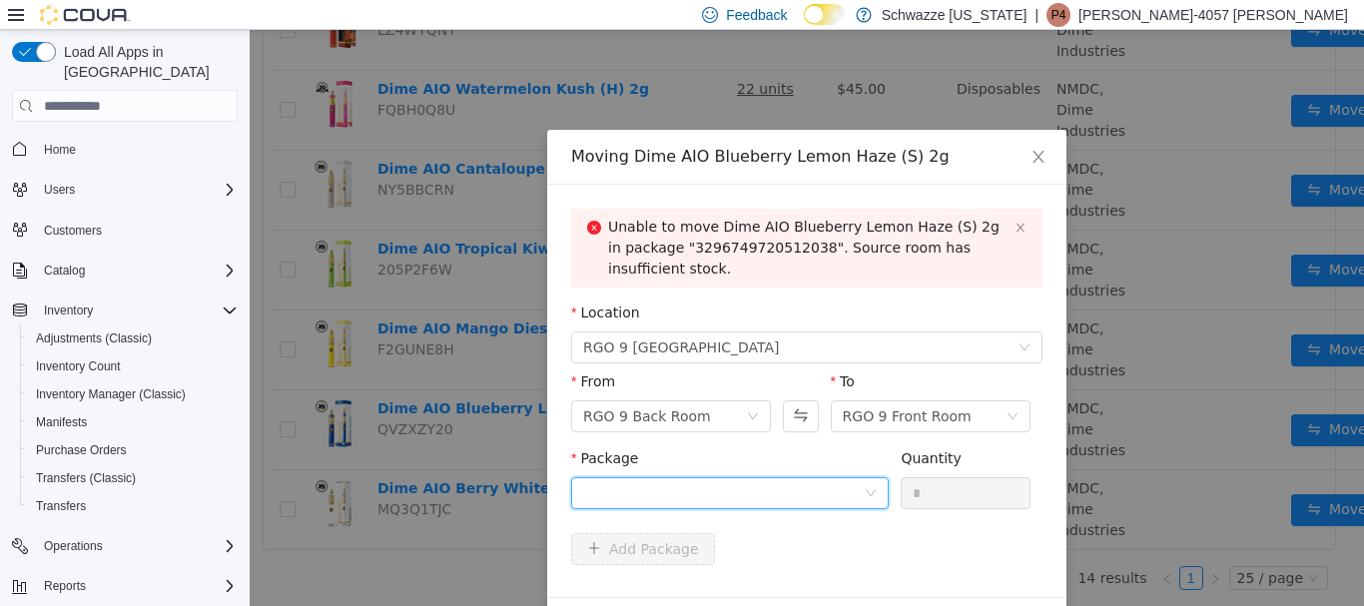
click at [741, 498] on div at bounding box center [723, 493] width 281 height 30
click at [842, 286] on div "Unable to move Dime AIO Blueberry Lemon Haze (S) 2g in package "329674972051203…" at bounding box center [806, 248] width 471 height 79
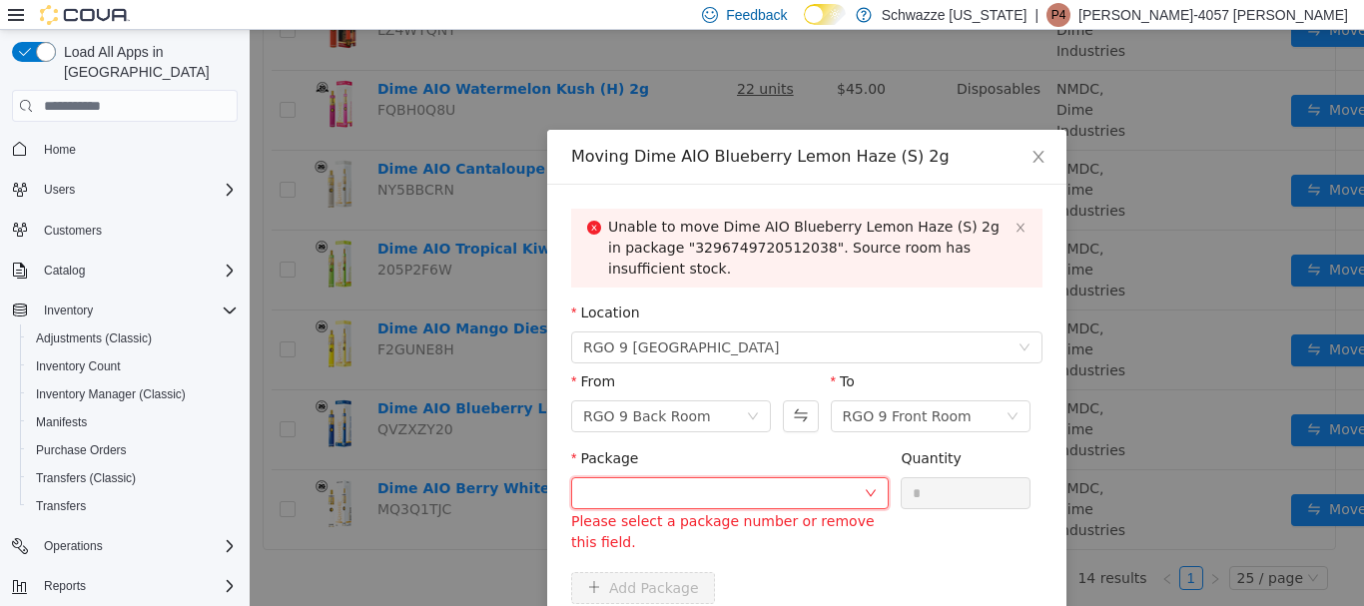
click at [790, 495] on div at bounding box center [723, 493] width 281 height 30
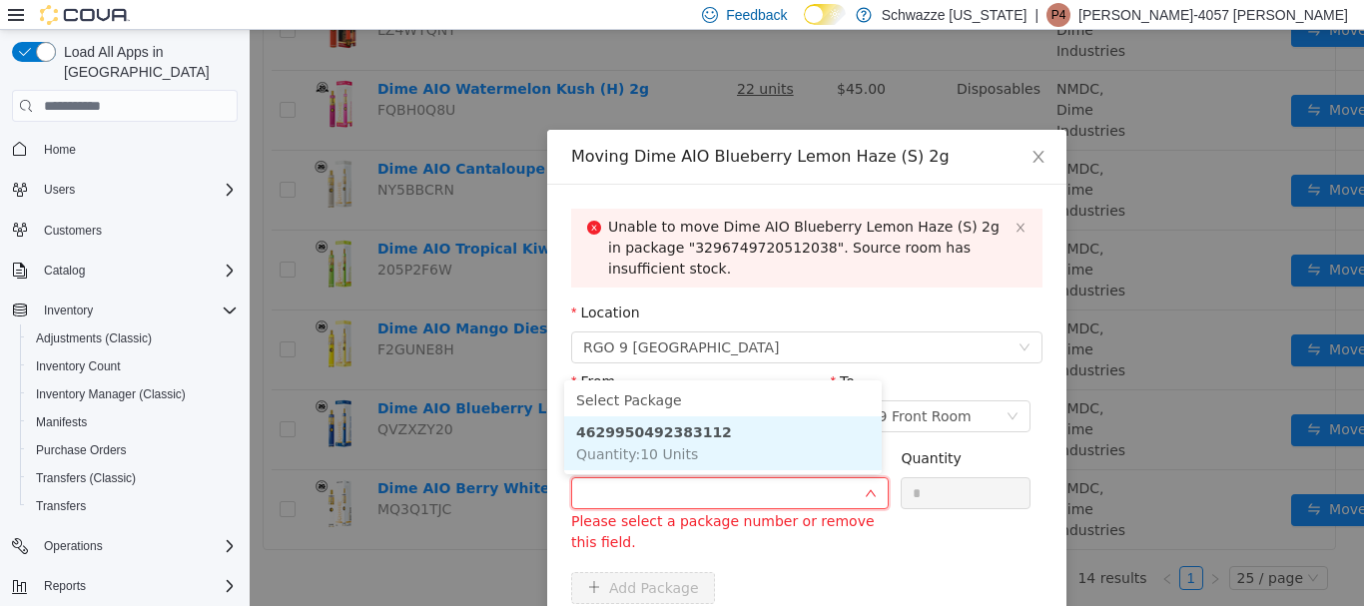
click at [740, 439] on li "4629950492383112 Quantity : 10 Units" at bounding box center [722, 443] width 317 height 54
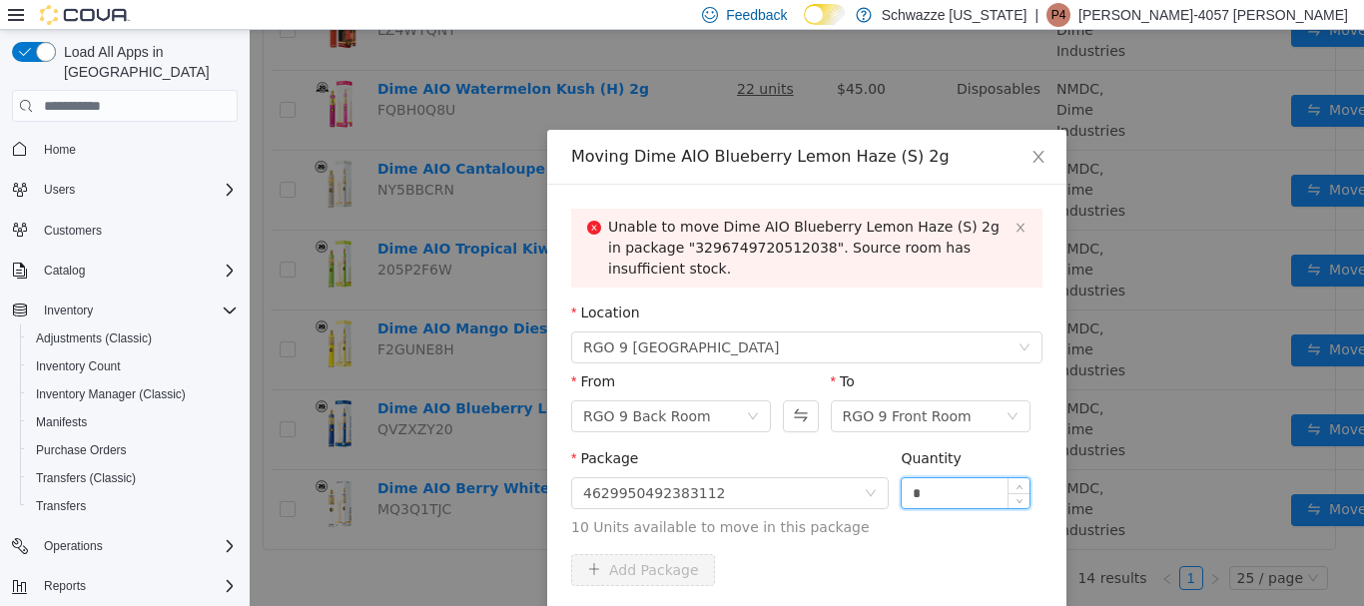
click at [974, 504] on input "*" at bounding box center [966, 493] width 128 height 30
type input "**"
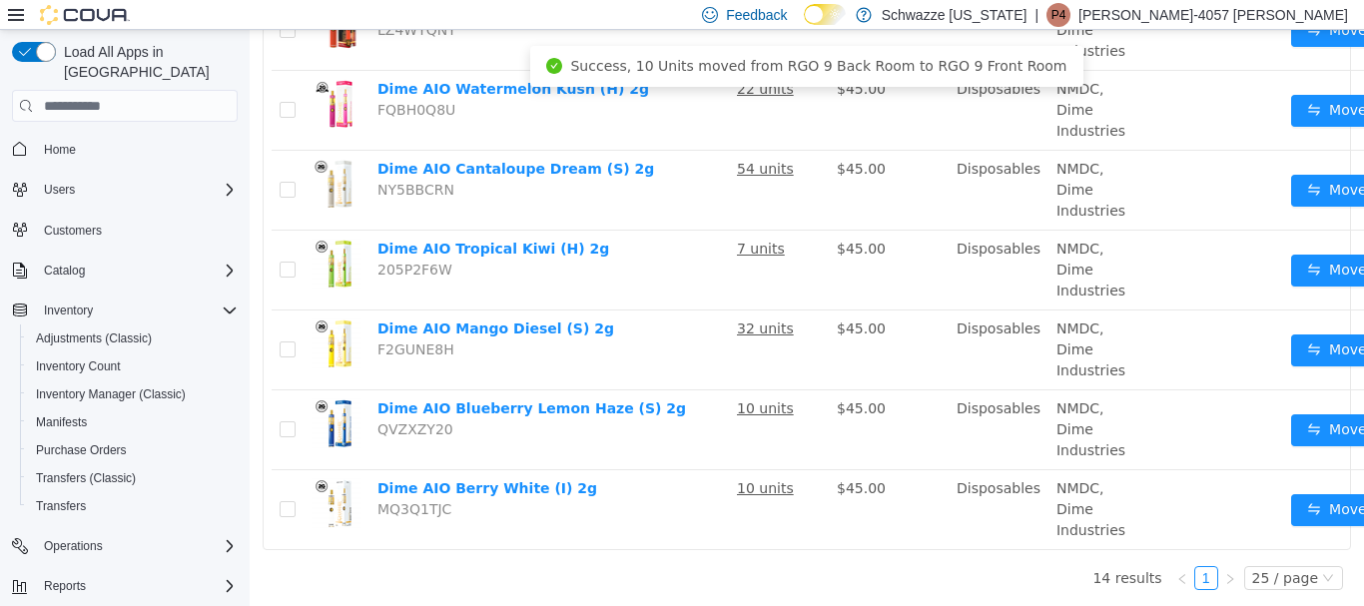
drag, startPoint x: 881, startPoint y: 585, endPoint x: 876, endPoint y: 596, distance: 12.1
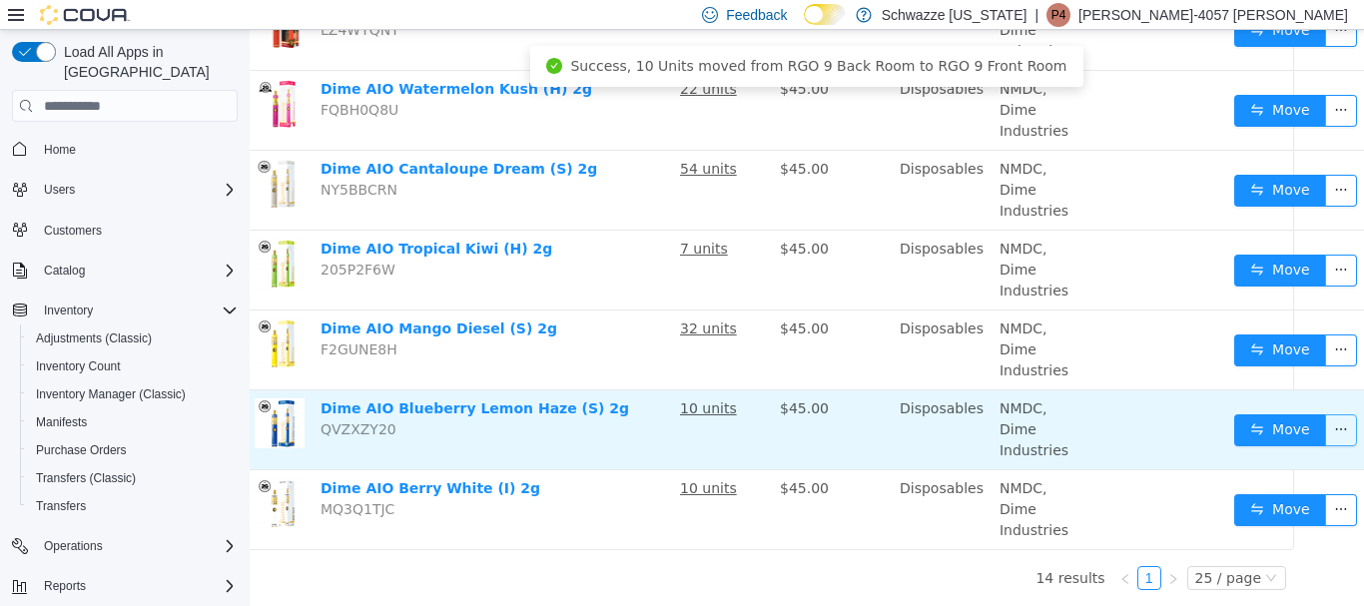
click at [1325, 422] on button "button" at bounding box center [1341, 430] width 32 height 32
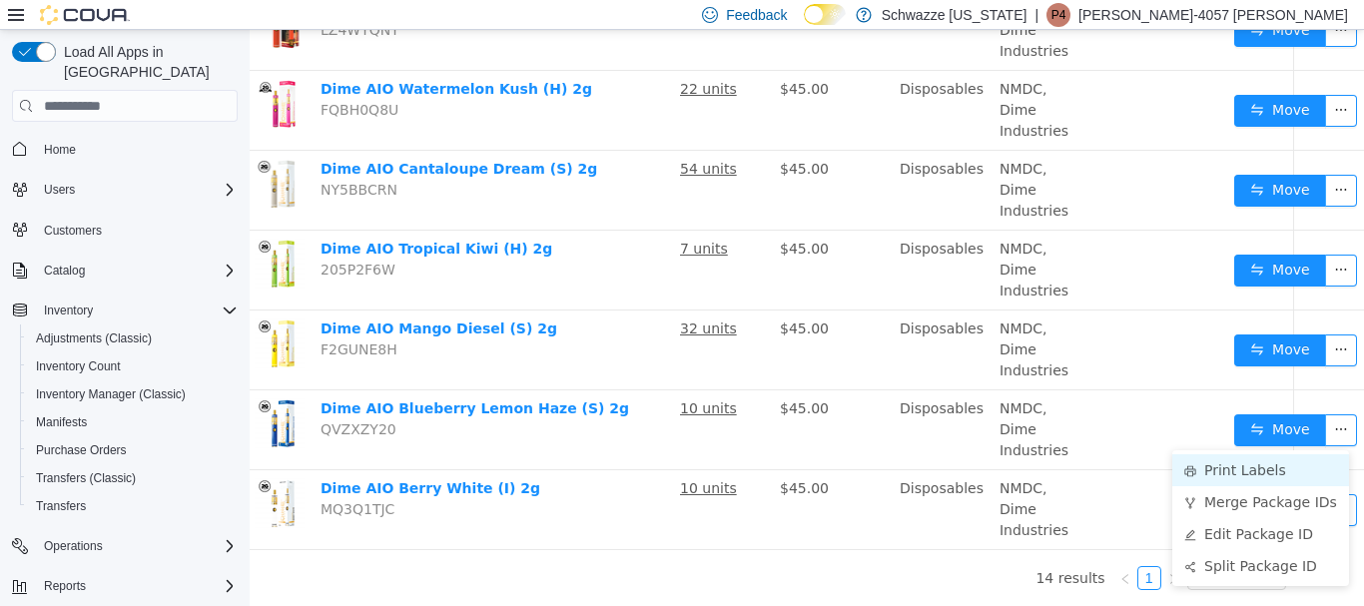
click at [1243, 468] on li "Print Labels" at bounding box center [1260, 470] width 177 height 32
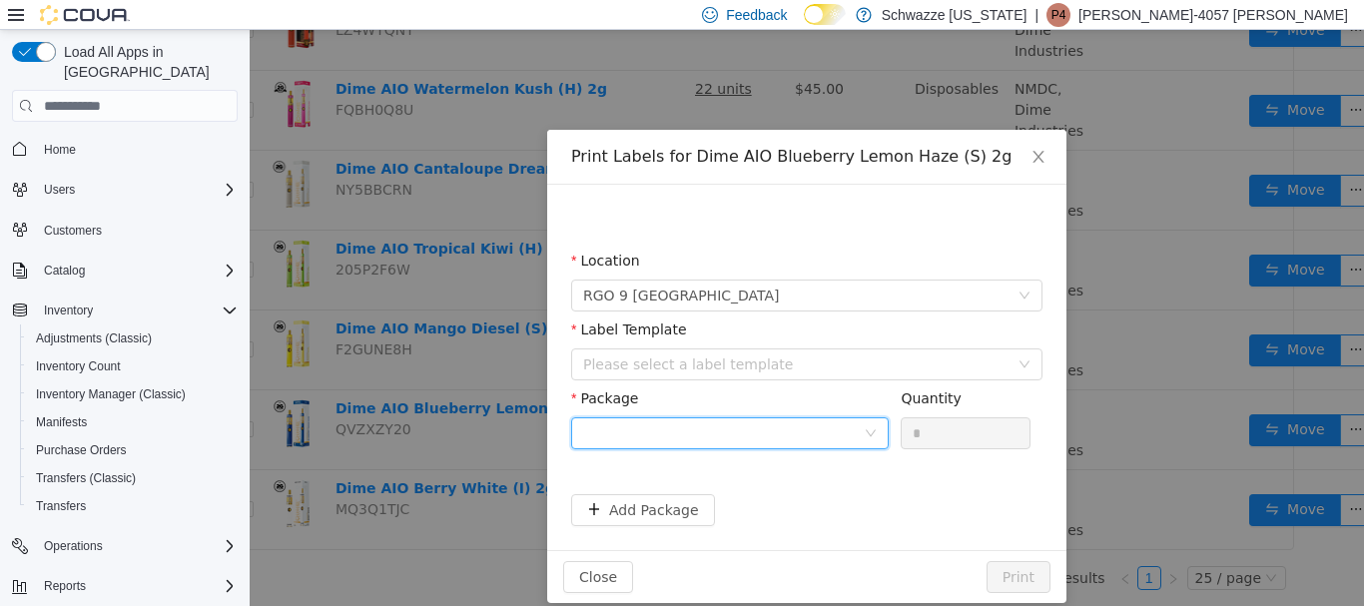
click at [728, 422] on div at bounding box center [723, 433] width 281 height 30
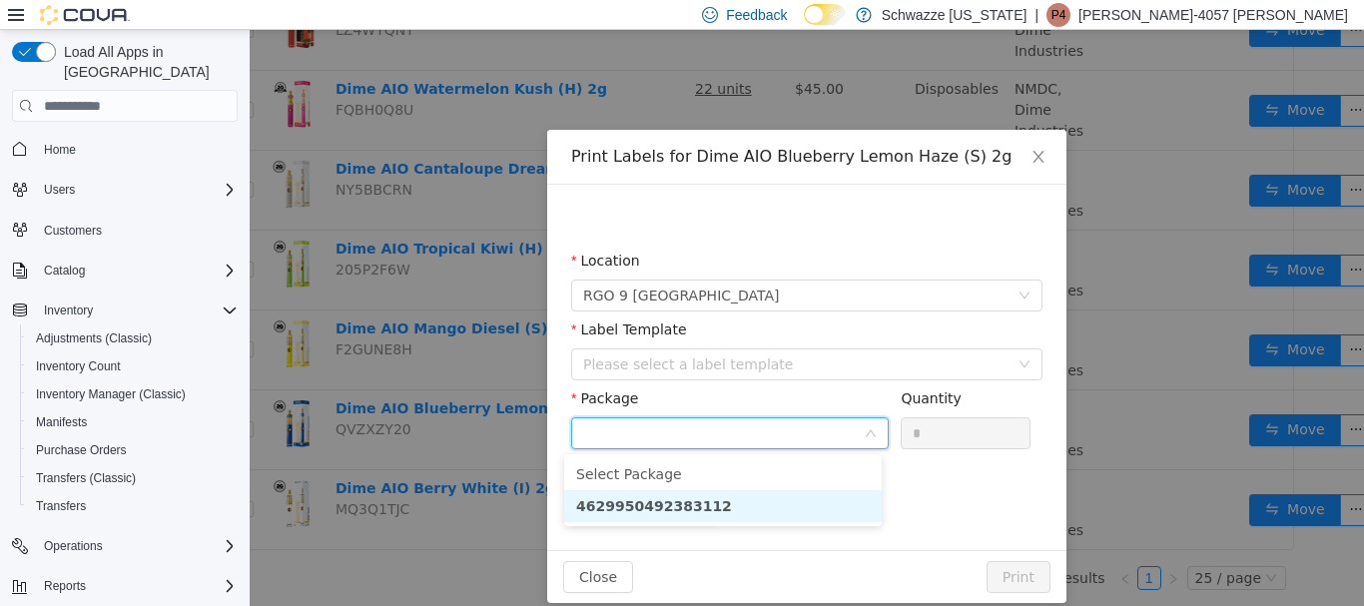
click at [718, 497] on li "4629950492383112" at bounding box center [722, 506] width 317 height 32
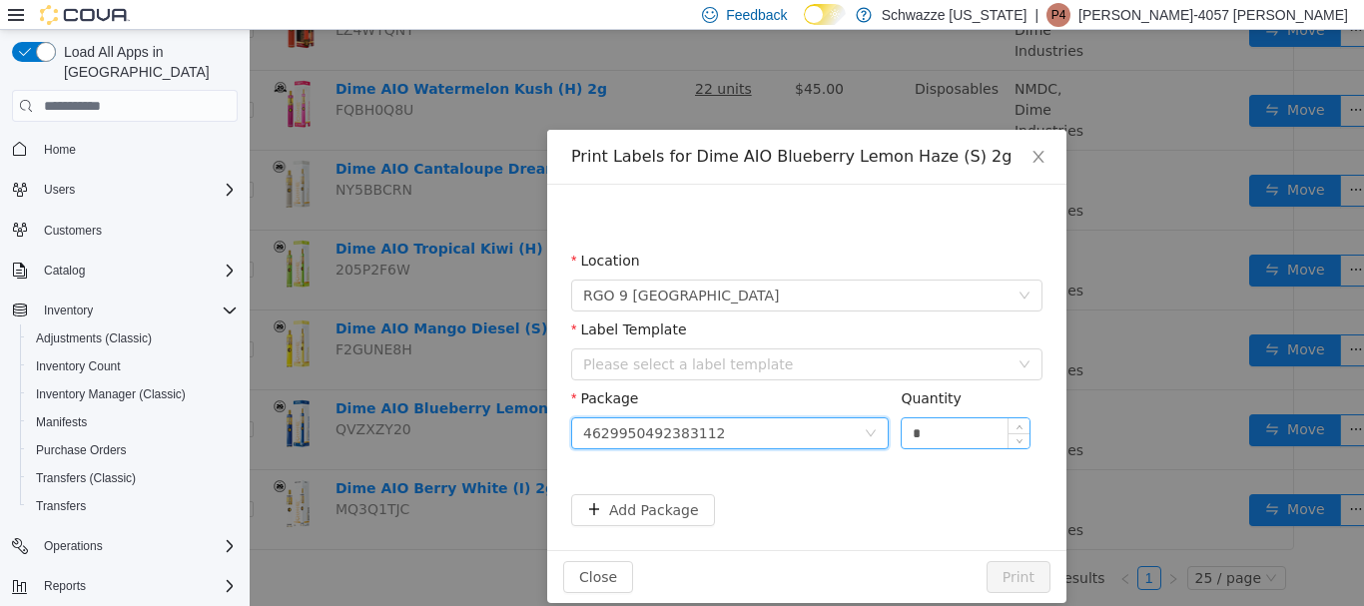
click at [965, 431] on input "*" at bounding box center [966, 433] width 128 height 30
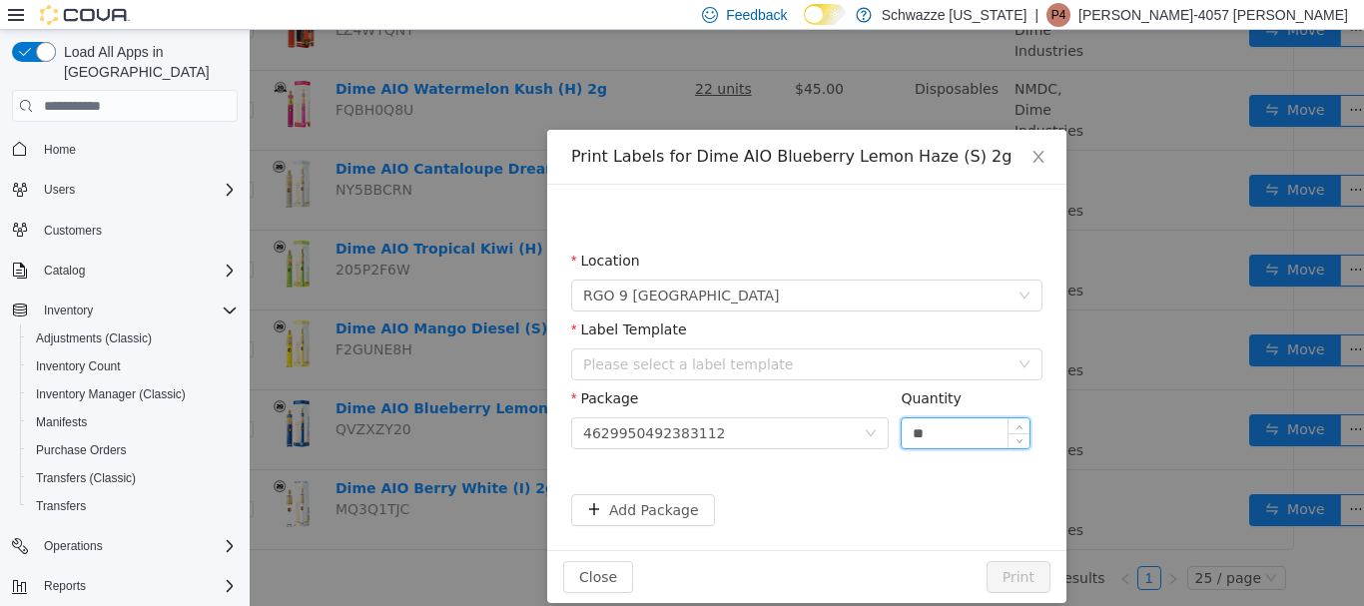
type input "**"
click at [640, 348] on div "Label Template Please select a label template" at bounding box center [806, 353] width 471 height 69
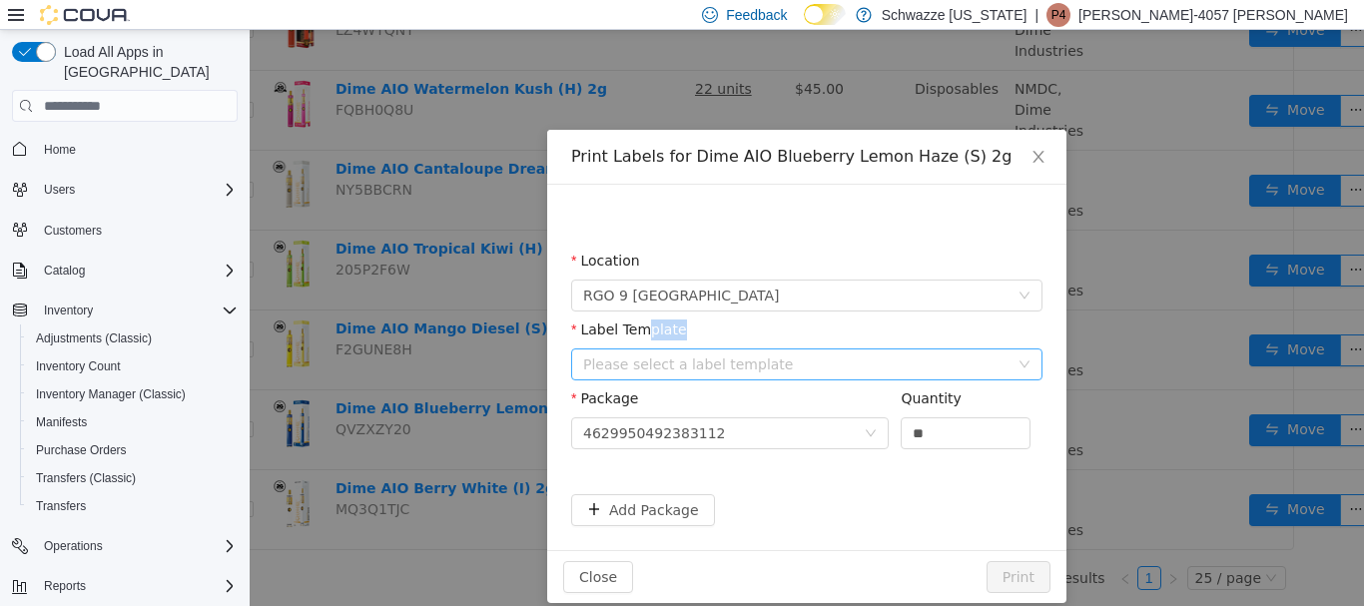
click at [645, 364] on div "Please select a label template" at bounding box center [795, 364] width 425 height 20
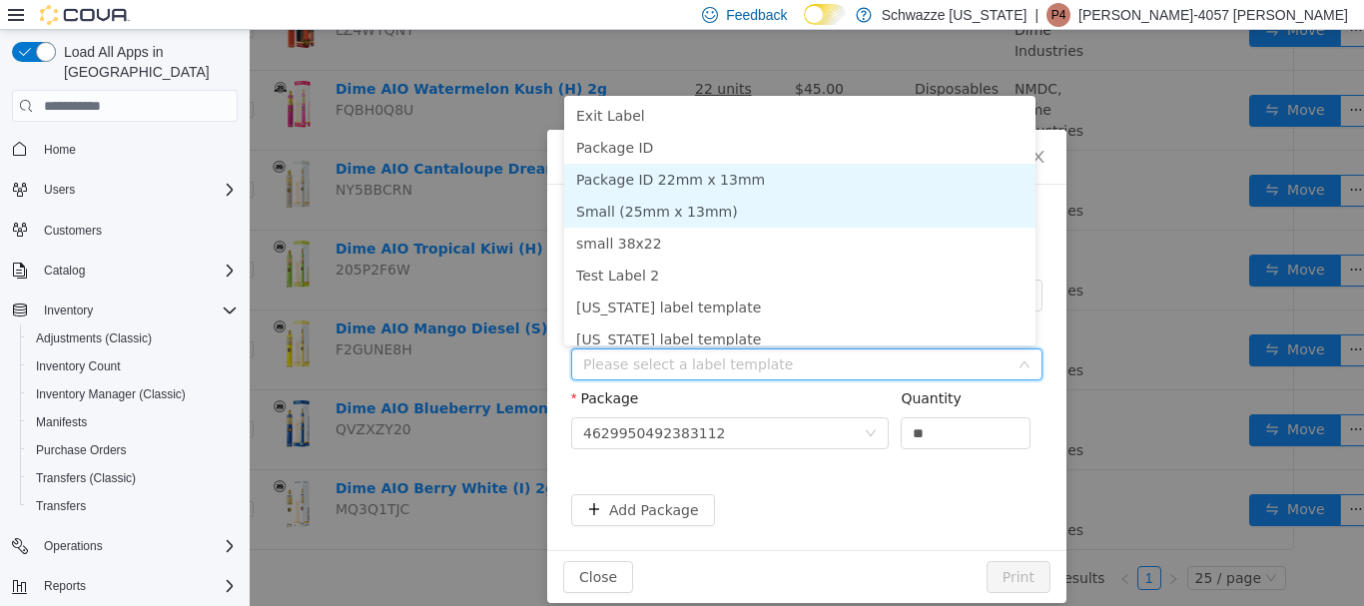
scroll to position [10, 0]
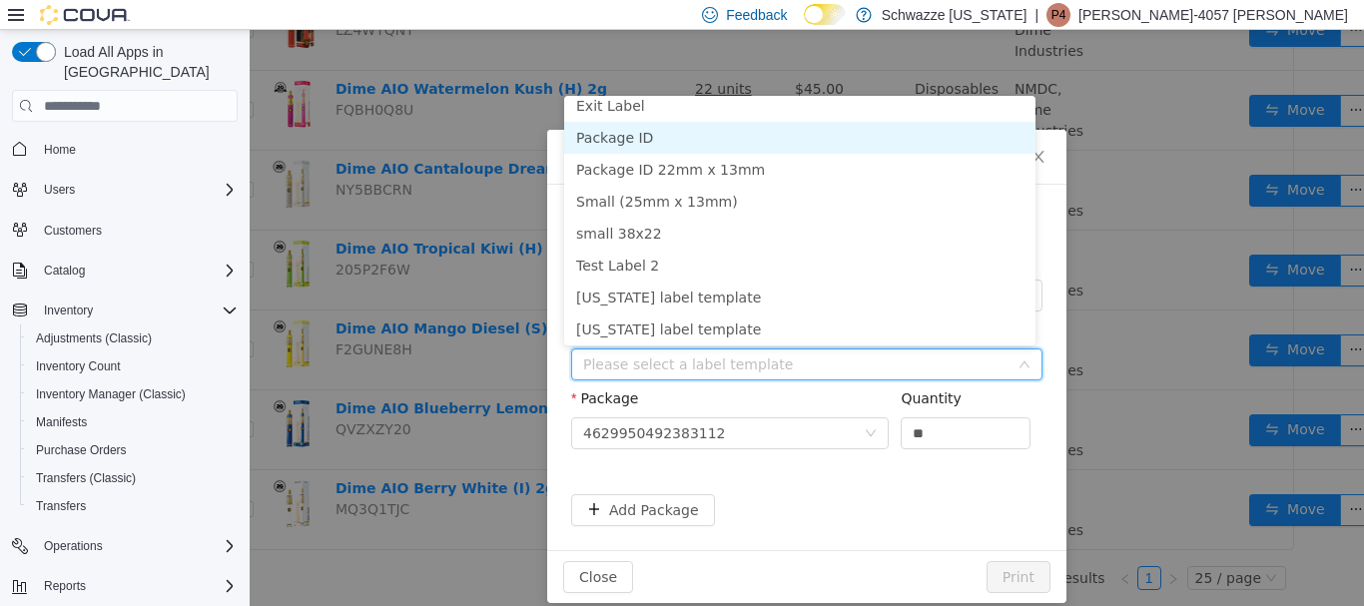
click at [646, 141] on li "Package ID" at bounding box center [799, 138] width 471 height 32
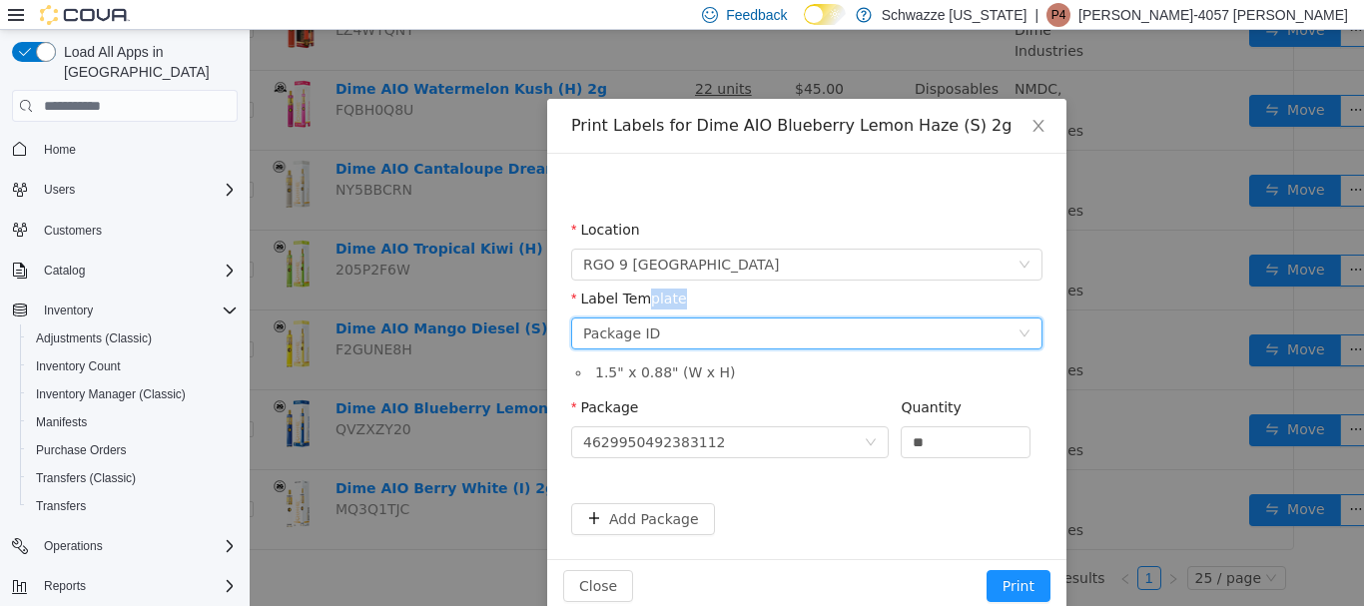
scroll to position [61, 0]
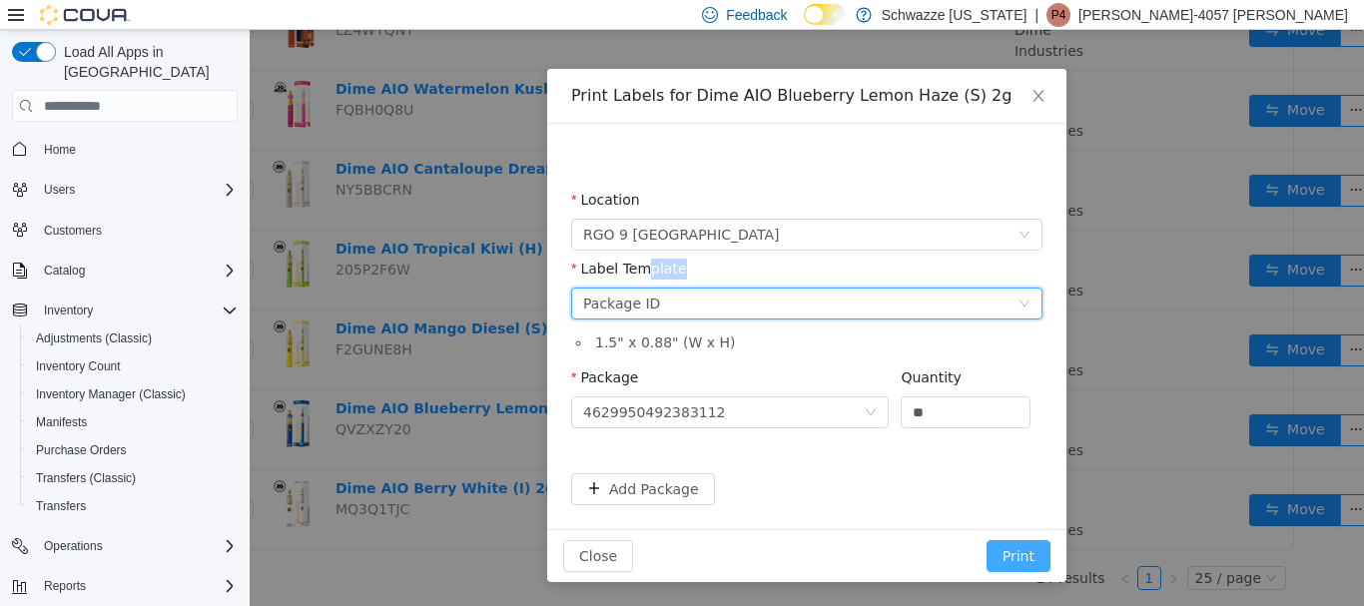
click at [1019, 550] on button "Print" at bounding box center [1018, 556] width 64 height 32
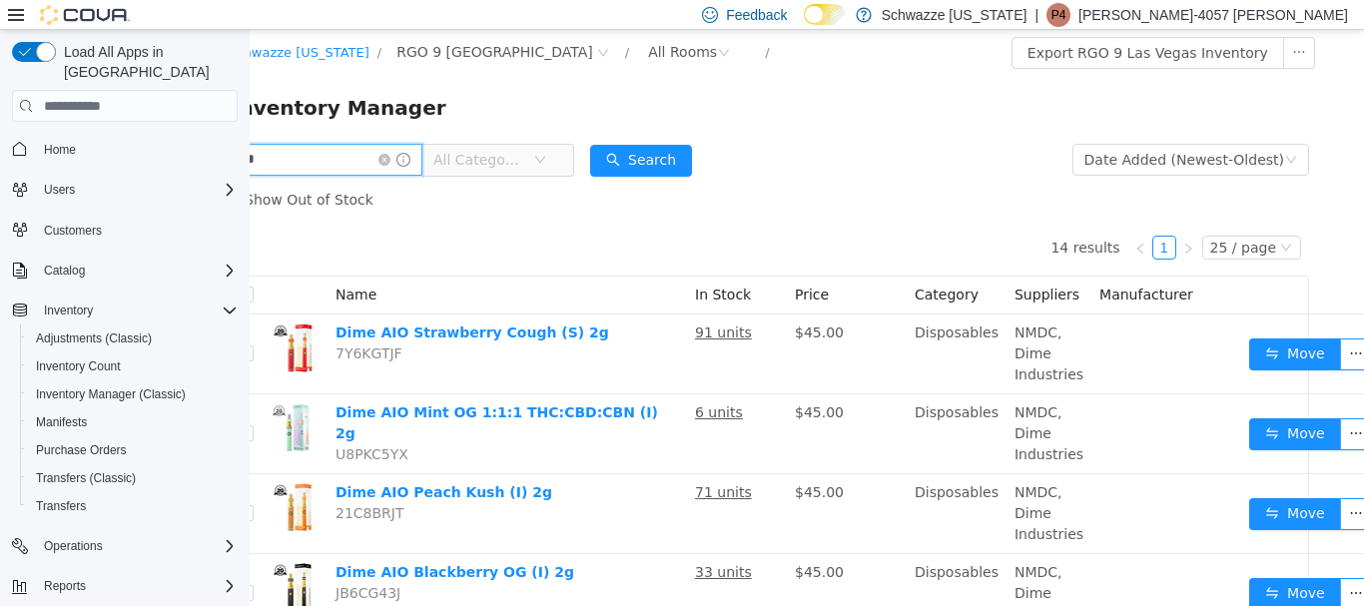
scroll to position [0, 0]
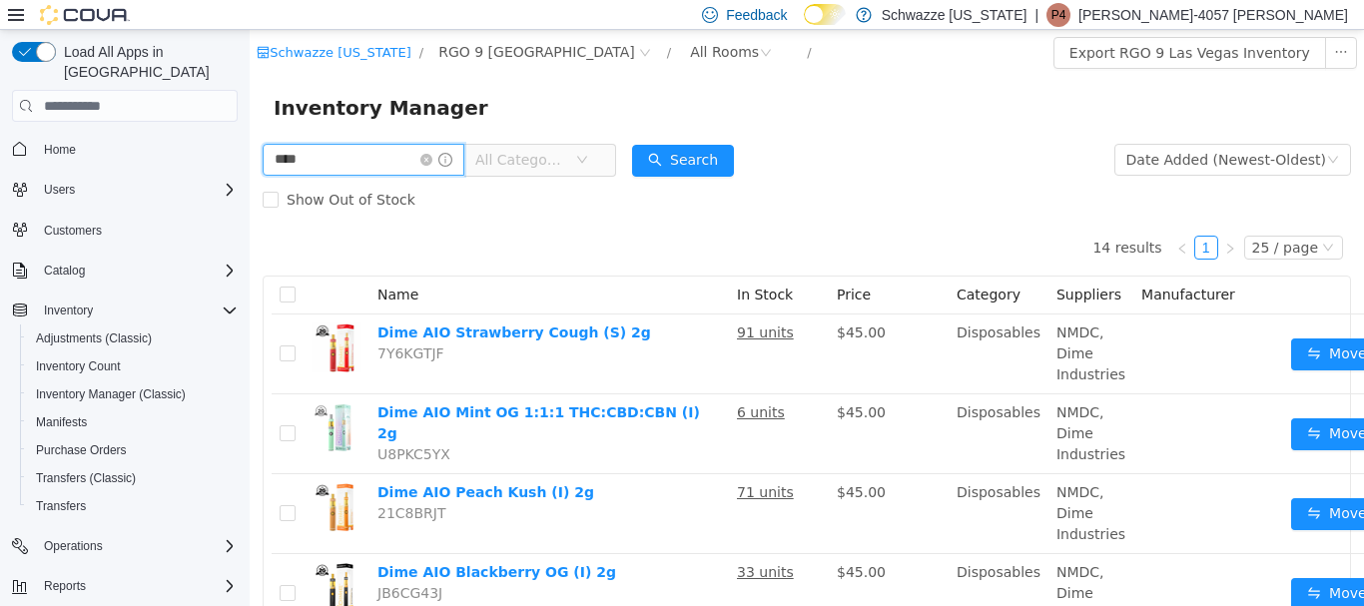
drag, startPoint x: 349, startPoint y: 171, endPoint x: 250, endPoint y: 251, distance: 127.9
click at [250, 235] on html "Schwazze [US_STATE] / RGO 9 [GEOGRAPHIC_DATA] / All Rooms / Export RGO 9 Las Ve…" at bounding box center [807, 318] width 1114 height 576
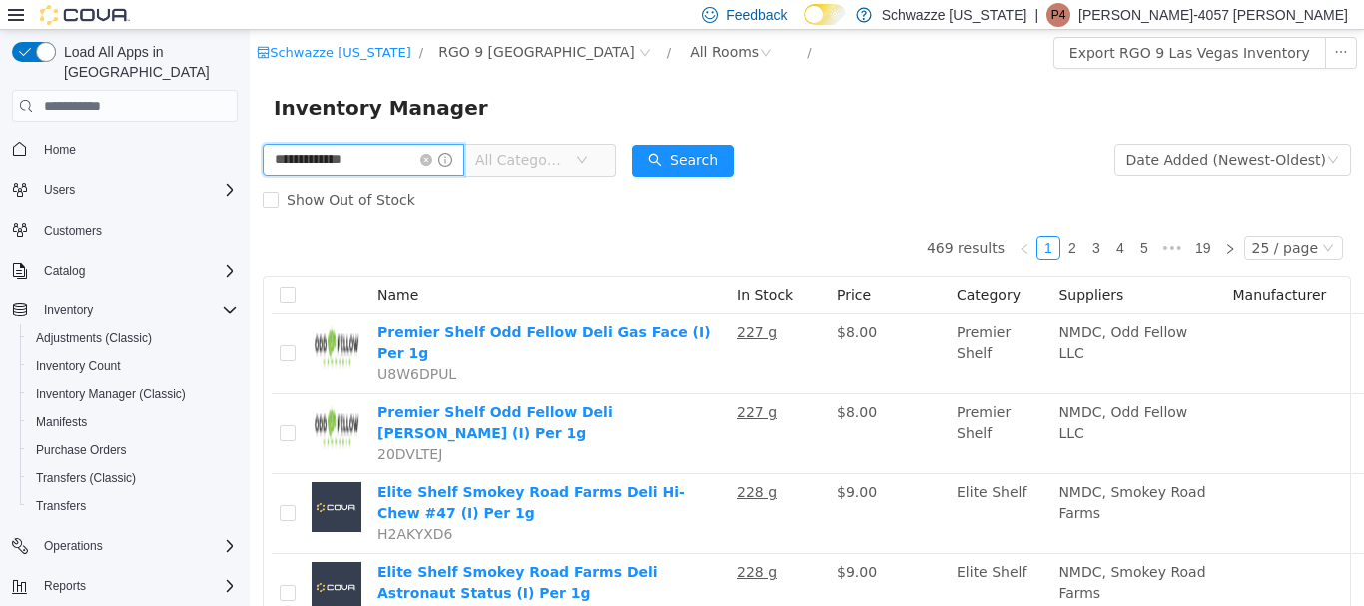
type input "**********"
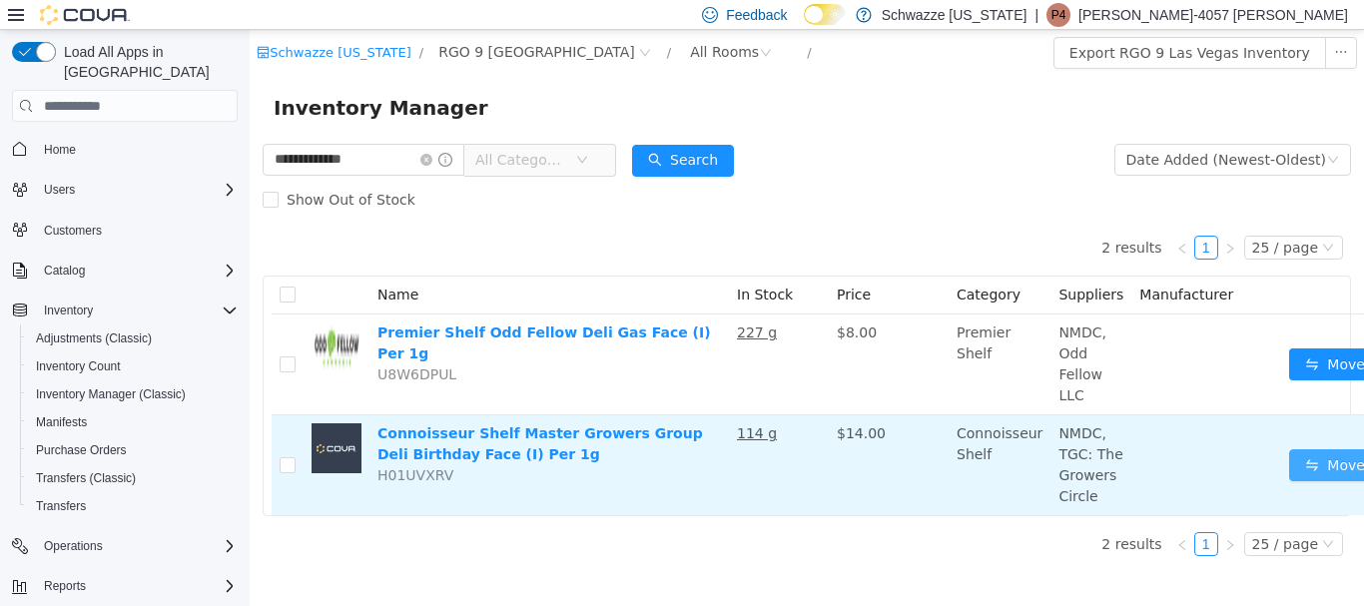
click at [1316, 466] on button "Move" at bounding box center [1335, 465] width 92 height 32
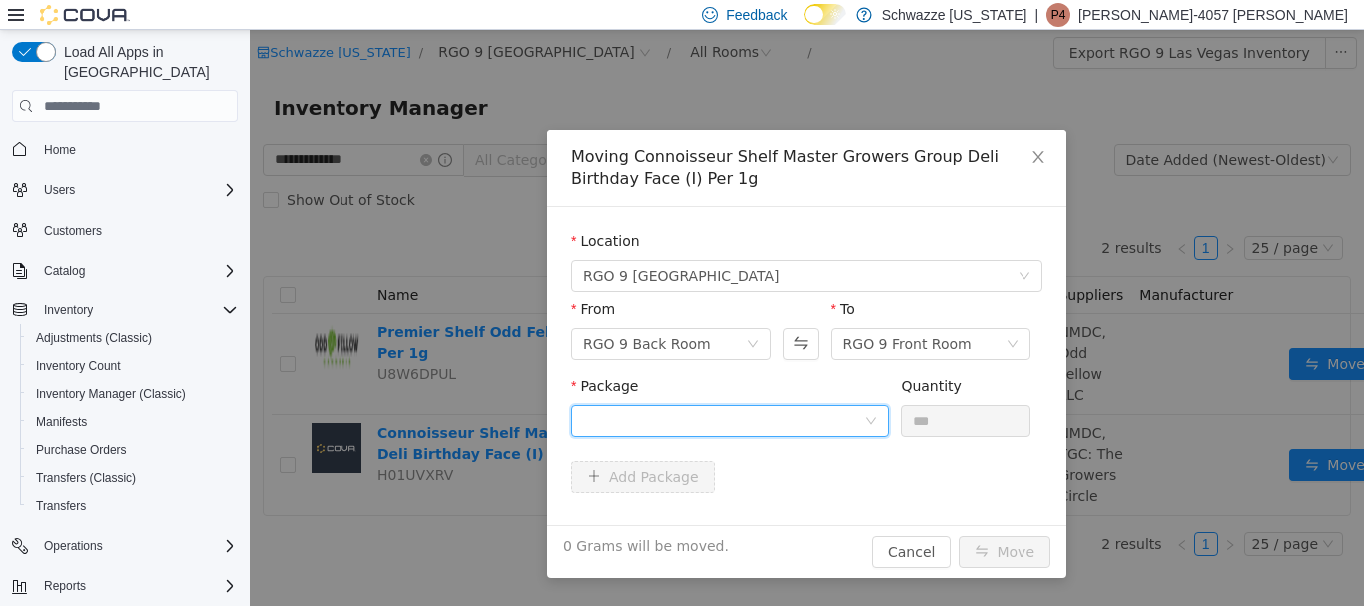
click at [769, 418] on div at bounding box center [723, 421] width 281 height 30
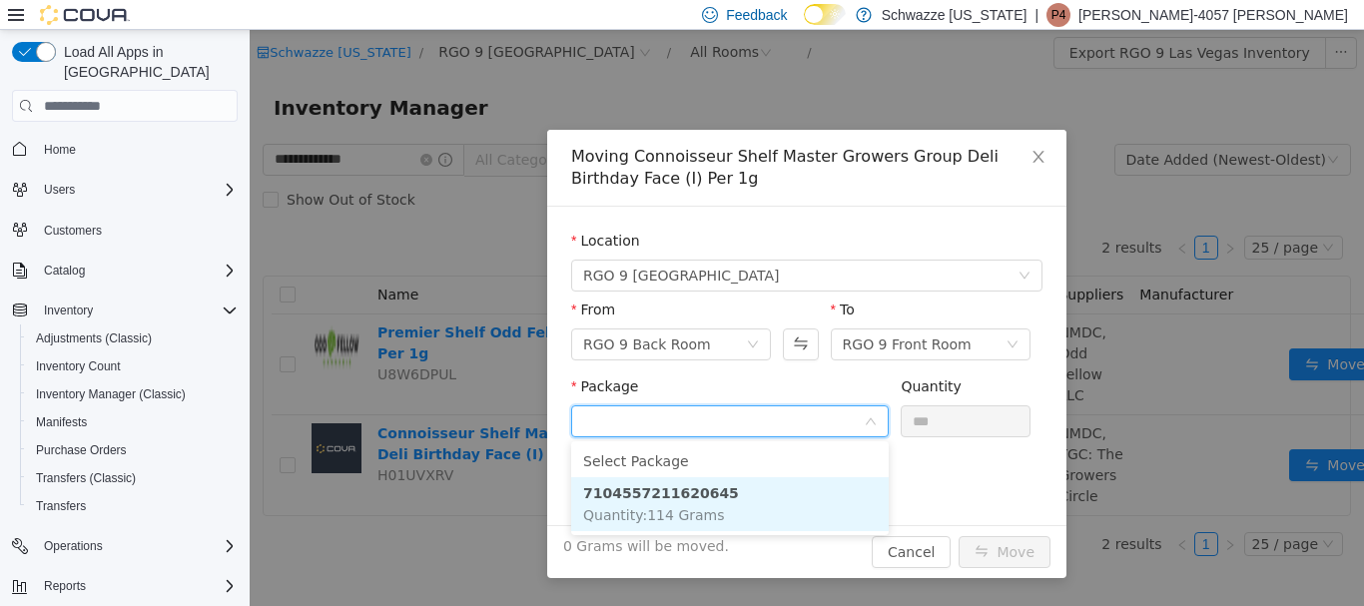
click at [734, 512] on li "7104557211620645 Quantity : 114 Grams" at bounding box center [729, 504] width 317 height 54
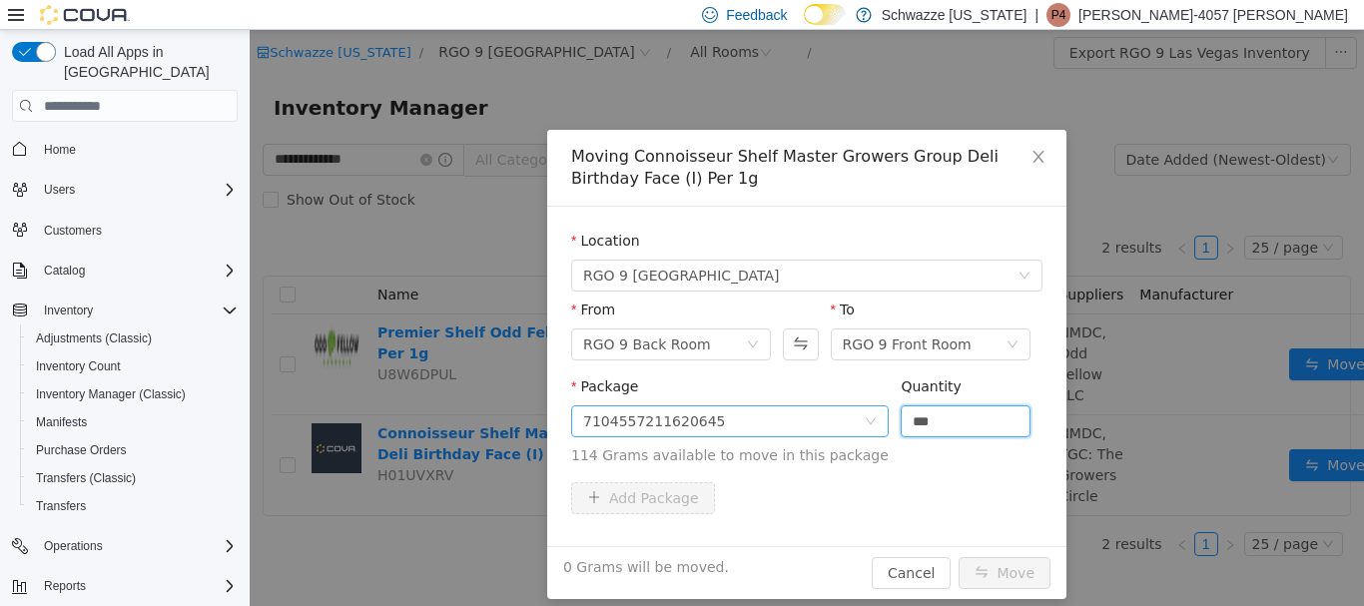
drag, startPoint x: 951, startPoint y: 429, endPoint x: 838, endPoint y: 417, distance: 114.4
click at [848, 419] on span "Package 7104557211620645 Quantity *** 114 Grams available to move in this packa…" at bounding box center [806, 422] width 471 height 88
type input "***"
click at [958, 557] on button "Move" at bounding box center [1004, 573] width 92 height 32
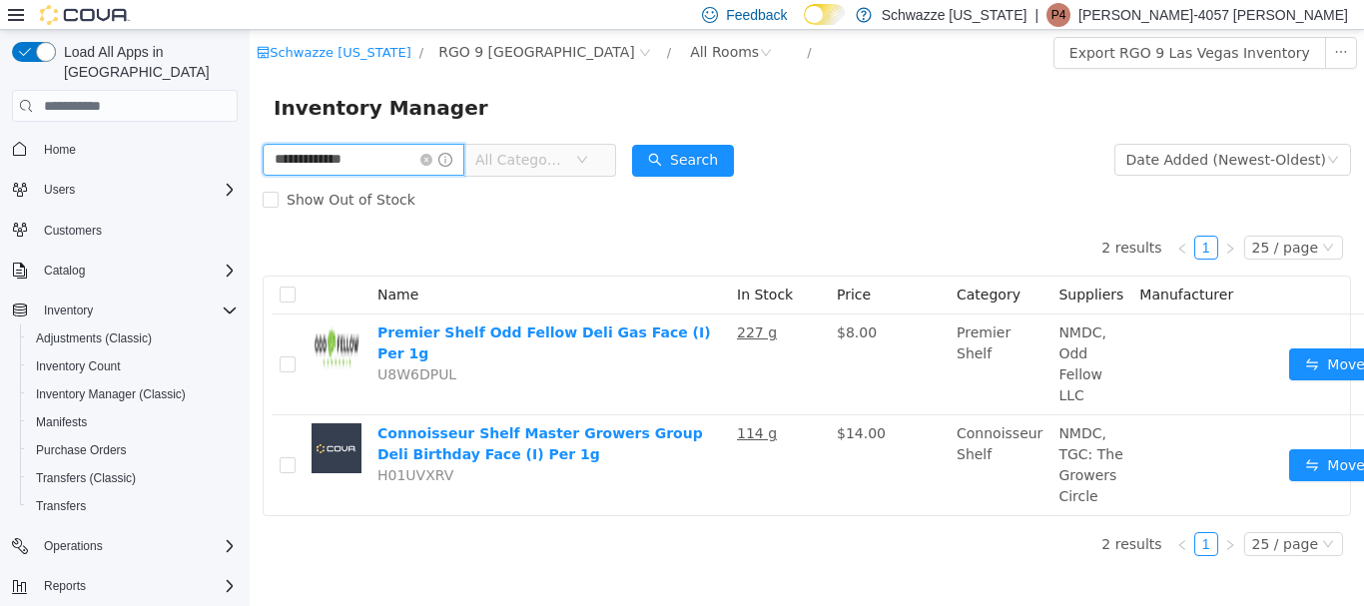
drag, startPoint x: 375, startPoint y: 152, endPoint x: 359, endPoint y: 235, distance: 84.4
click at [250, 204] on html "**********" at bounding box center [807, 318] width 1114 height 576
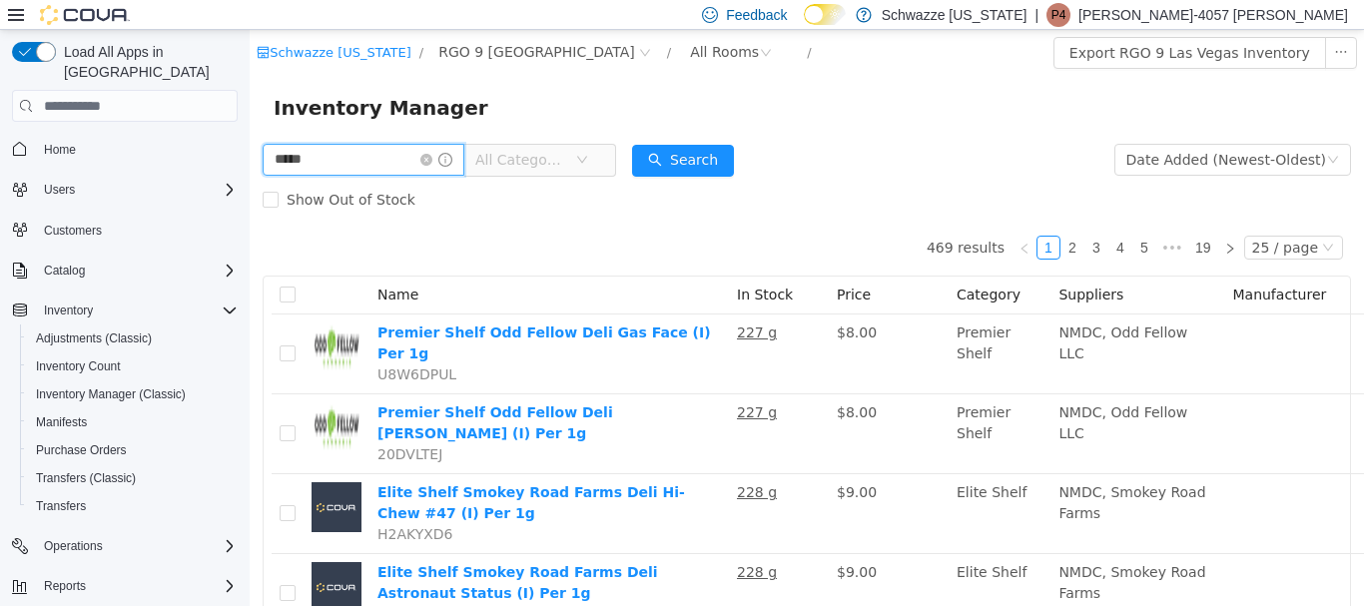
type input "*****"
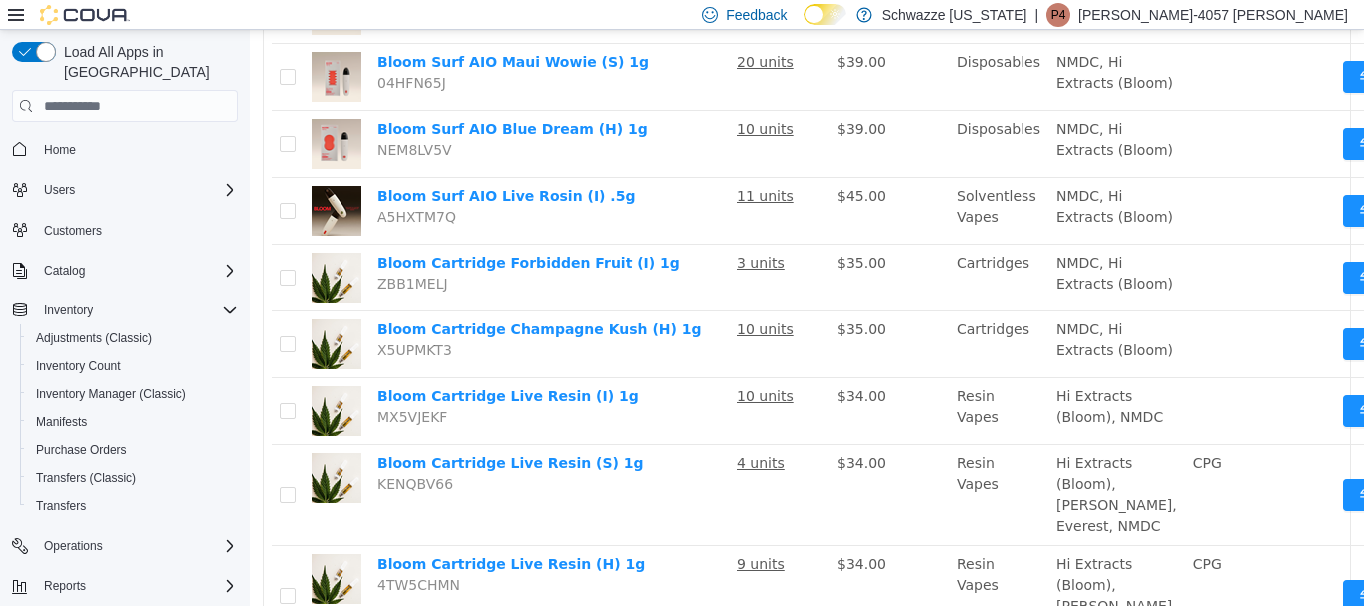
scroll to position [699, 0]
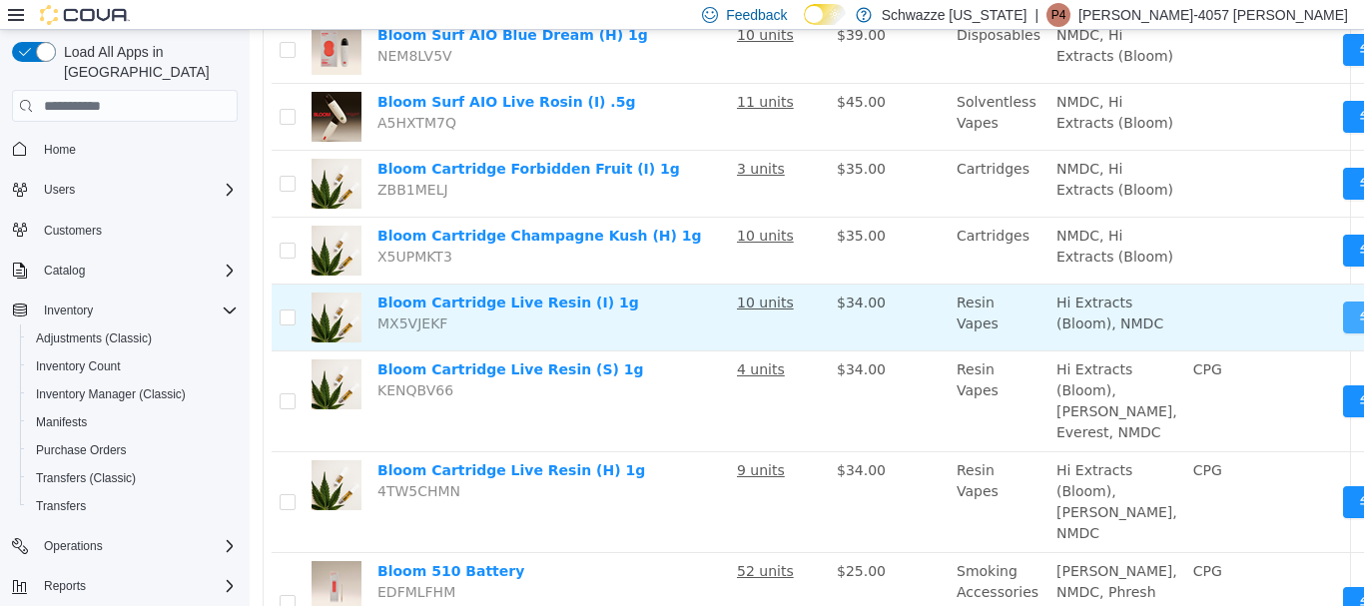
click at [1343, 333] on button "Move" at bounding box center [1389, 318] width 92 height 32
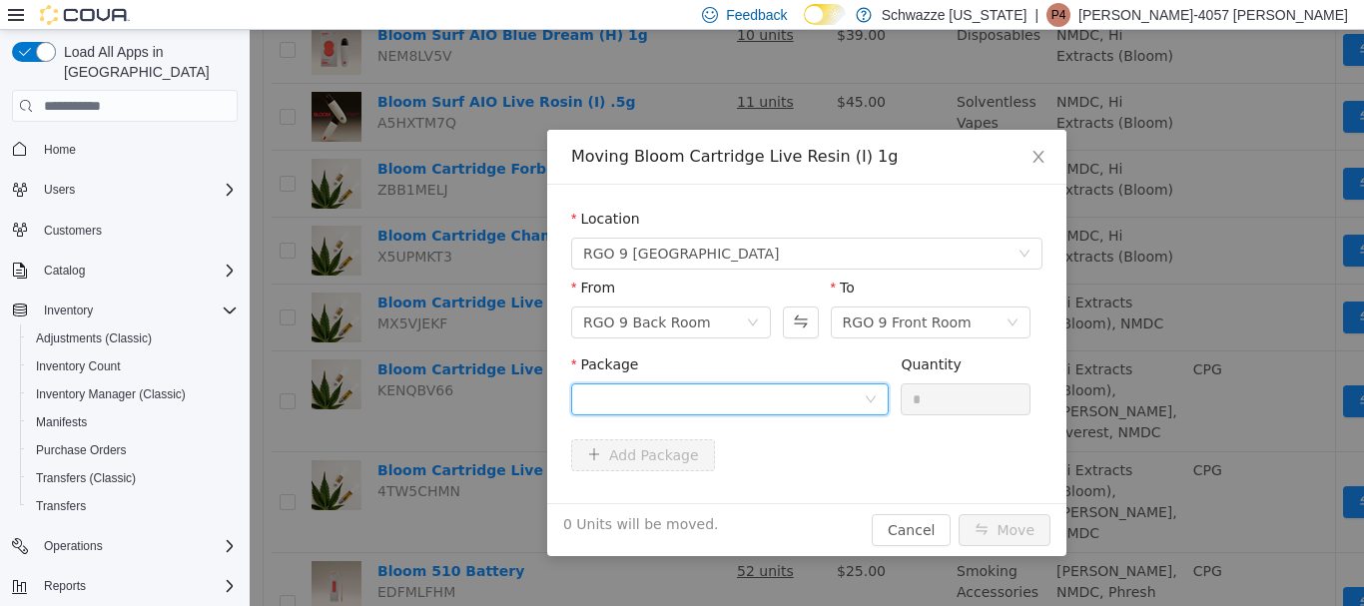
click at [793, 384] on div at bounding box center [723, 399] width 281 height 30
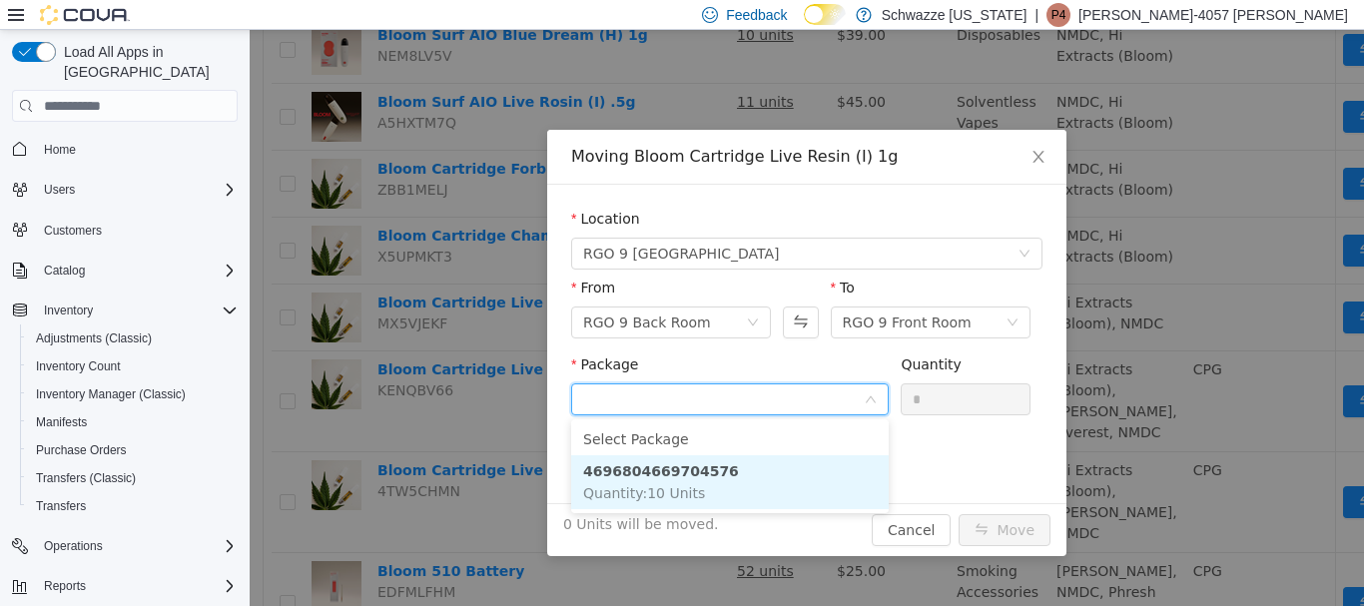
drag, startPoint x: 826, startPoint y: 473, endPoint x: 835, endPoint y: 463, distance: 13.4
click at [826, 472] on li "4696804669704576 Quantity : 10 Units" at bounding box center [729, 482] width 317 height 54
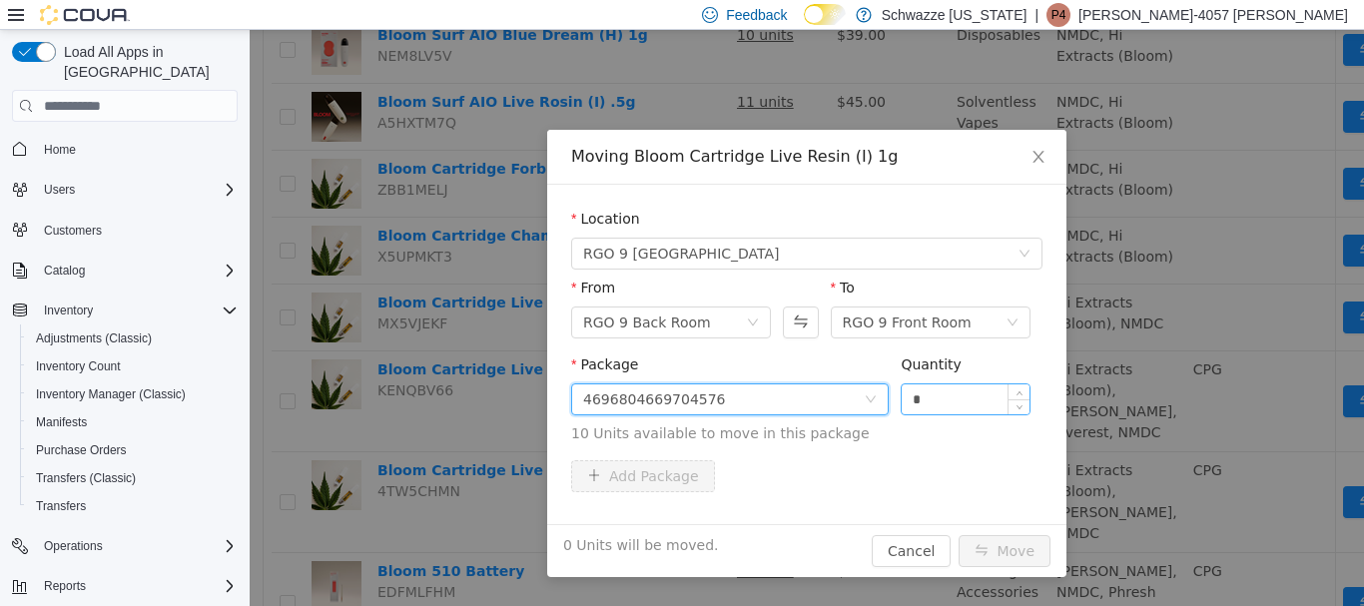
click at [948, 397] on input "*" at bounding box center [966, 399] width 128 height 30
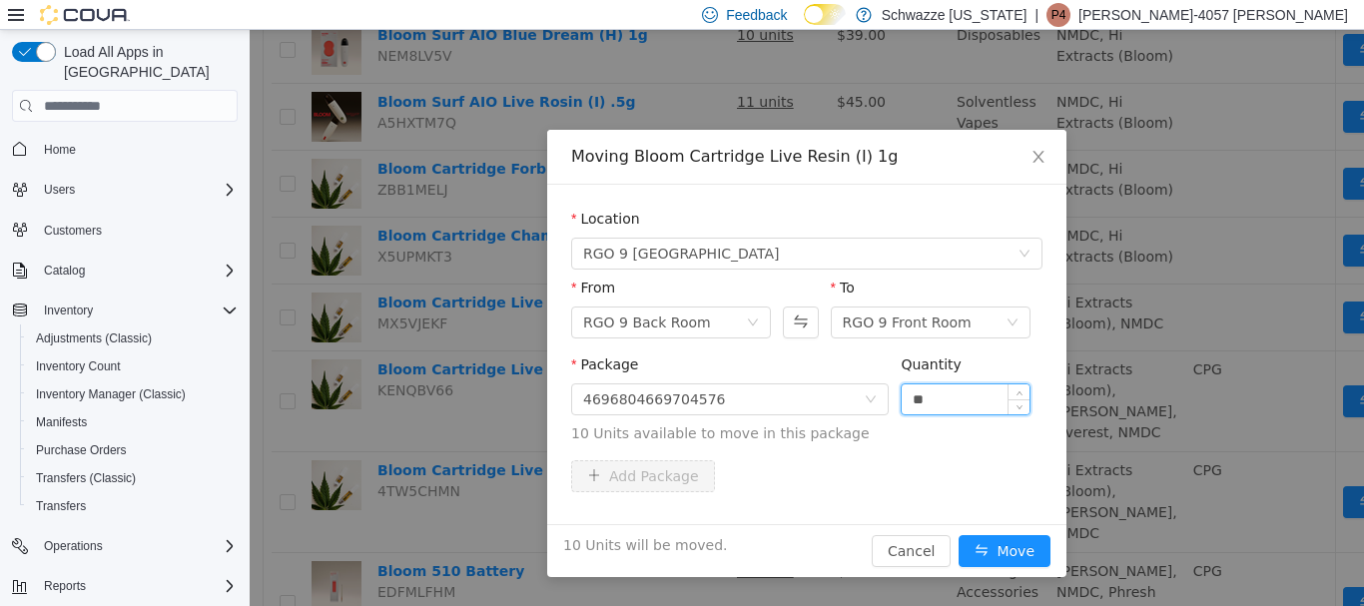
type input "**"
click at [958, 535] on button "Move" at bounding box center [1004, 551] width 92 height 32
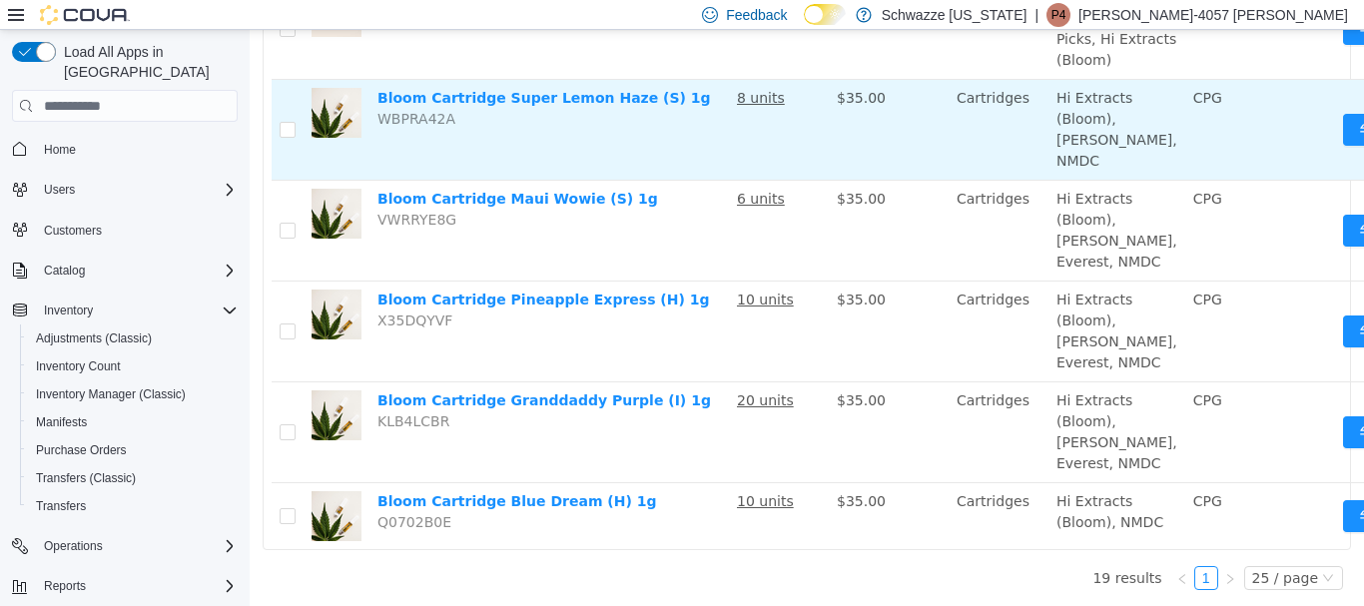
scroll to position [1885, 0]
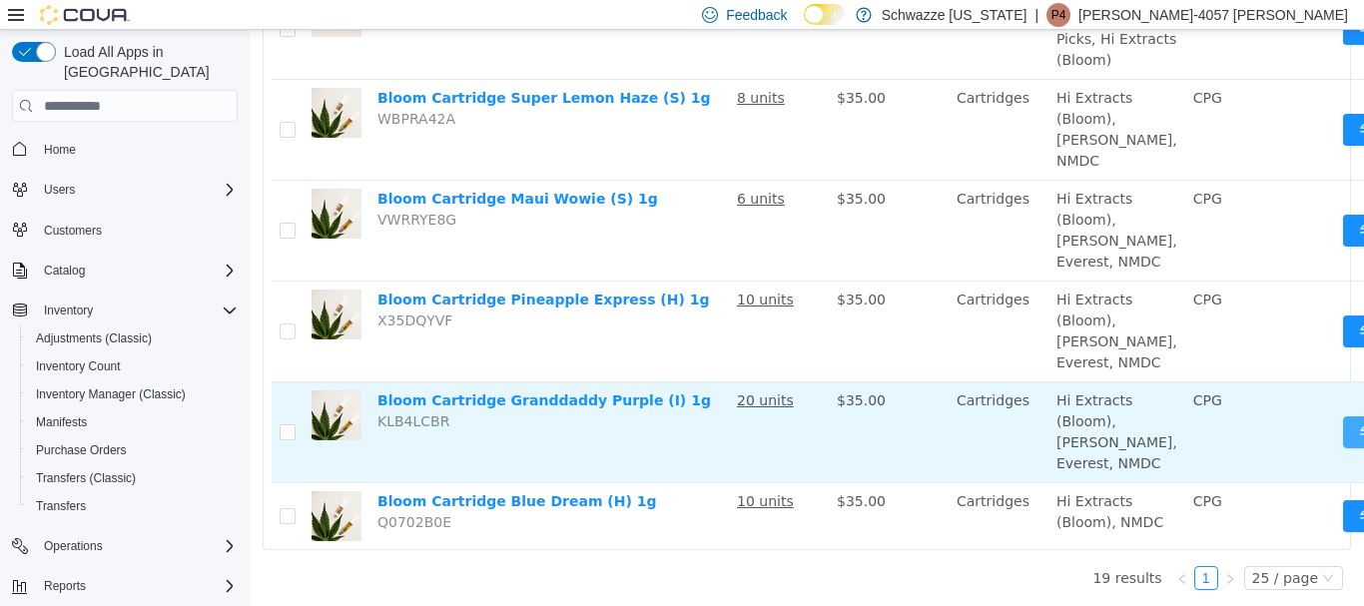
click at [1343, 416] on button "Move" at bounding box center [1389, 432] width 92 height 32
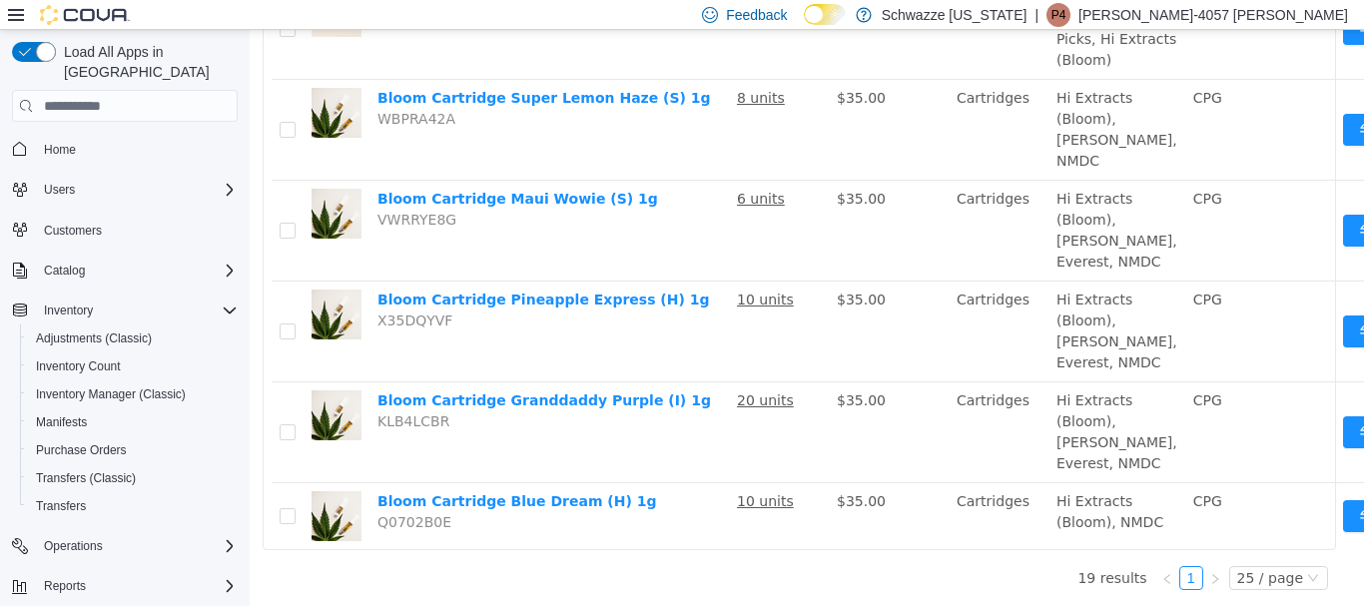
scroll to position [1870, 0]
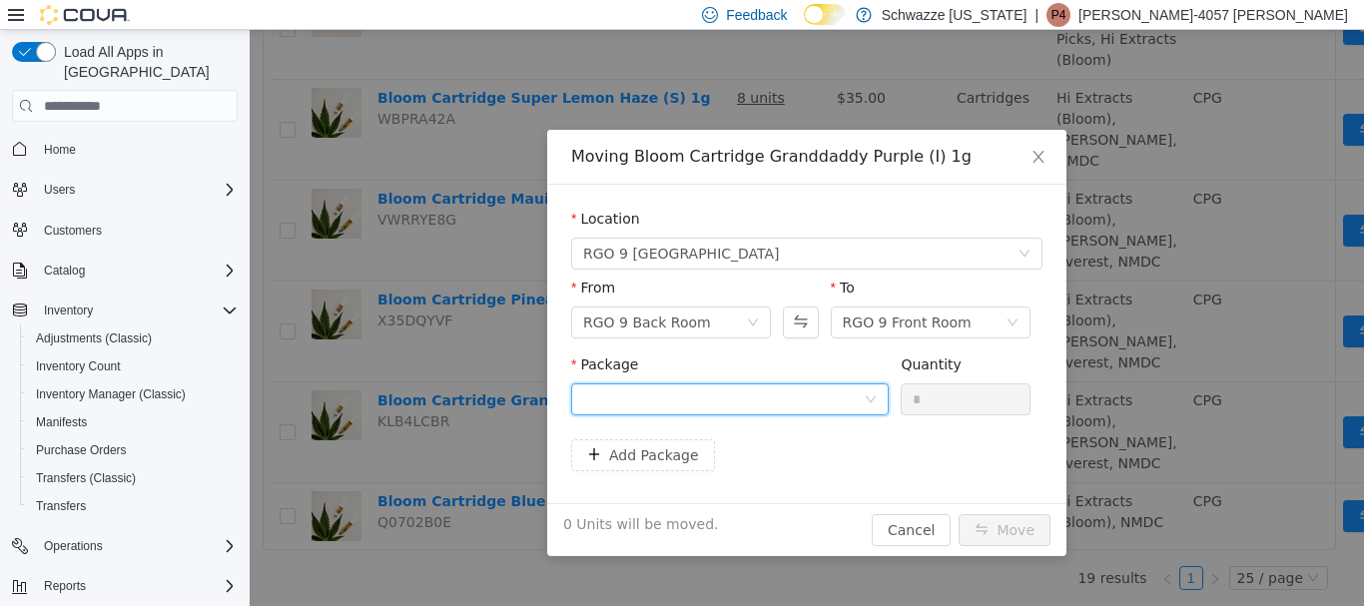
click at [699, 386] on div at bounding box center [723, 399] width 281 height 30
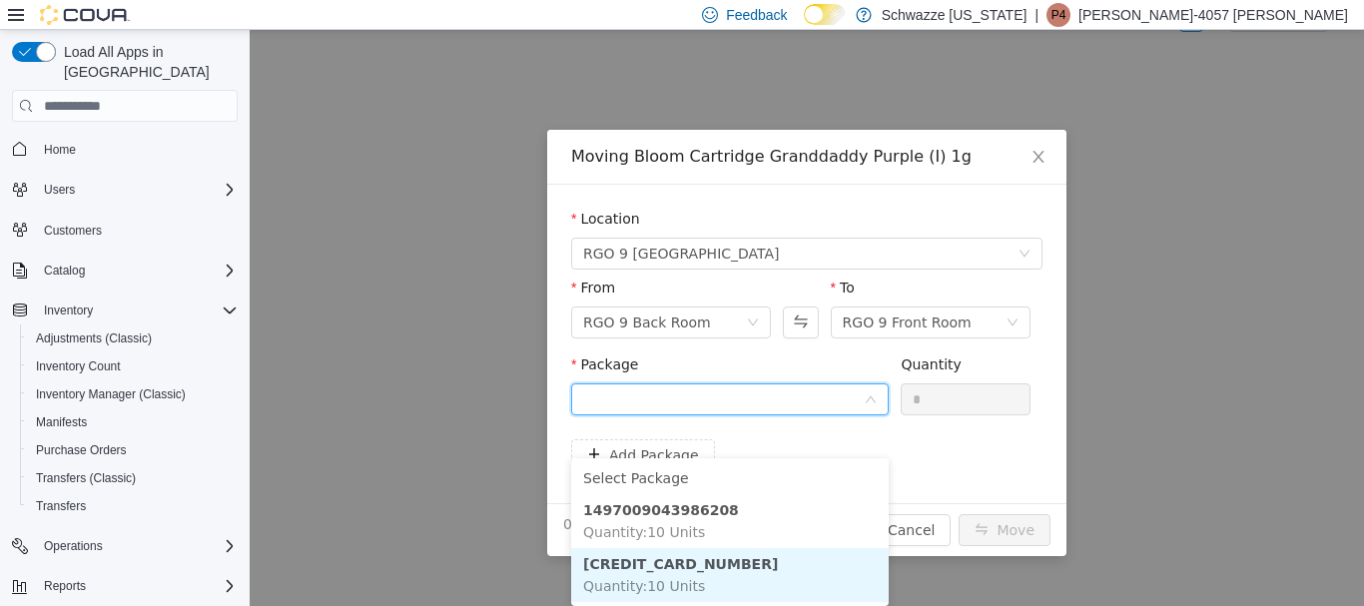
click at [730, 548] on li "[CREDIT_CARD_NUMBER] Quantity : 10 Units" at bounding box center [729, 575] width 317 height 54
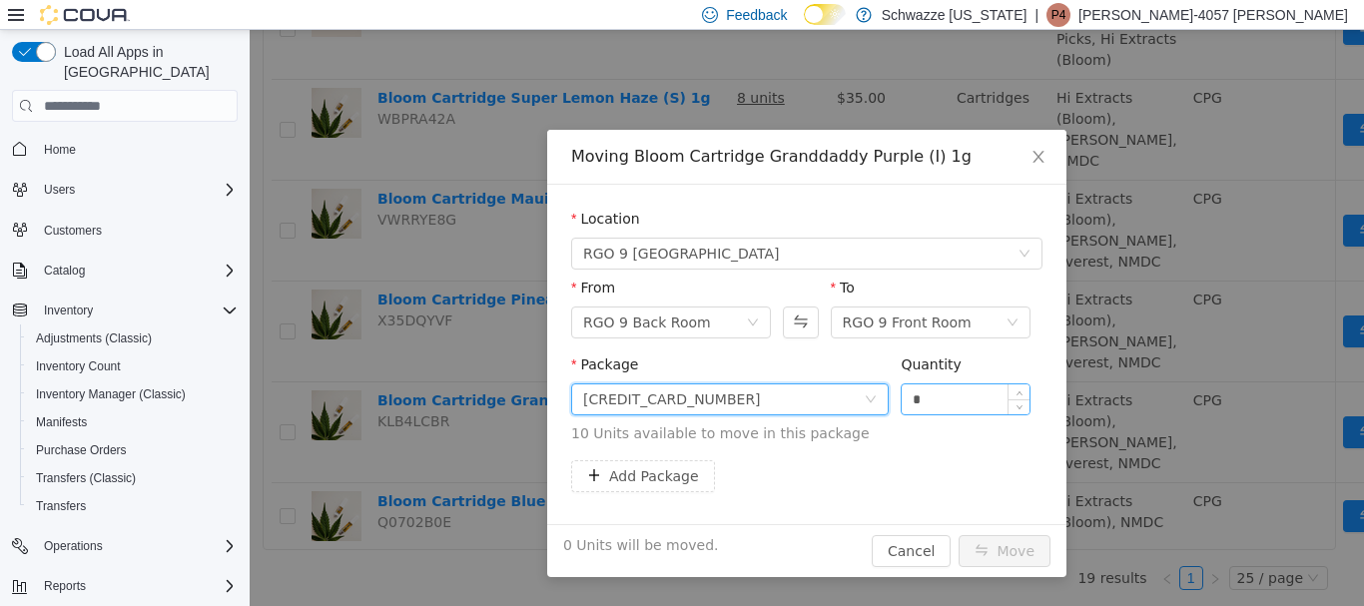
click at [967, 392] on input "*" at bounding box center [966, 399] width 128 height 30
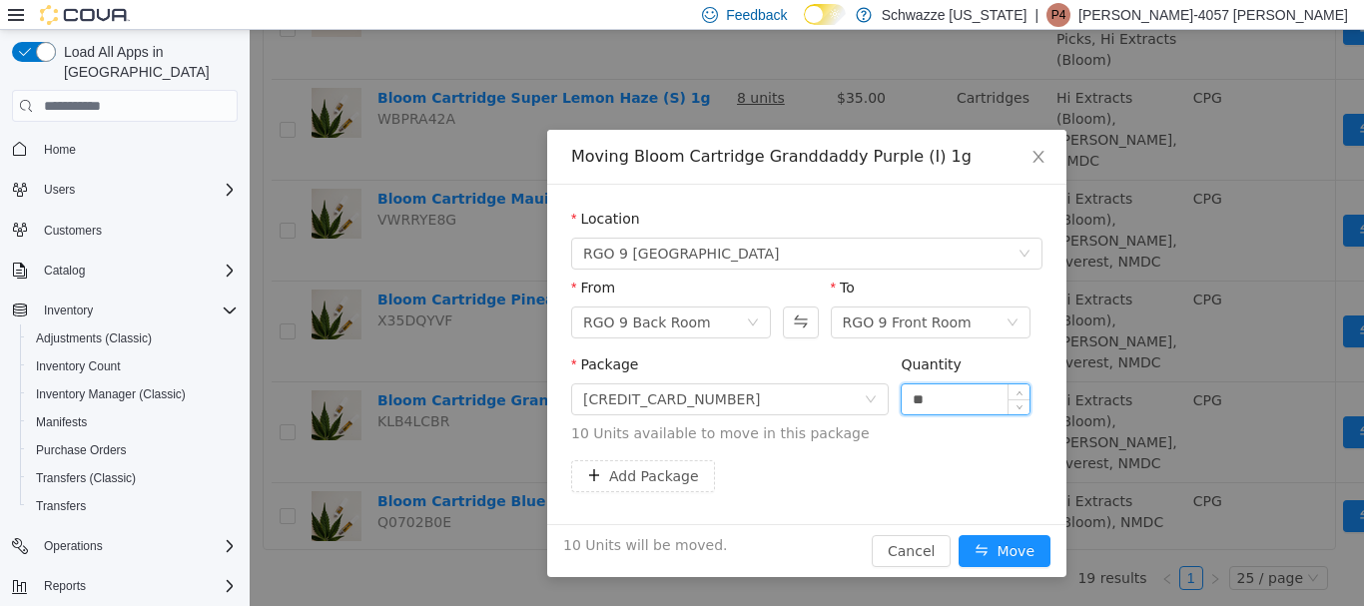
type input "**"
click at [958, 535] on button "Move" at bounding box center [1004, 551] width 92 height 32
